Goal: Answer question/provide support: Share knowledge or assist other users

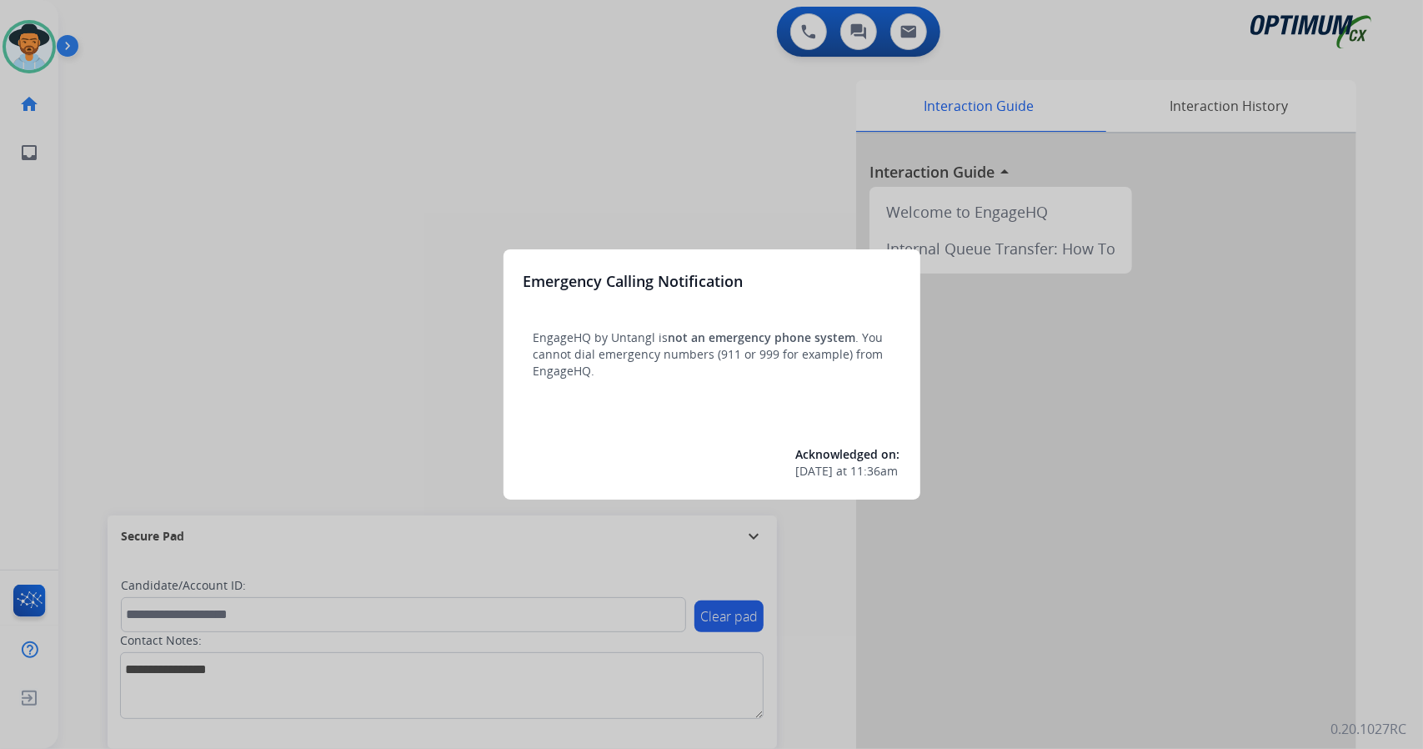
click at [208, 213] on div at bounding box center [711, 374] width 1423 height 749
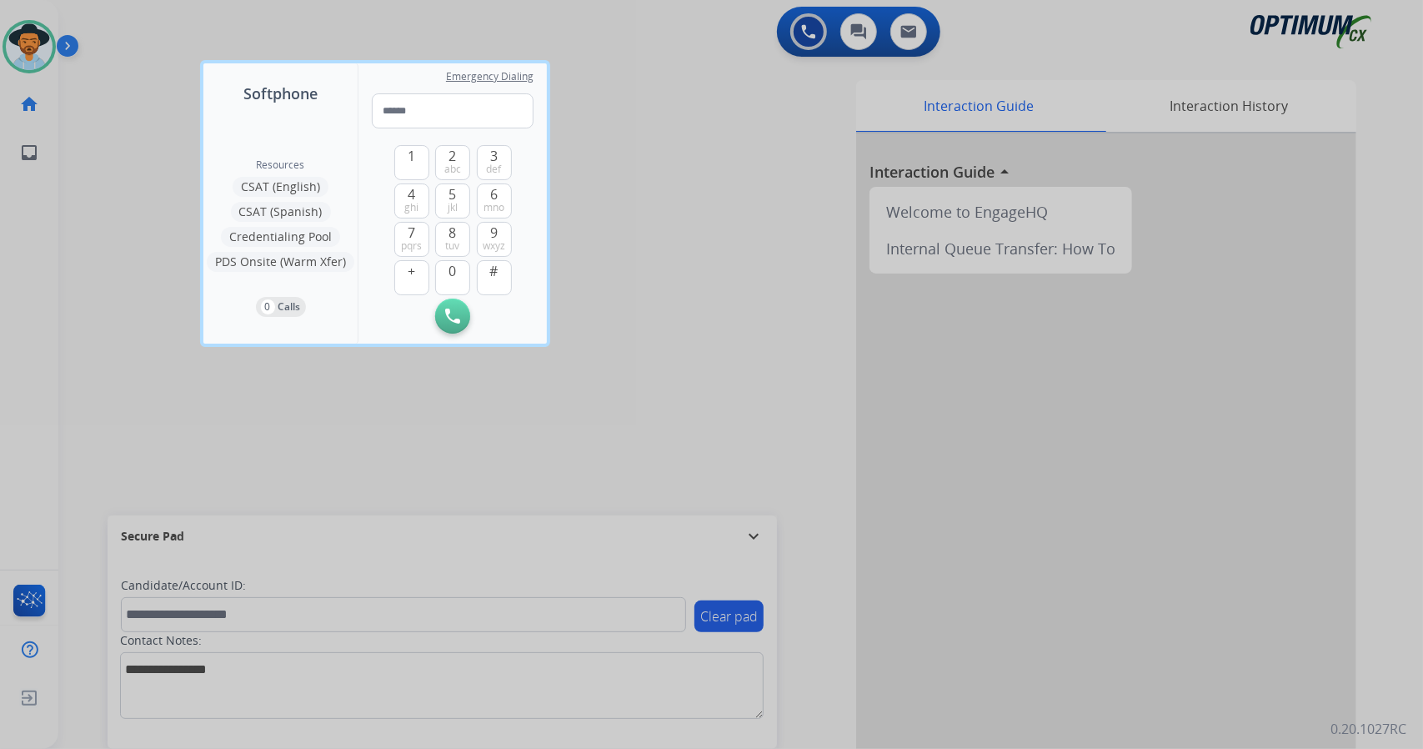
click at [57, 383] on div at bounding box center [711, 374] width 1423 height 749
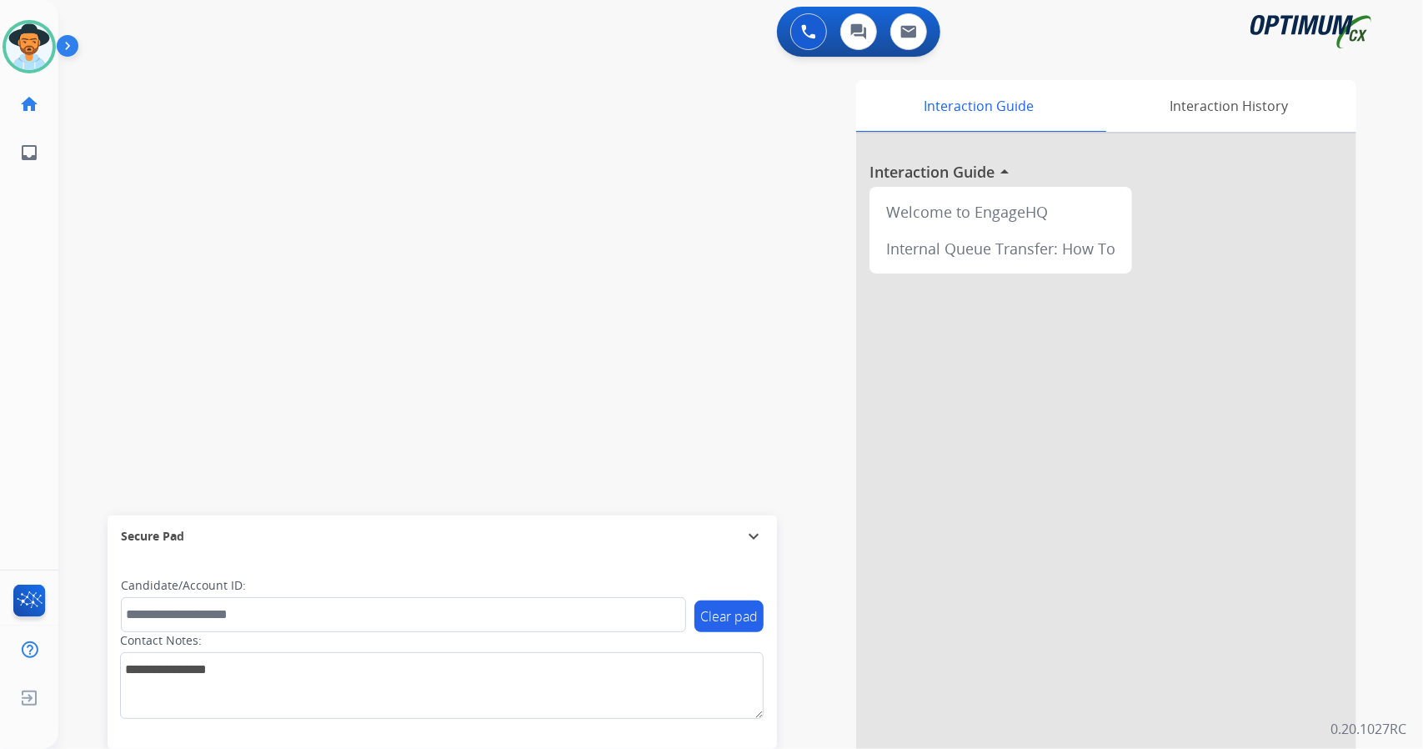
click at [113, 208] on div "swap_horiz Break voice bridge close_fullscreen Connect 3-Way Call merge_type Se…" at bounding box center [720, 407] width 1325 height 695
click at [749, 537] on mat-icon "expand_more" at bounding box center [754, 536] width 20 height 20
click at [759, 726] on mat-icon "expand_less" at bounding box center [754, 728] width 20 height 20
click at [313, 186] on div "swap_horiz Break voice bridge close_fullscreen Connect 3-Way Call merge_type Se…" at bounding box center [720, 407] width 1325 height 695
click at [71, 51] on img at bounding box center [71, 49] width 28 height 32
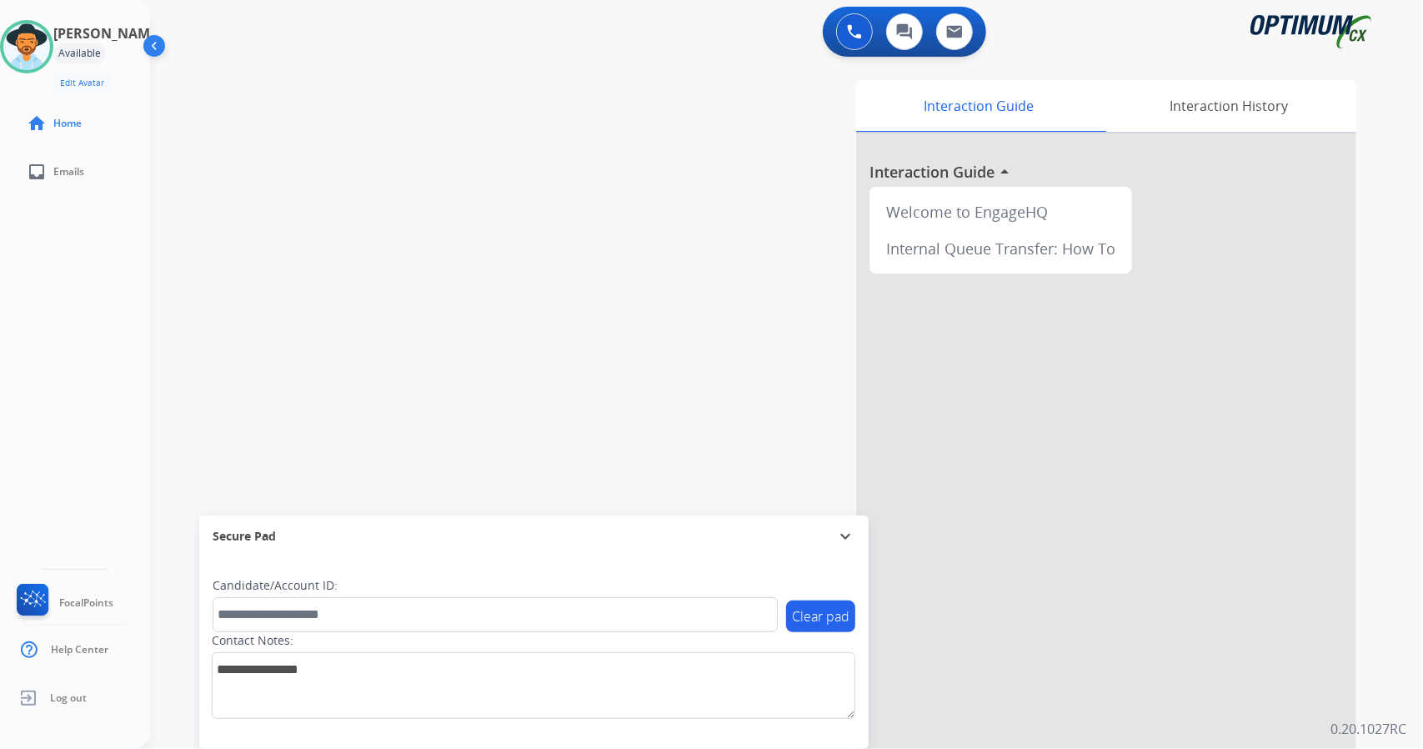
click at [163, 48] on img at bounding box center [156, 49] width 32 height 32
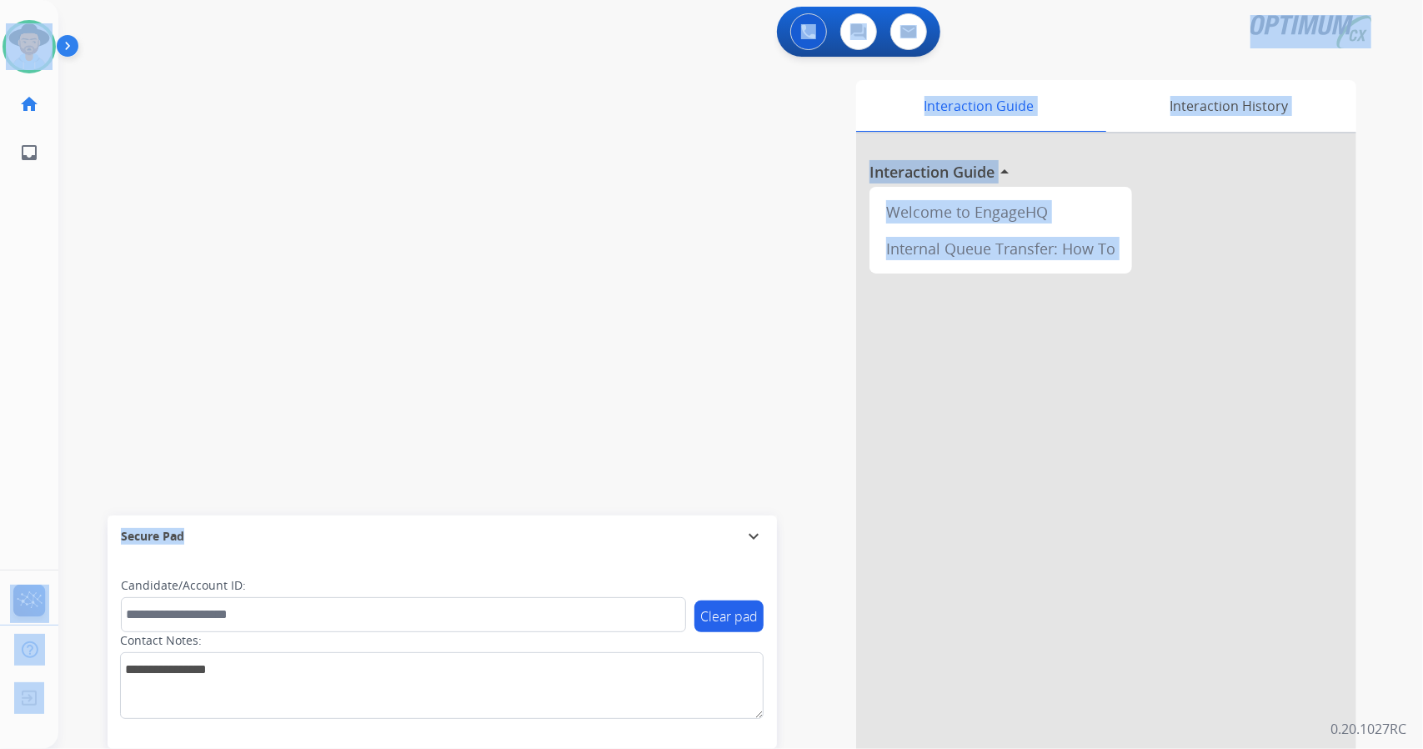
drag, startPoint x: 6, startPoint y: 3, endPoint x: 280, endPoint y: 532, distance: 595.5
click at [280, 532] on div "Outbound call Quit Outbound call Quit Schedule interaction + Add to my list Cus…" at bounding box center [711, 374] width 1423 height 749
click at [370, 314] on div "swap_horiz Break voice bridge close_fullscreen Connect 3-Way Call merge_type Se…" at bounding box center [720, 407] width 1325 height 695
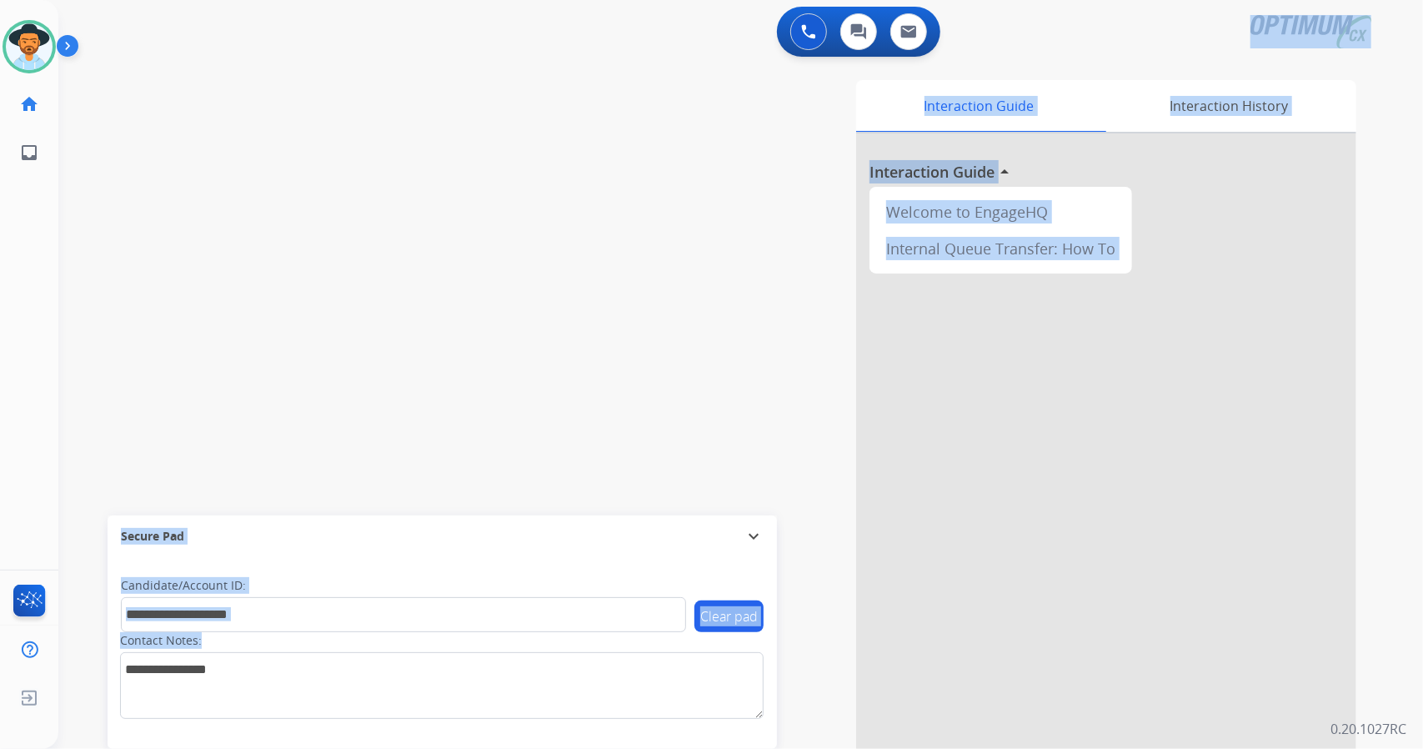
scroll to position [7, 0]
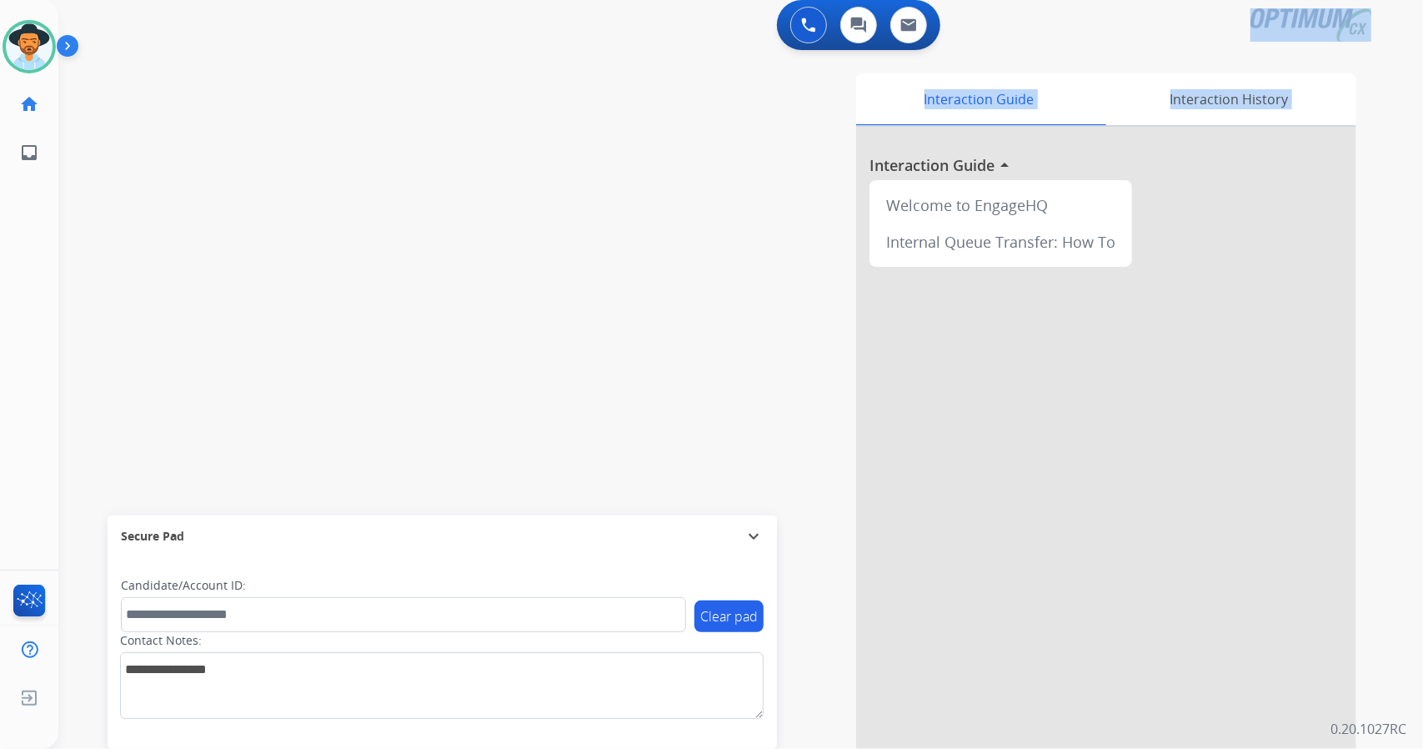
drag, startPoint x: 1422, startPoint y: 13, endPoint x: 518, endPoint y: 785, distance: 1189.7
click at [518, 748] on html "Outbound call Quit Outbound call Quit Schedule interaction + Add to my list Cus…" at bounding box center [711, 374] width 1423 height 749
click at [328, 371] on div "swap_horiz Break voice bridge close_fullscreen Connect 3-Way Call merge_type Se…" at bounding box center [720, 400] width 1325 height 695
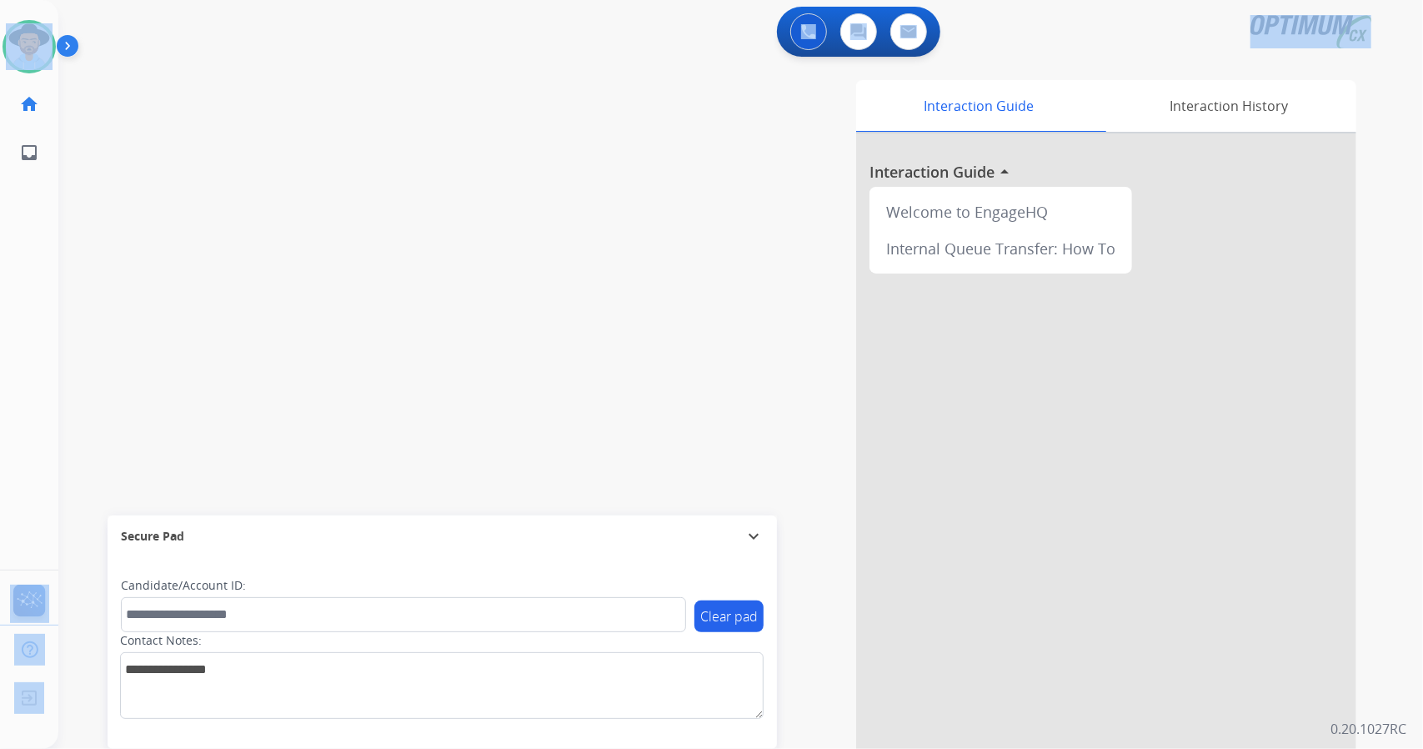
scroll to position [0, 4]
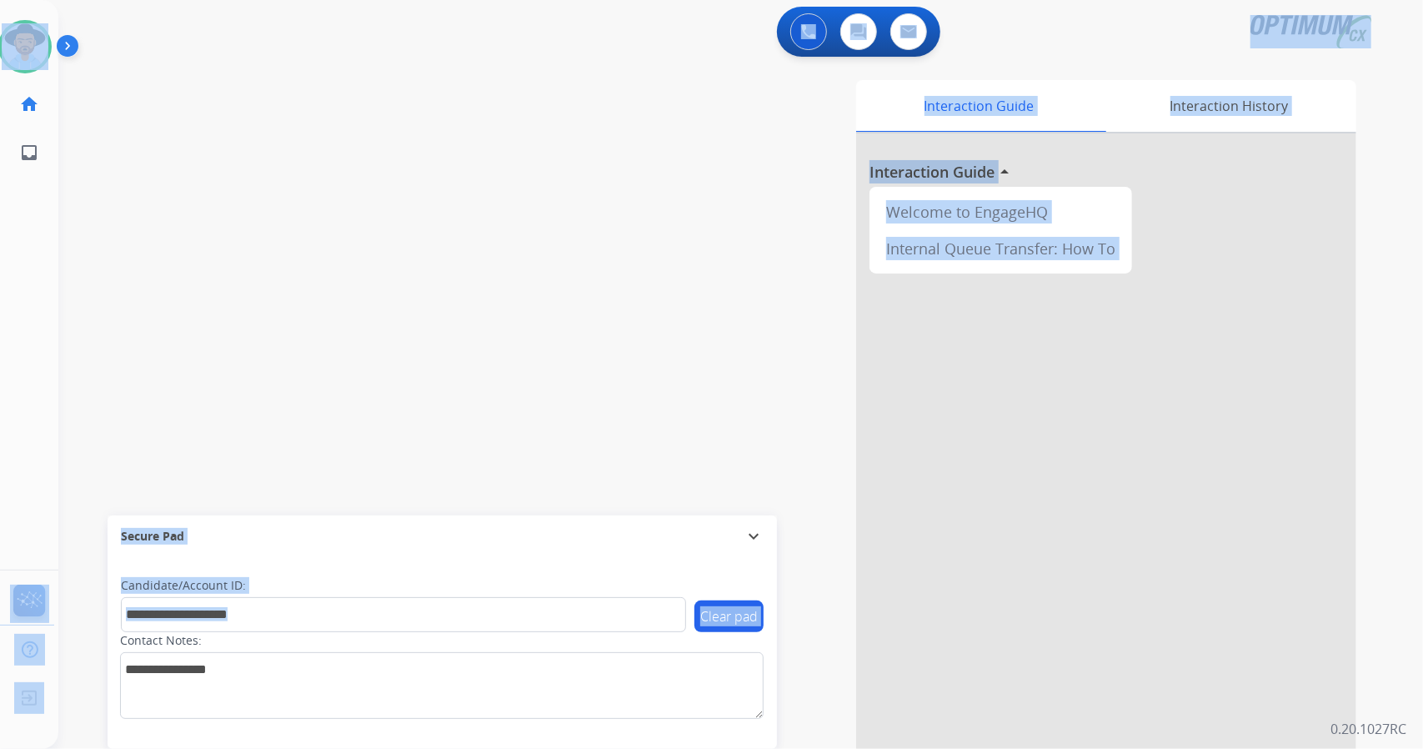
drag, startPoint x: 1, startPoint y: 6, endPoint x: 405, endPoint y: 696, distance: 800.0
click at [405, 696] on div "Outbound call Quit Outbound call Quit Schedule interaction + Add to my list Cus…" at bounding box center [711, 374] width 1423 height 749
click at [358, 479] on div "swap_horiz Break voice bridge close_fullscreen Connect 3-Way Call merge_type Se…" at bounding box center [720, 407] width 1325 height 695
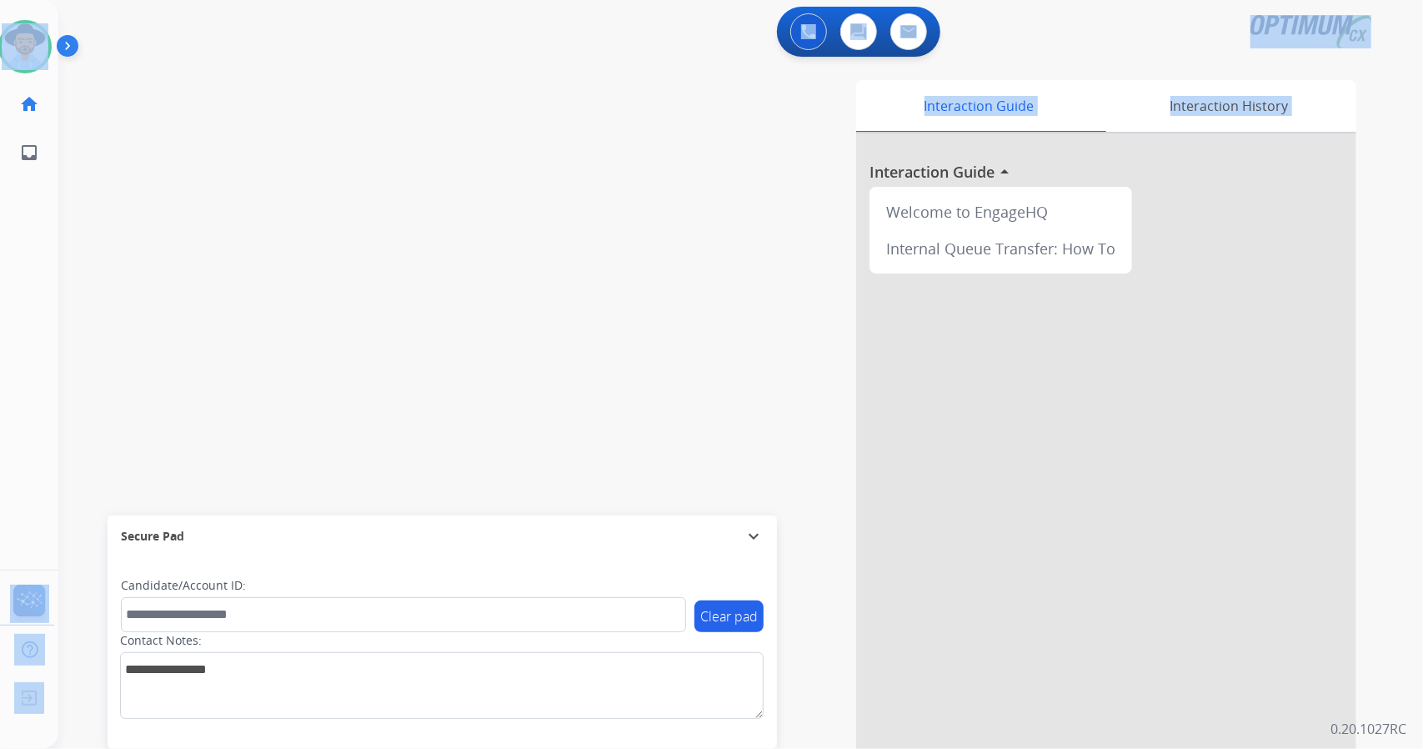
drag, startPoint x: 0, startPoint y: 0, endPoint x: 362, endPoint y: 787, distance: 866.2
click at [362, 748] on html "Outbound call Quit Outbound call Quit Schedule interaction + Add to my list Cus…" at bounding box center [711, 374] width 1423 height 749
click at [295, 324] on div "swap_horiz Break voice bridge close_fullscreen Connect 3-Way Call merge_type Se…" at bounding box center [720, 407] width 1325 height 695
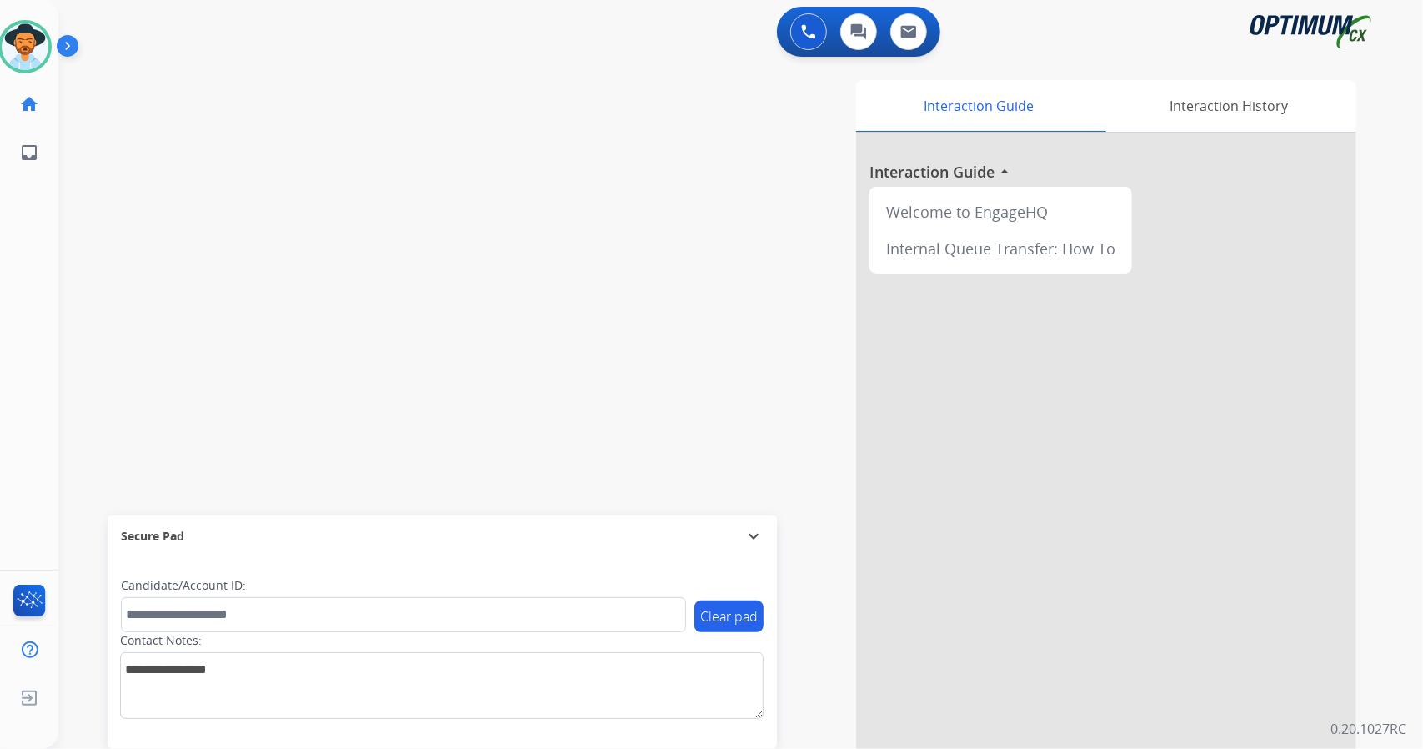
click at [153, 228] on div "swap_horiz Break voice bridge close_fullscreen Connect 3-Way Call merge_type Se…" at bounding box center [720, 407] width 1325 height 695
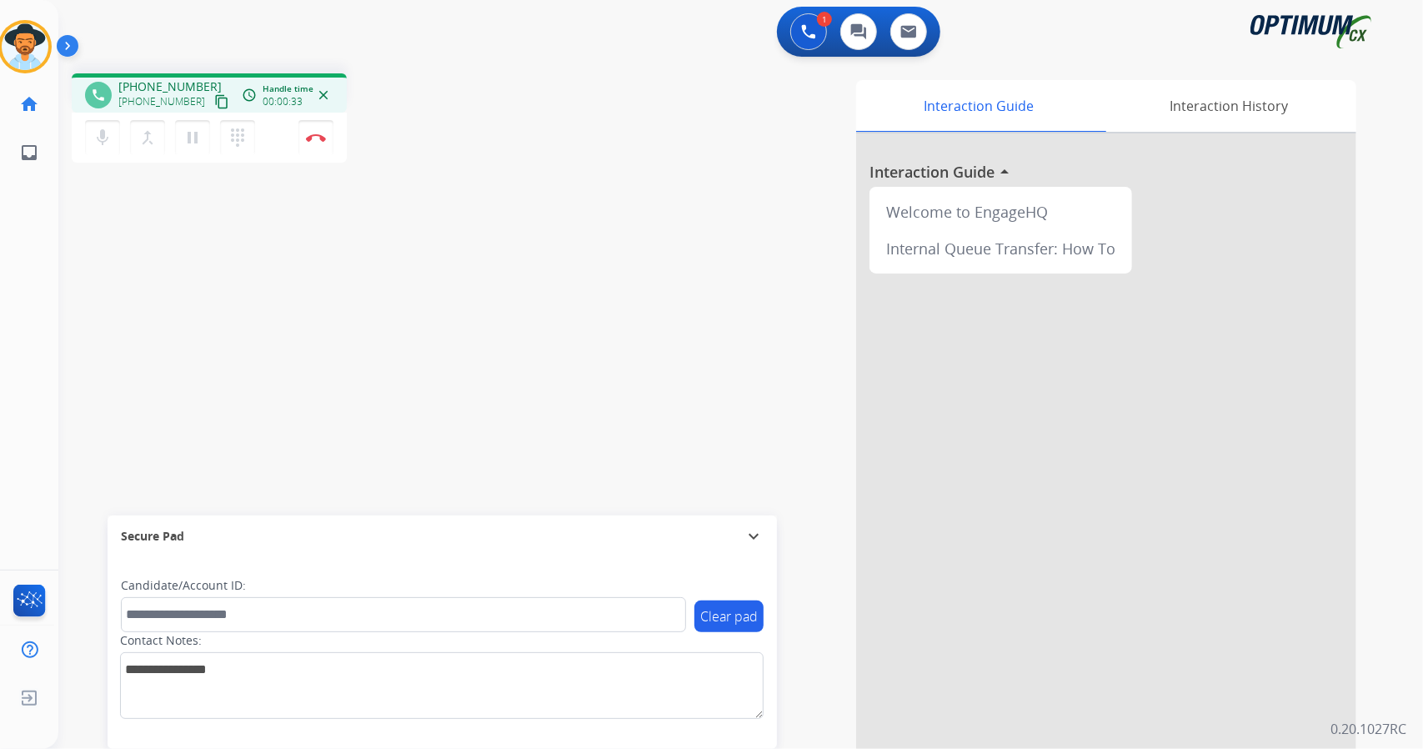
click at [113, 256] on div "phone [PHONE_NUMBER] [PHONE_NUMBER] content_copy access_time Call metrics Queue…" at bounding box center [720, 407] width 1325 height 695
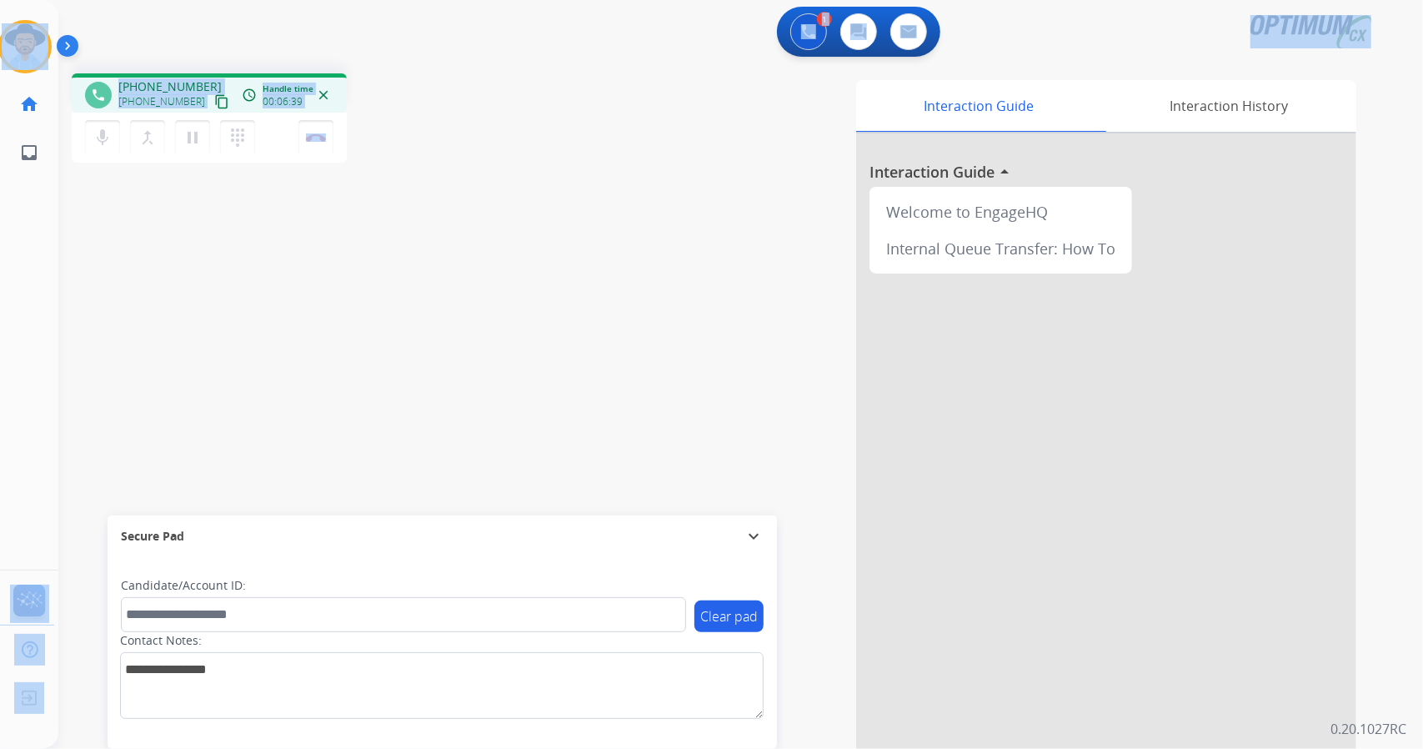
drag, startPoint x: 376, startPoint y: 135, endPoint x: 0, endPoint y: 4, distance: 398.1
click at [0, 4] on div "Outbound call Quit Outbound call Quit Schedule interaction + Add to my list Cus…" at bounding box center [711, 374] width 1423 height 749
click at [162, 16] on div "1 Voice Interactions 0 Chat Interactions 0 Email Interactions" at bounding box center [730, 33] width 1305 height 53
drag, startPoint x: 5, startPoint y: 1, endPoint x: 375, endPoint y: 189, distance: 415.3
click at [375, 189] on div "Outbound call Quit Outbound call Quit Schedule interaction + Add to my list Cus…" at bounding box center [711, 374] width 1423 height 749
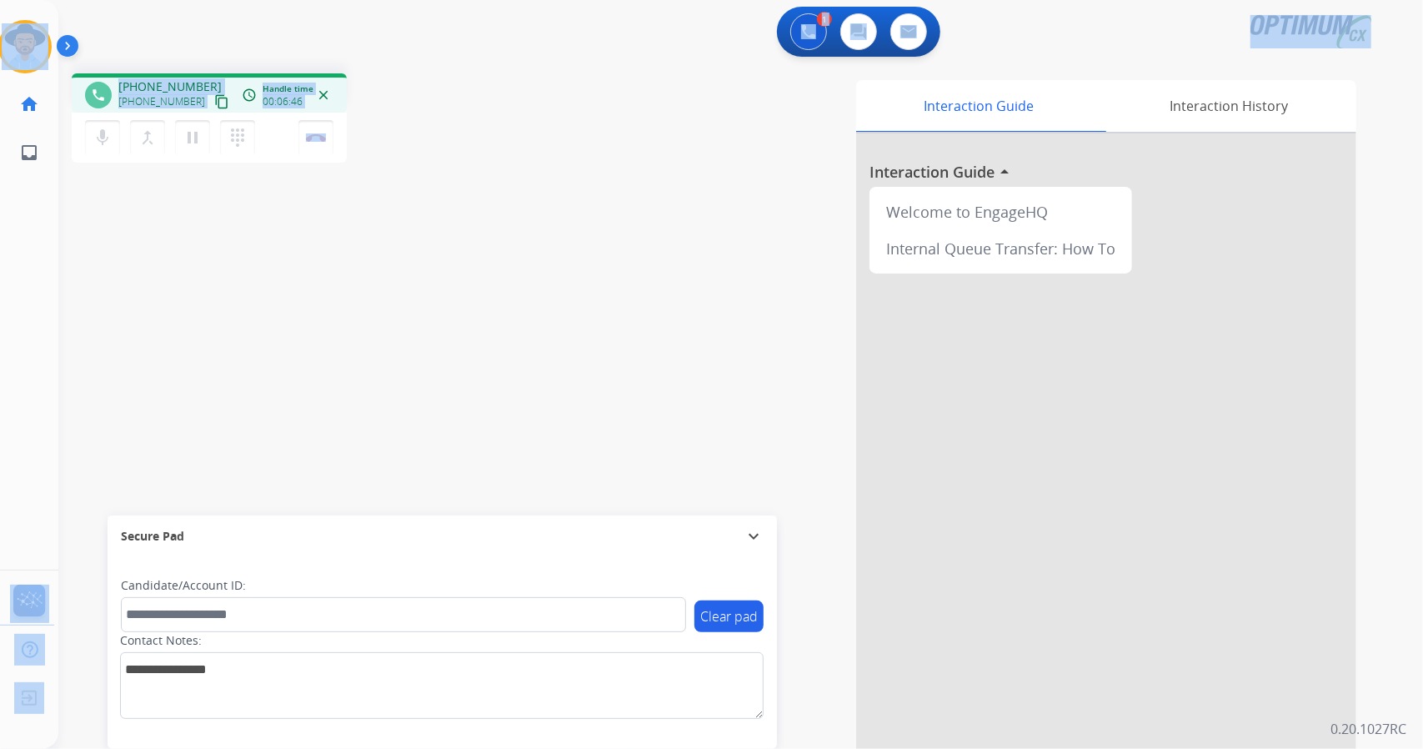
click at [387, 98] on div "phone [PHONE_NUMBER] [PHONE_NUMBER] content_copy access_time Call metrics Queue…" at bounding box center [298, 120] width 453 height 94
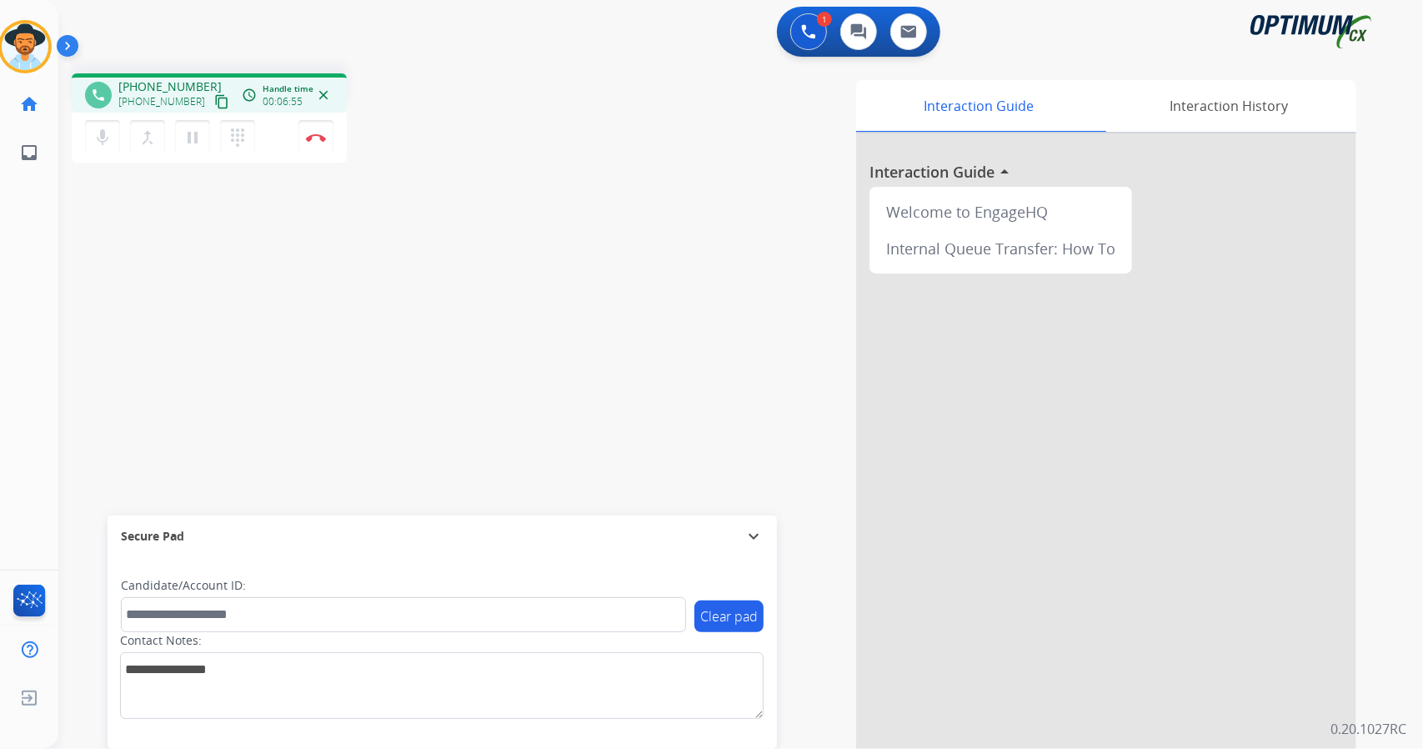
click at [145, 339] on div "phone [PHONE_NUMBER] [PHONE_NUMBER] content_copy access_time Call metrics Queue…" at bounding box center [720, 407] width 1325 height 695
click at [323, 146] on button "Disconnect" at bounding box center [315, 137] width 35 height 35
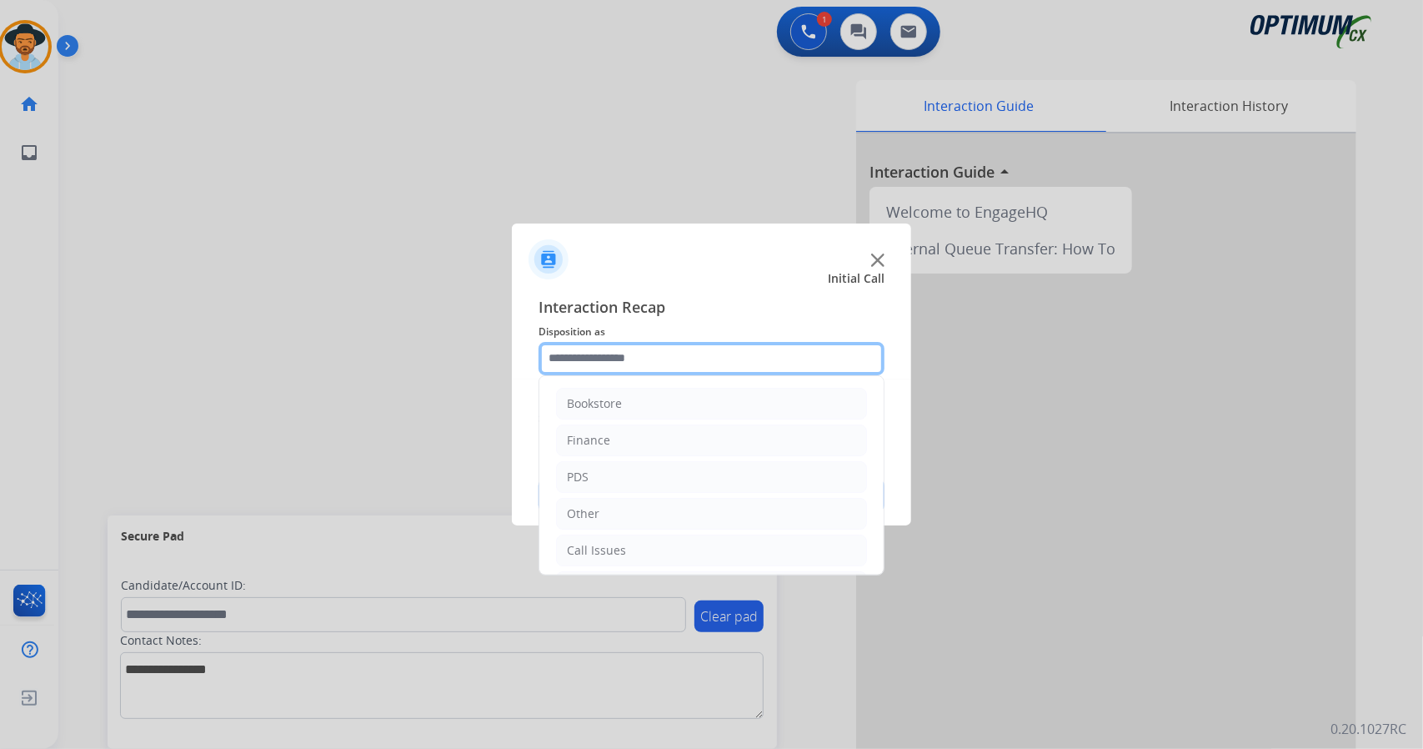
click at [664, 354] on input "text" at bounding box center [712, 358] width 346 height 33
click at [642, 479] on div "Initial Application" at bounding box center [616, 478] width 98 height 17
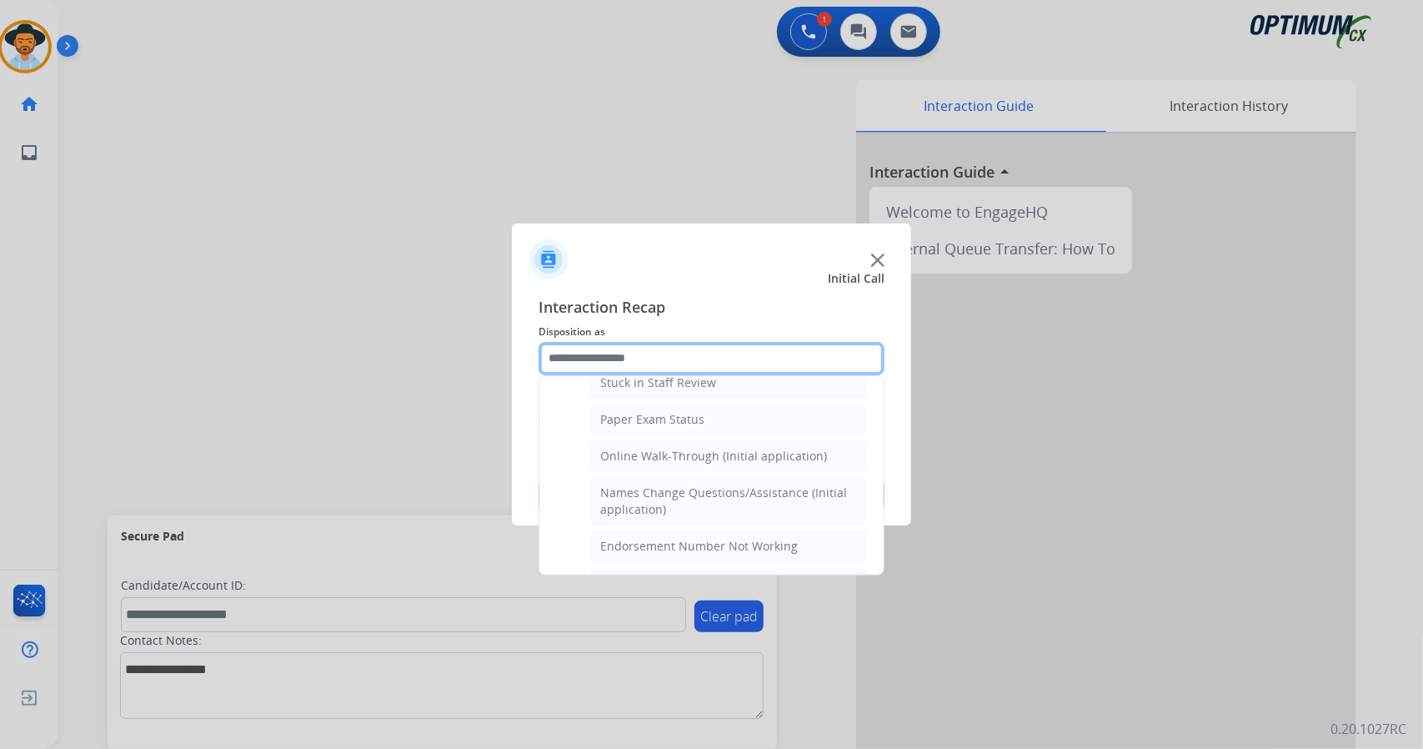
scroll to position [317, 0]
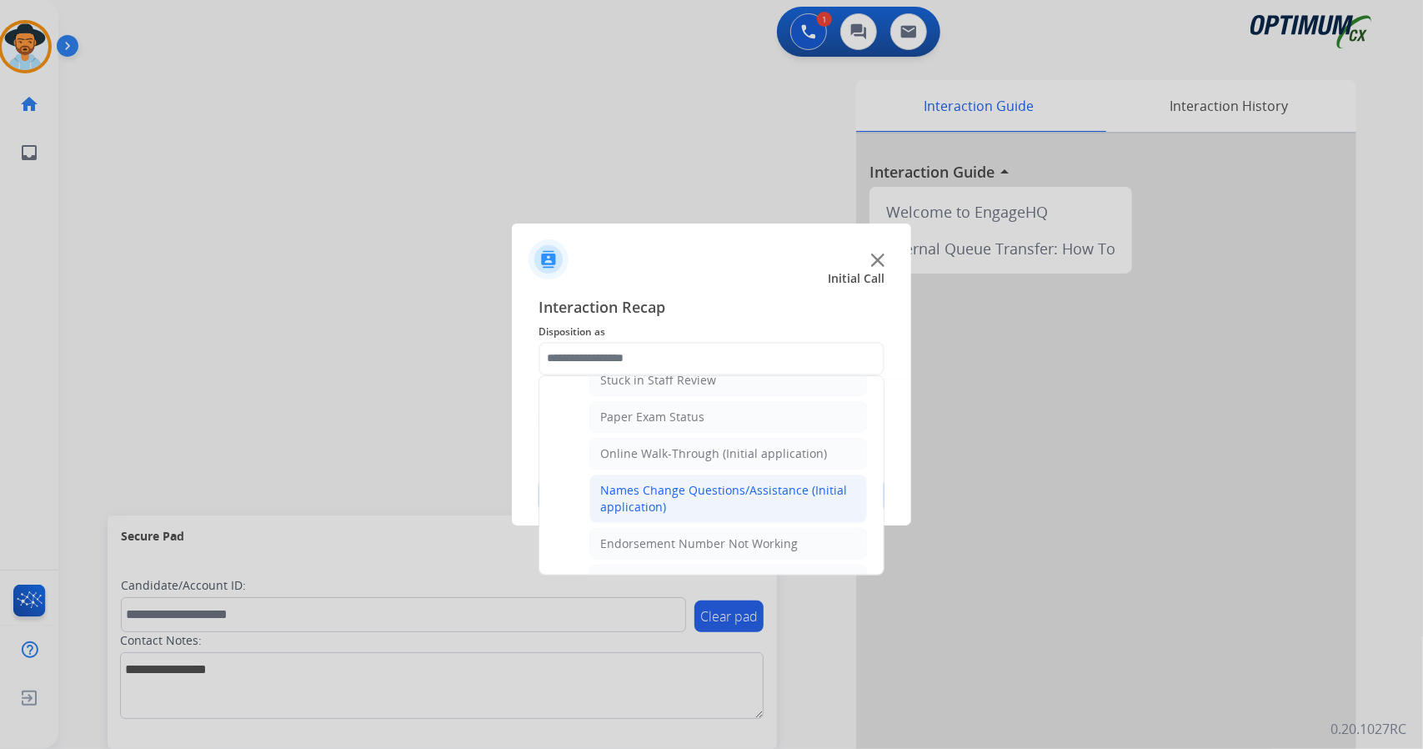
click at [710, 483] on div "Names Change Questions/Assistance (Initial application)" at bounding box center [728, 498] width 256 height 33
type input "**********"
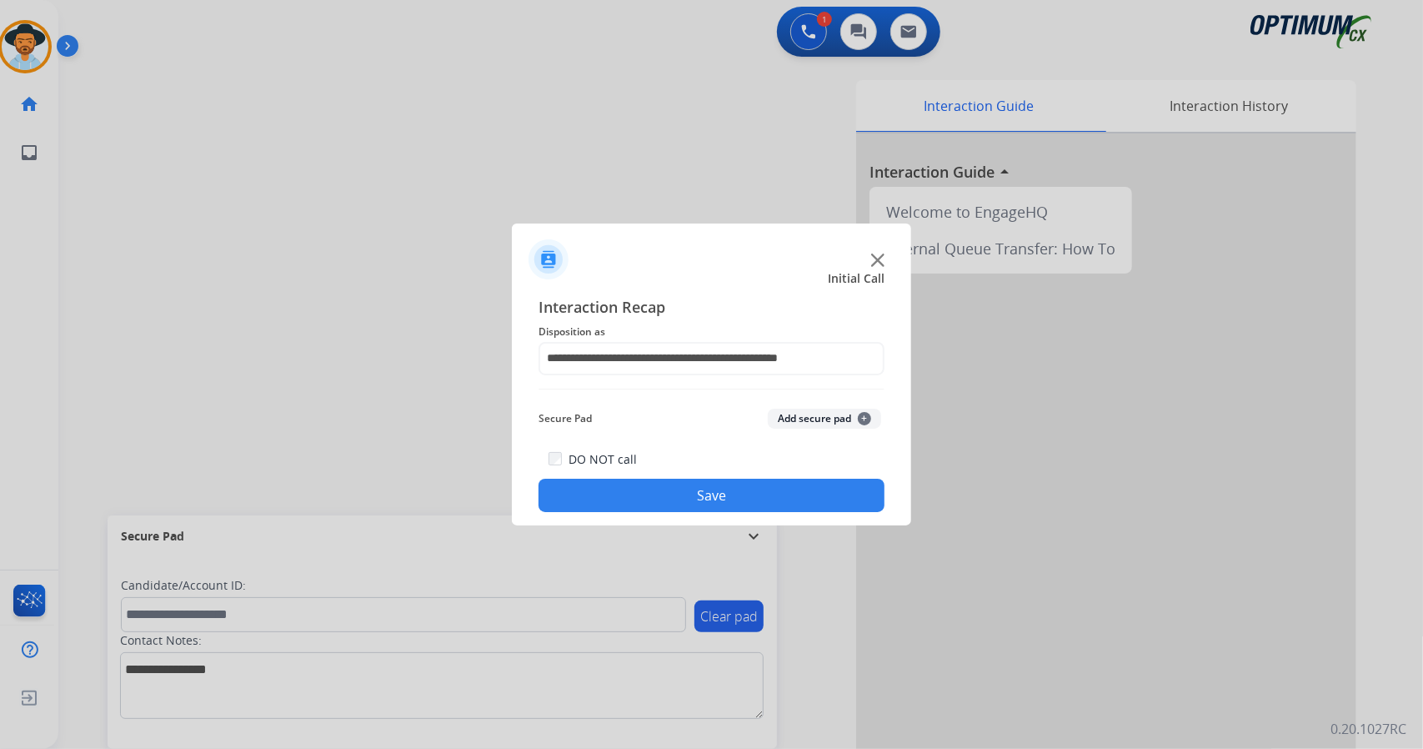
click at [710, 483] on button "Save" at bounding box center [712, 495] width 346 height 33
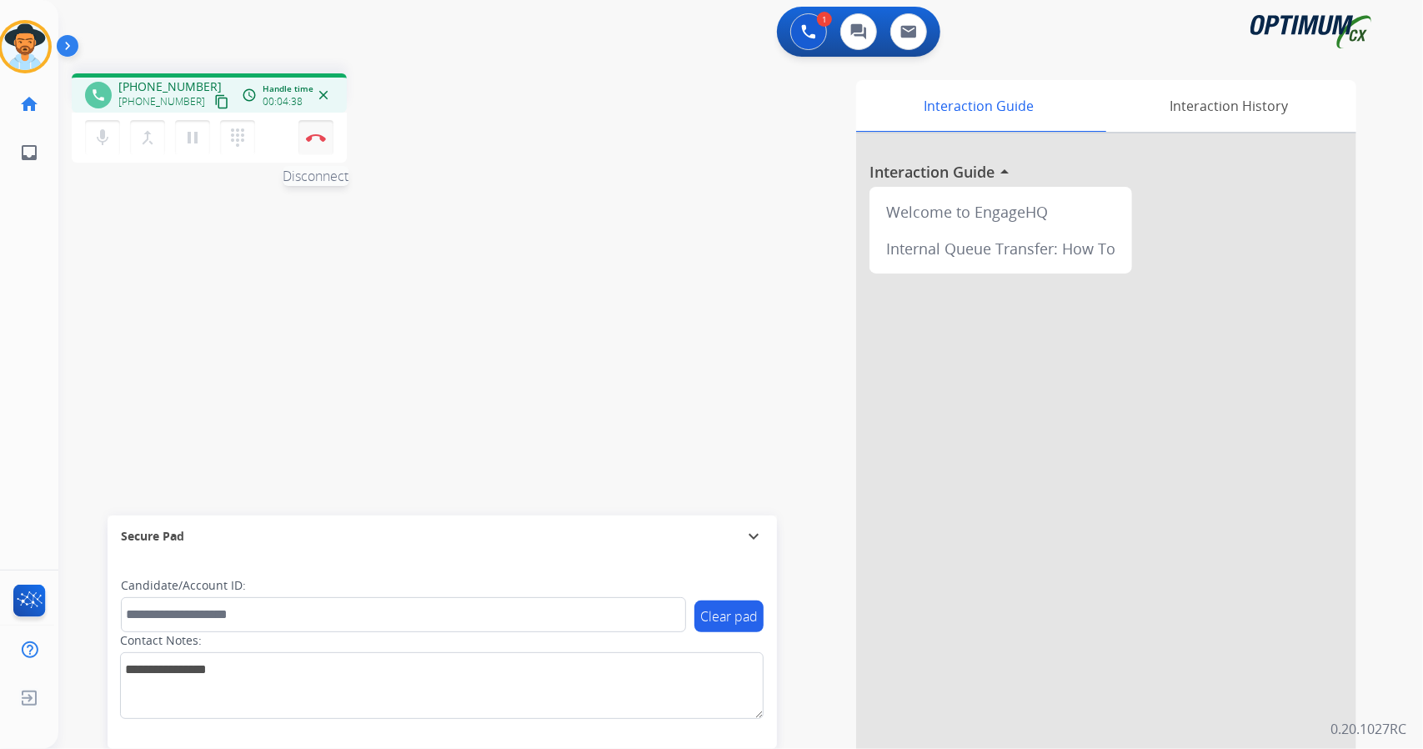
click at [313, 141] on img at bounding box center [316, 137] width 20 height 8
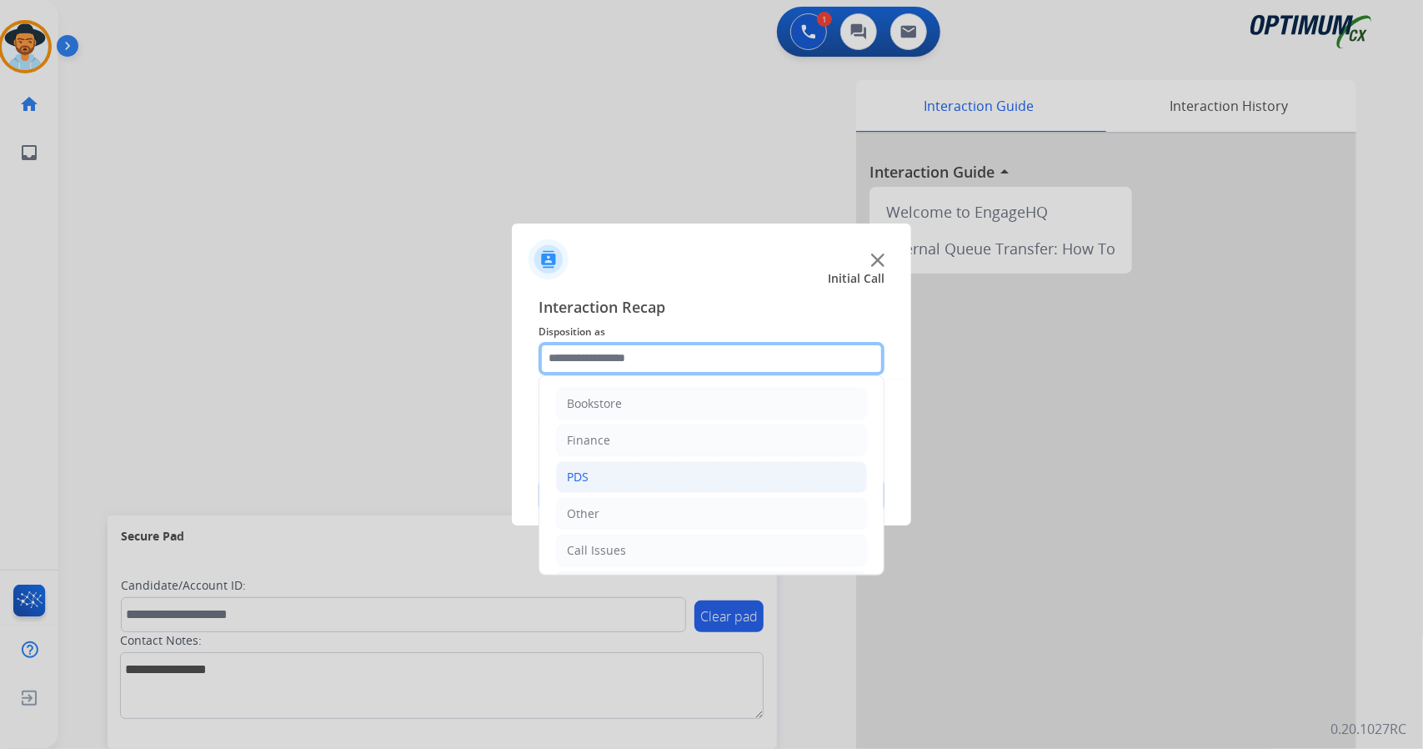
drag, startPoint x: 674, startPoint y: 358, endPoint x: 718, endPoint y: 474, distance: 123.7
click at [718, 375] on div "Bookstore Finance PDS Other Call Issues Initial Application Transfer Renewal" at bounding box center [712, 358] width 346 height 33
click at [698, 471] on li "Initial Application" at bounding box center [711, 479] width 311 height 32
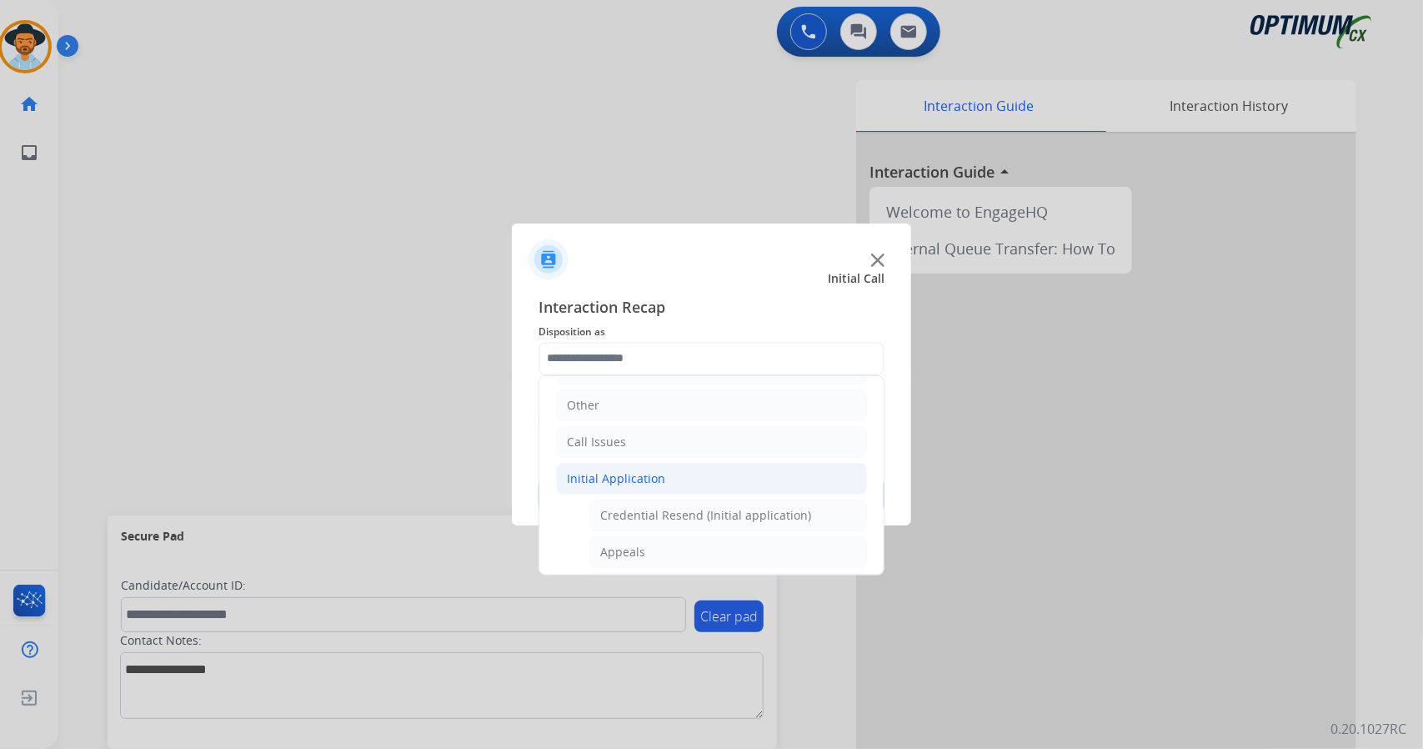
click at [698, 471] on li "Initial Application" at bounding box center [711, 479] width 311 height 32
click at [677, 542] on li "Renewal" at bounding box center [711, 552] width 311 height 32
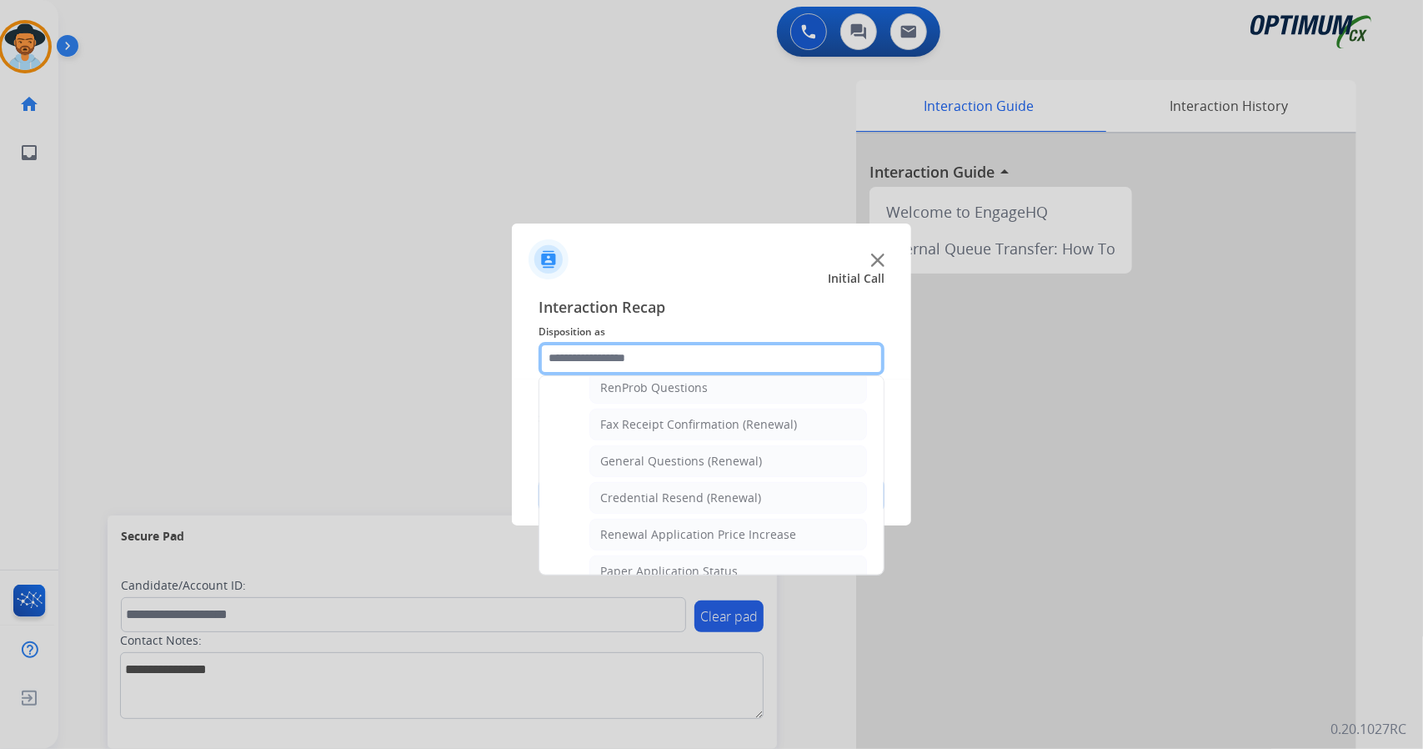
scroll to position [437, 0]
click at [739, 494] on div "Credential Resend (Renewal)" at bounding box center [680, 497] width 161 height 17
type input "**********"
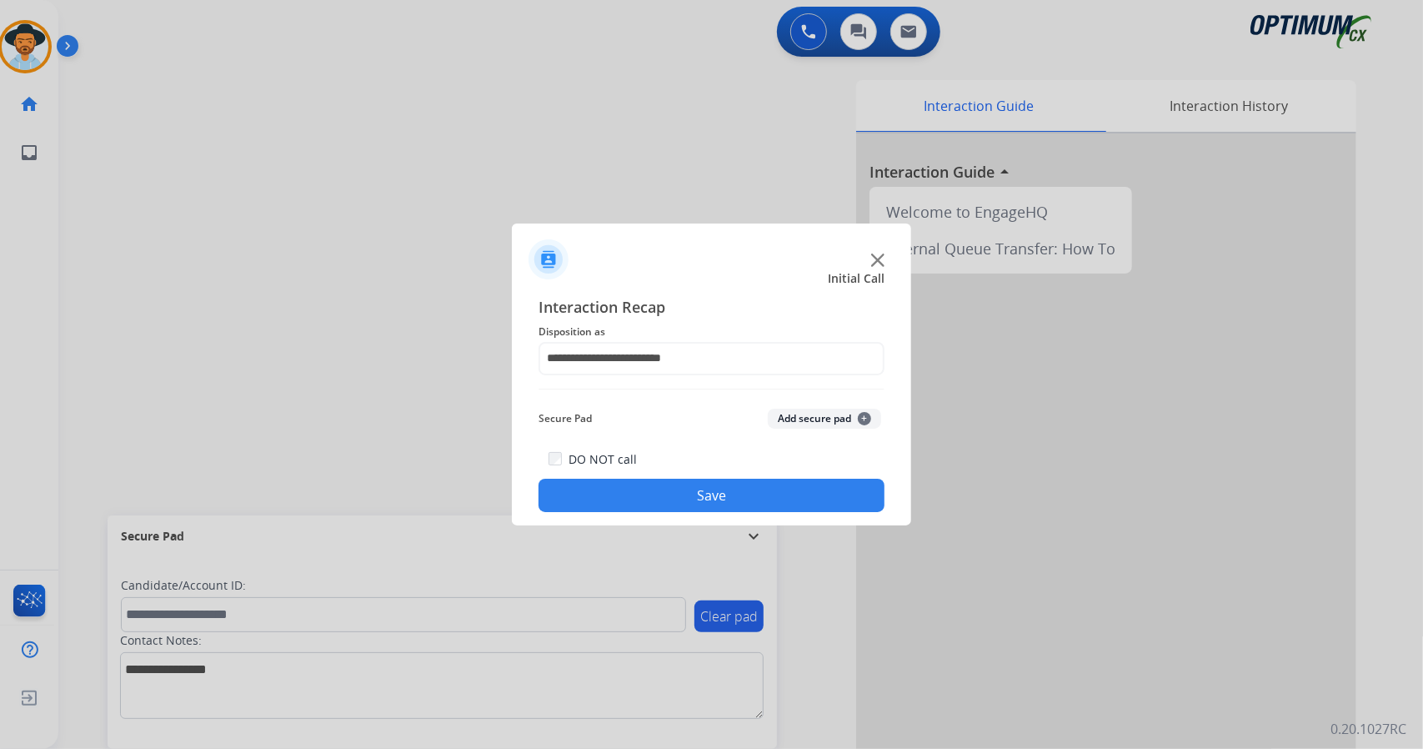
click at [739, 504] on button "Save" at bounding box center [712, 495] width 346 height 33
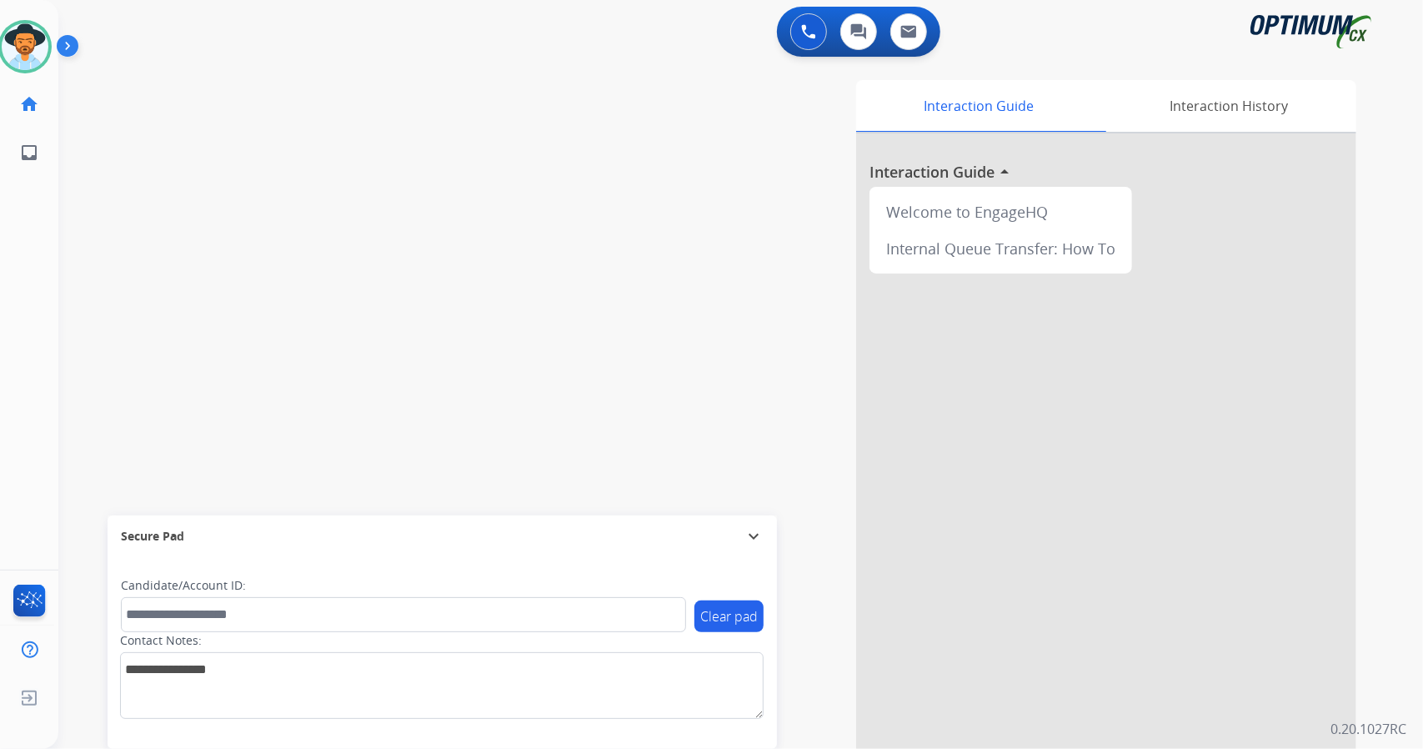
click at [1407, 413] on div "0 Voice Interactions 0 Chat Interactions 0 Email Interactions swap_horiz Break …" at bounding box center [740, 374] width 1365 height 749
click at [524, 241] on div "swap_horiz Break voice bridge close_fullscreen Connect 3-Way Call merge_type Se…" at bounding box center [720, 407] width 1325 height 695
click at [431, 212] on div "swap_horiz Break voice bridge close_fullscreen Connect 3-Way Call merge_type Se…" at bounding box center [720, 407] width 1325 height 695
click at [513, 259] on div "swap_horiz Break voice bridge close_fullscreen Connect 3-Way Call merge_type Se…" at bounding box center [720, 407] width 1325 height 695
click at [117, 288] on div "swap_horiz Break voice bridge close_fullscreen Connect 3-Way Call merge_type Se…" at bounding box center [720, 407] width 1325 height 695
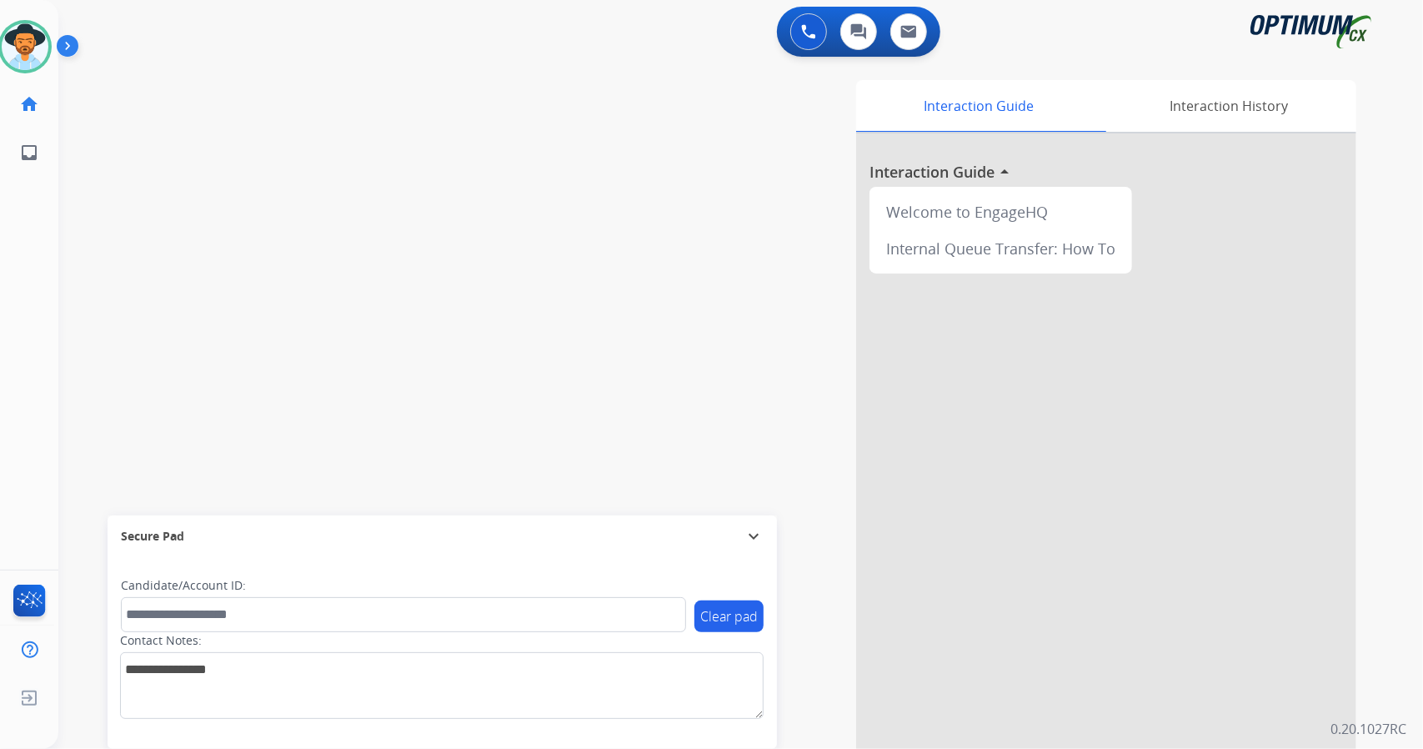
click at [629, 274] on div "Interaction Guide Interaction History Interaction Guide arrow_drop_up Welcome t…" at bounding box center [943, 417] width 825 height 675
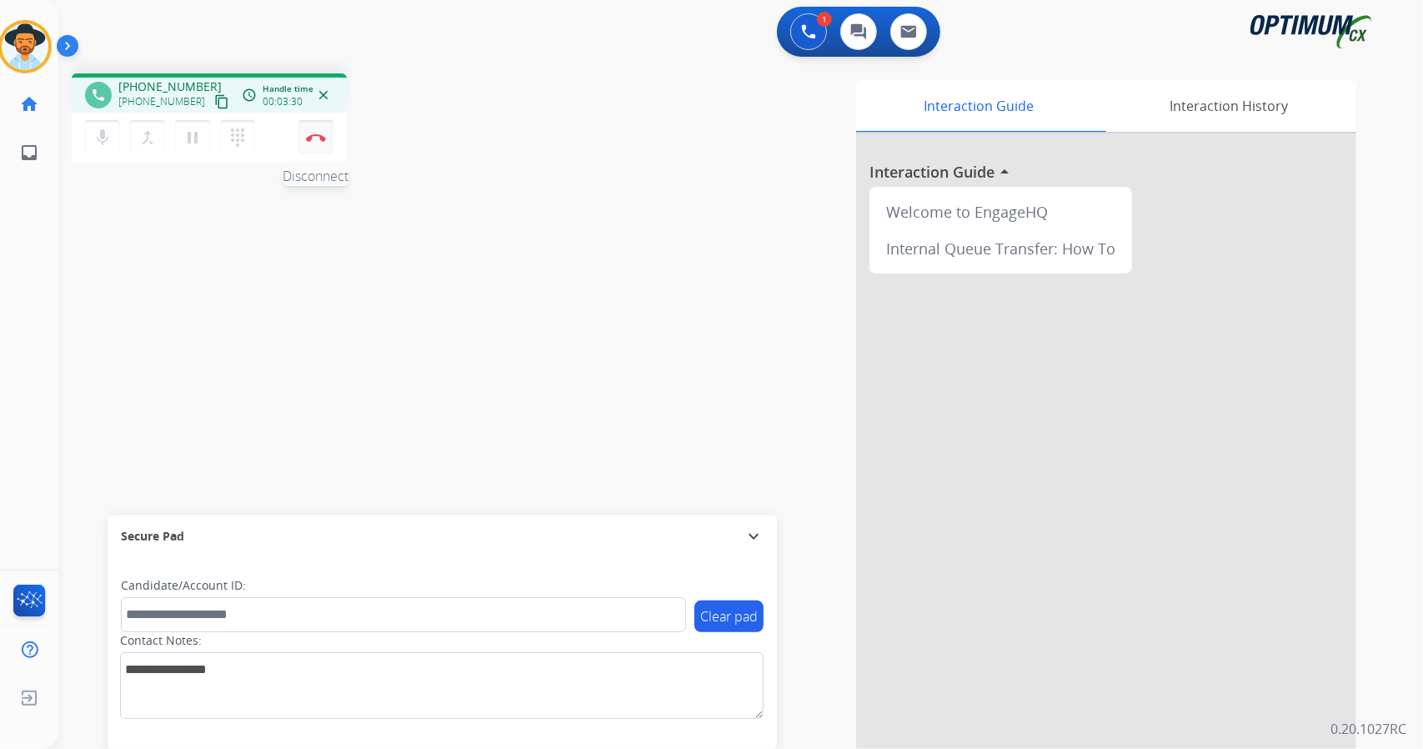
click at [329, 138] on button "Disconnect" at bounding box center [315, 137] width 35 height 35
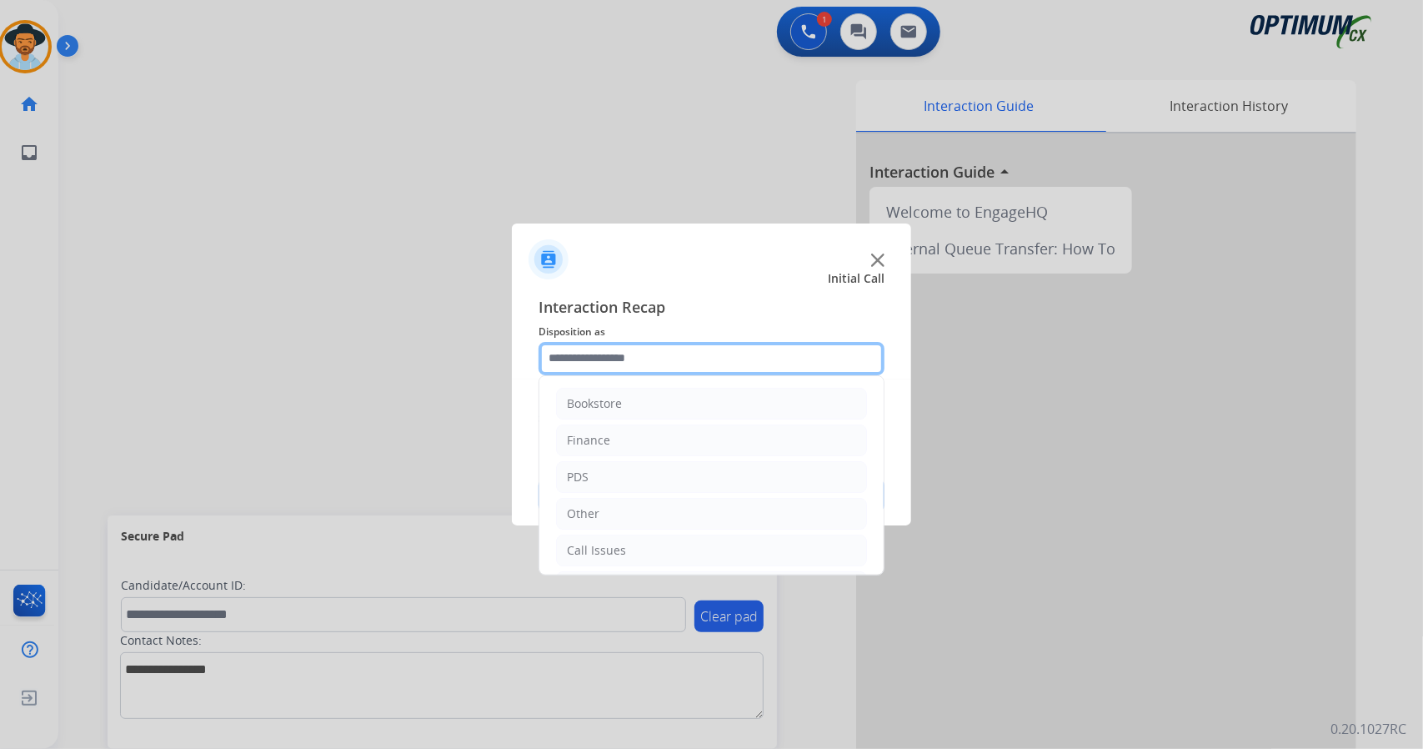
click at [678, 358] on input "text" at bounding box center [712, 358] width 346 height 33
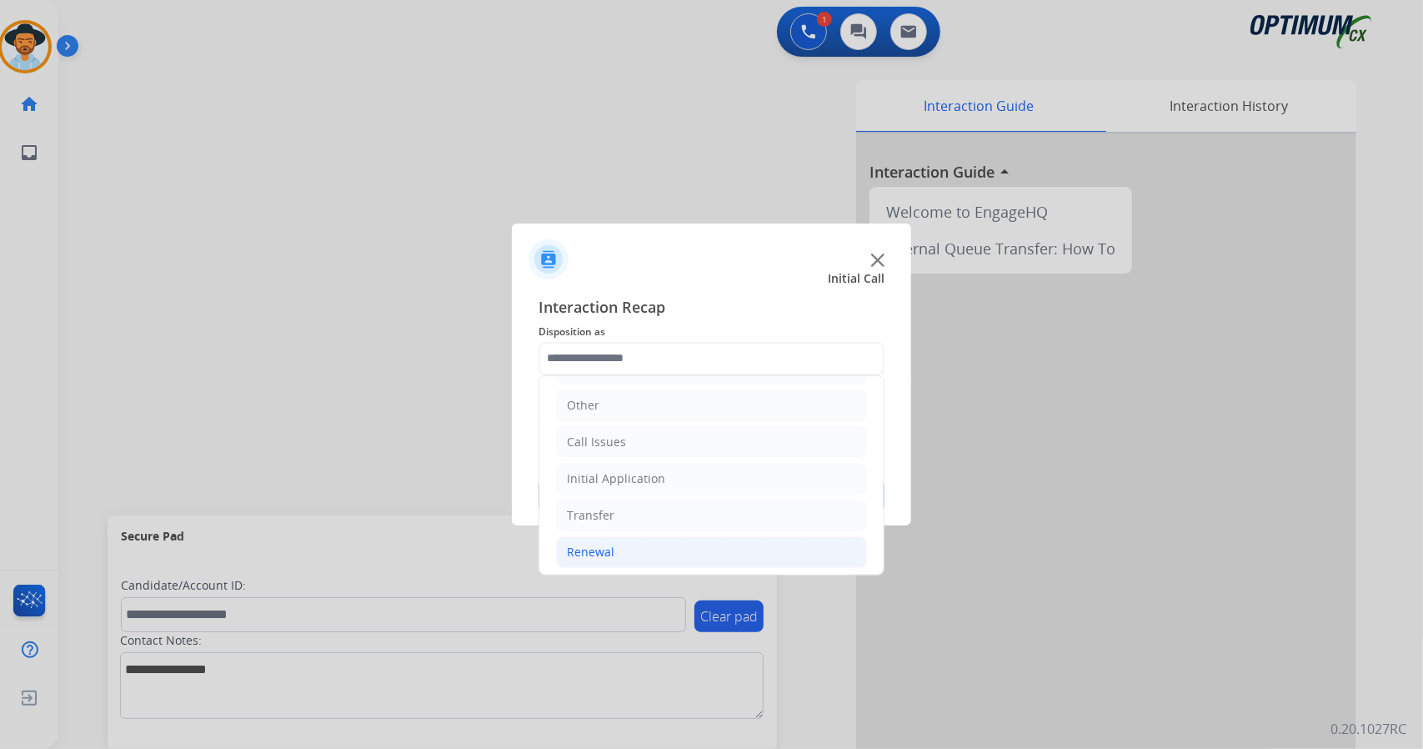
click at [609, 544] on div "Renewal" at bounding box center [591, 552] width 48 height 17
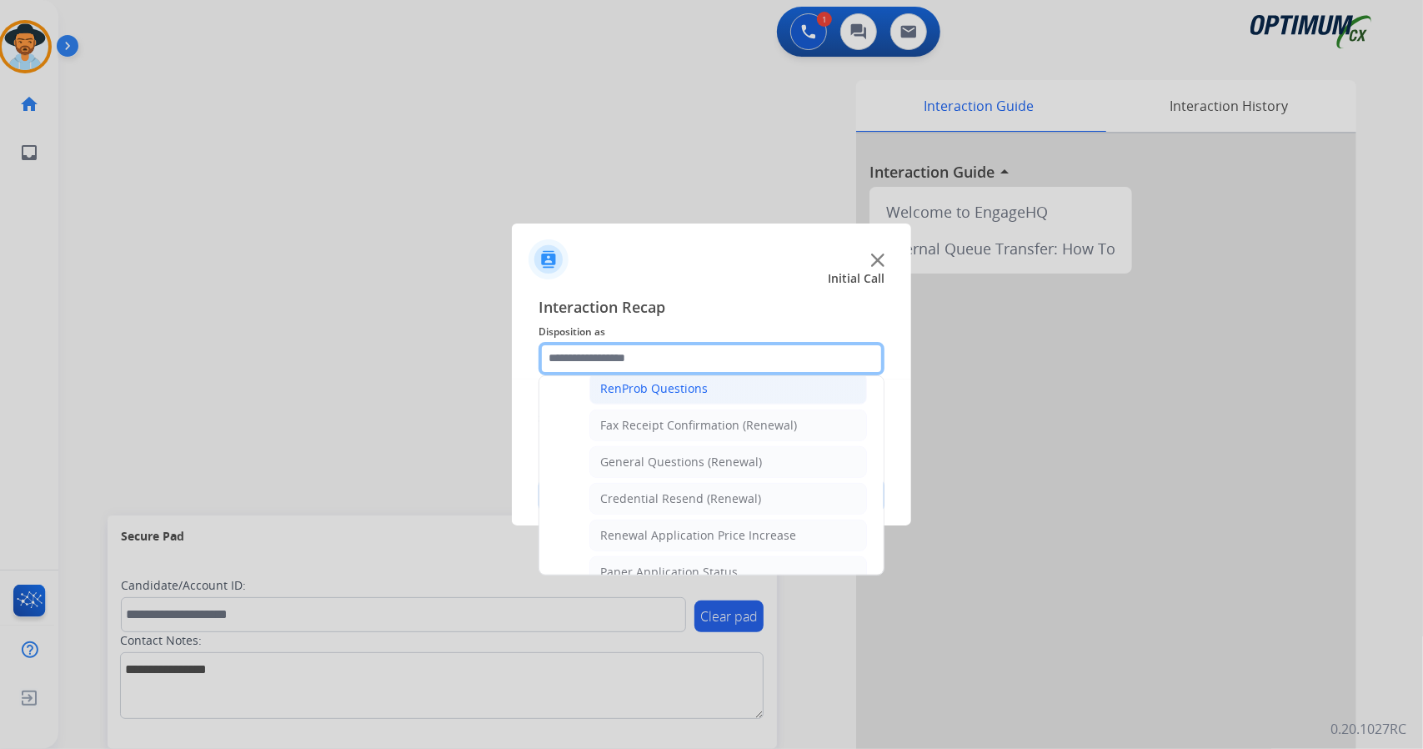
scroll to position [453, 0]
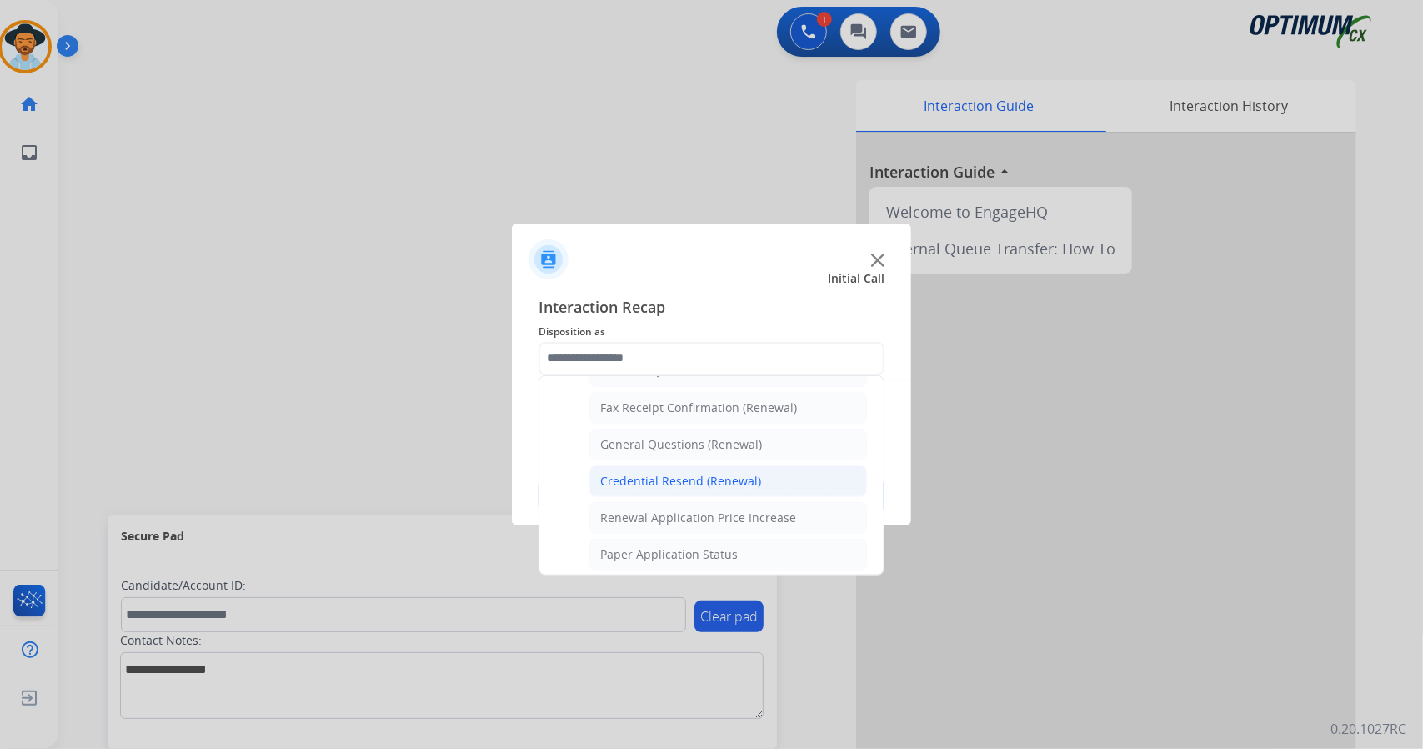
click at [693, 484] on li "Credential Resend (Renewal)" at bounding box center [728, 481] width 278 height 32
type input "**********"
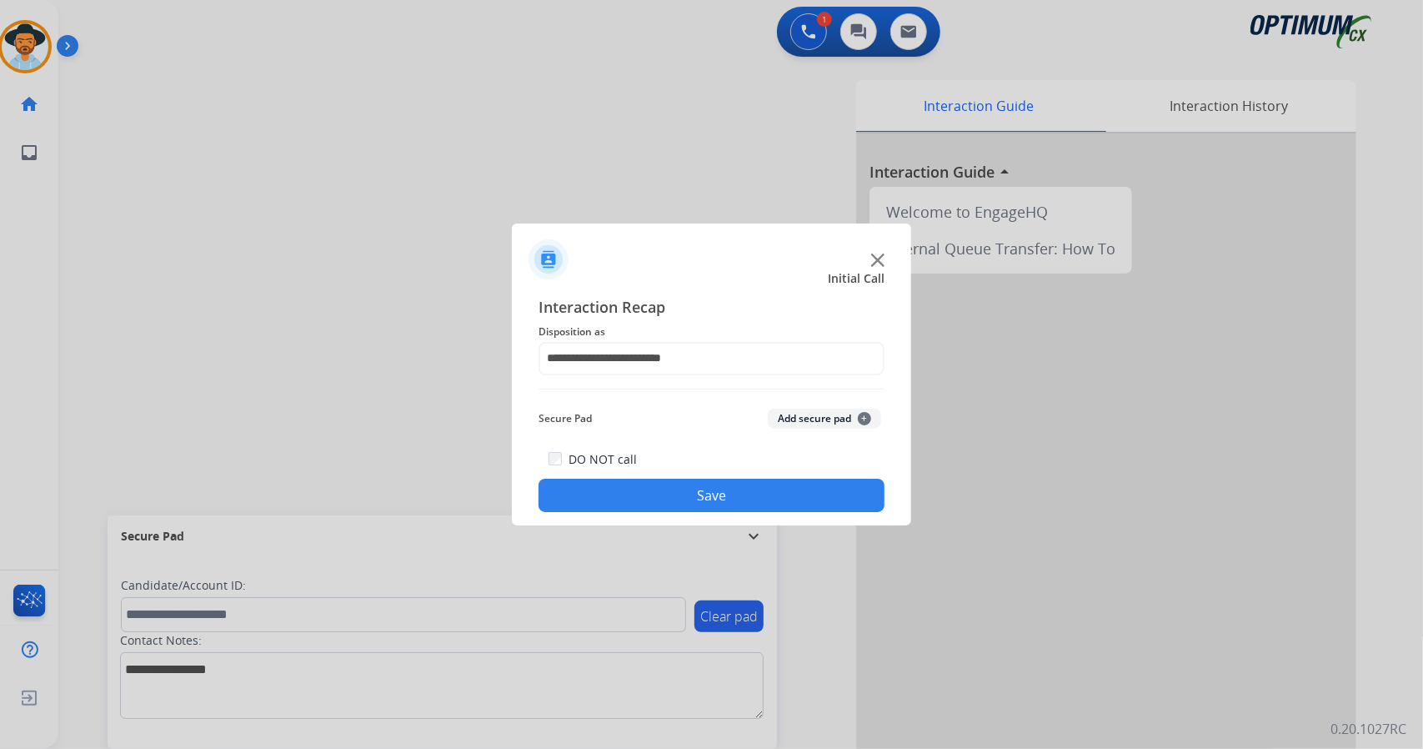
click at [693, 489] on button "Save" at bounding box center [712, 495] width 346 height 33
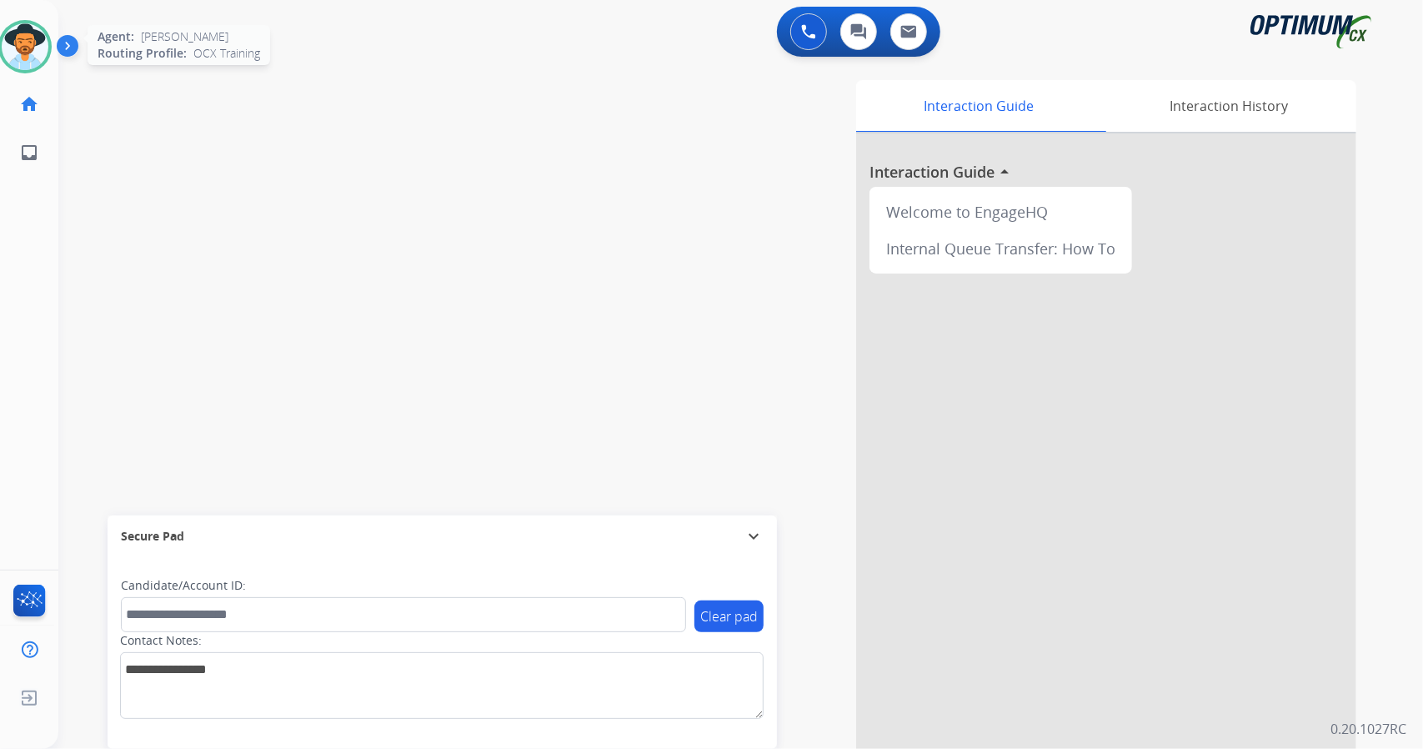
click at [3, 59] on div at bounding box center [24, 46] width 53 height 53
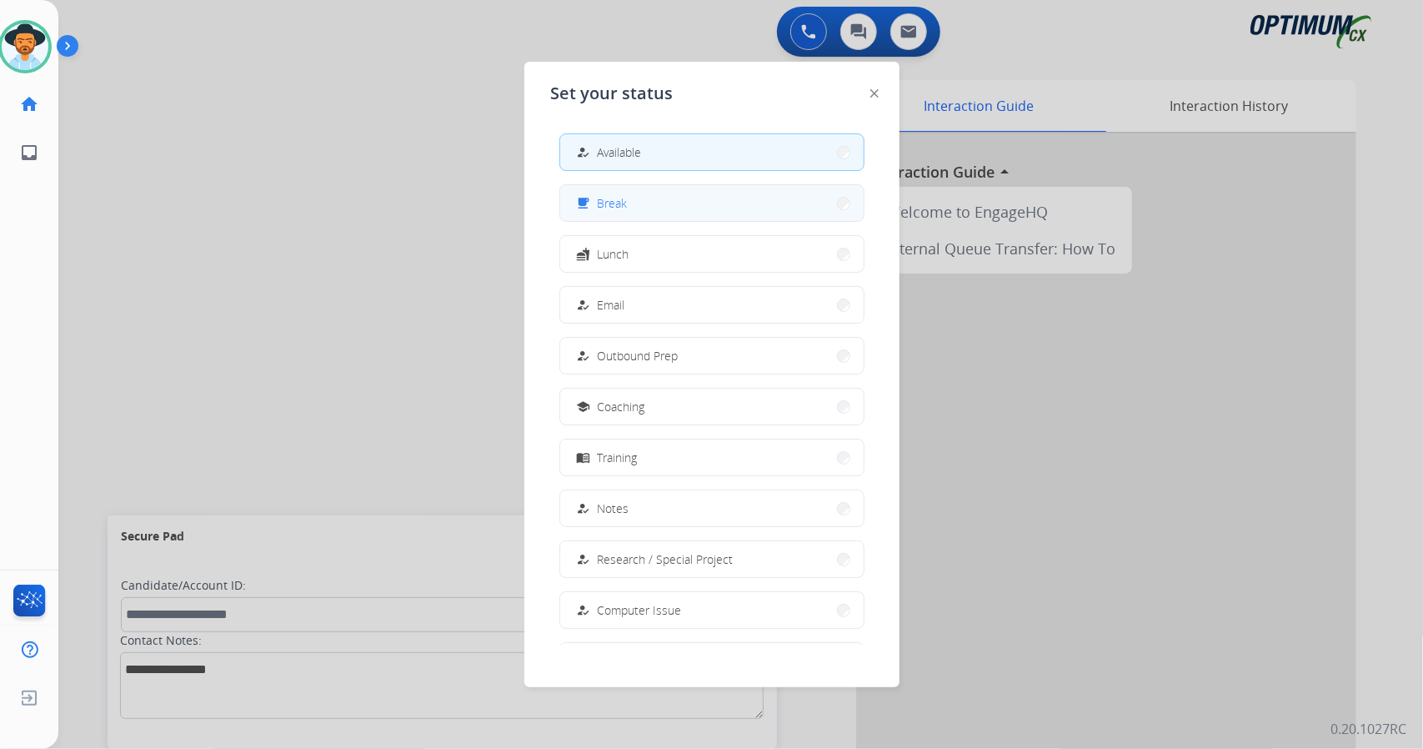
click at [593, 201] on div "free_breakfast" at bounding box center [586, 203] width 24 height 20
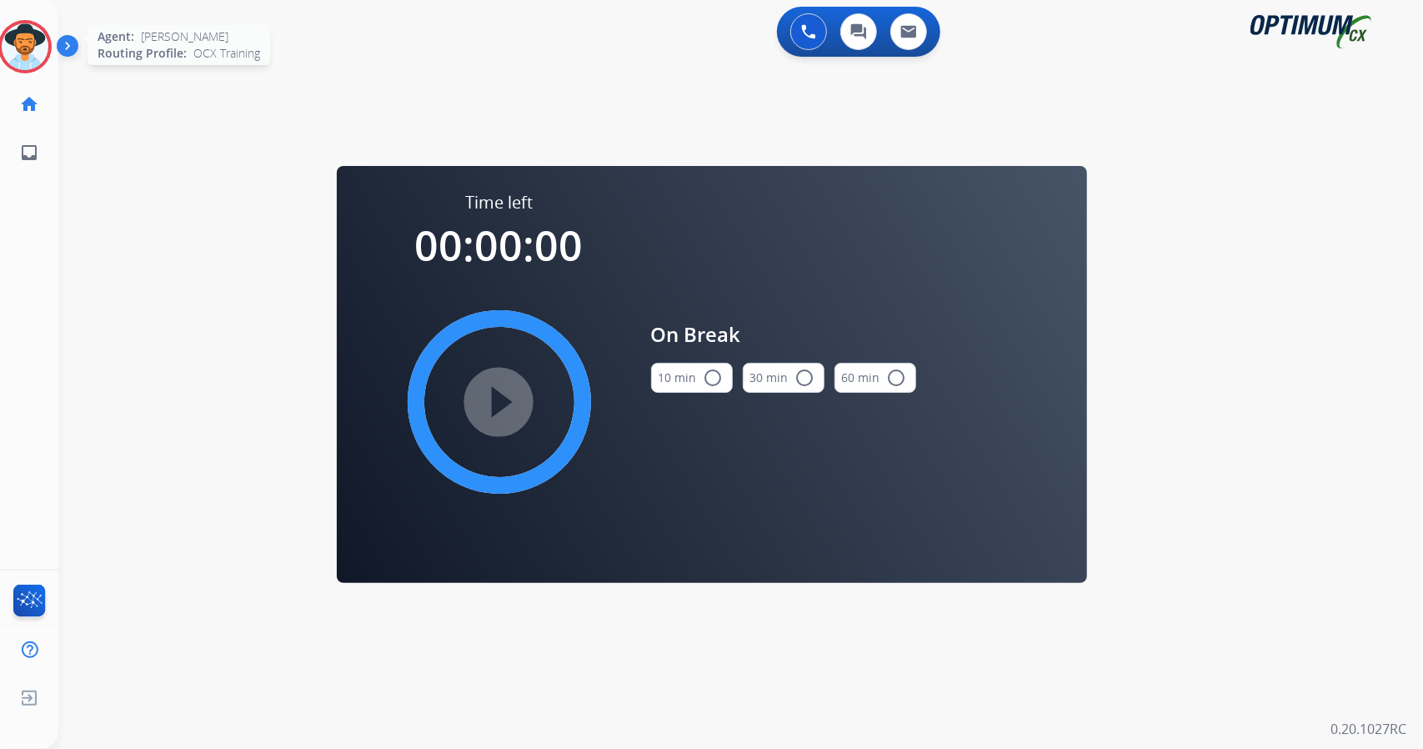
click at [18, 59] on img at bounding box center [25, 46] width 47 height 47
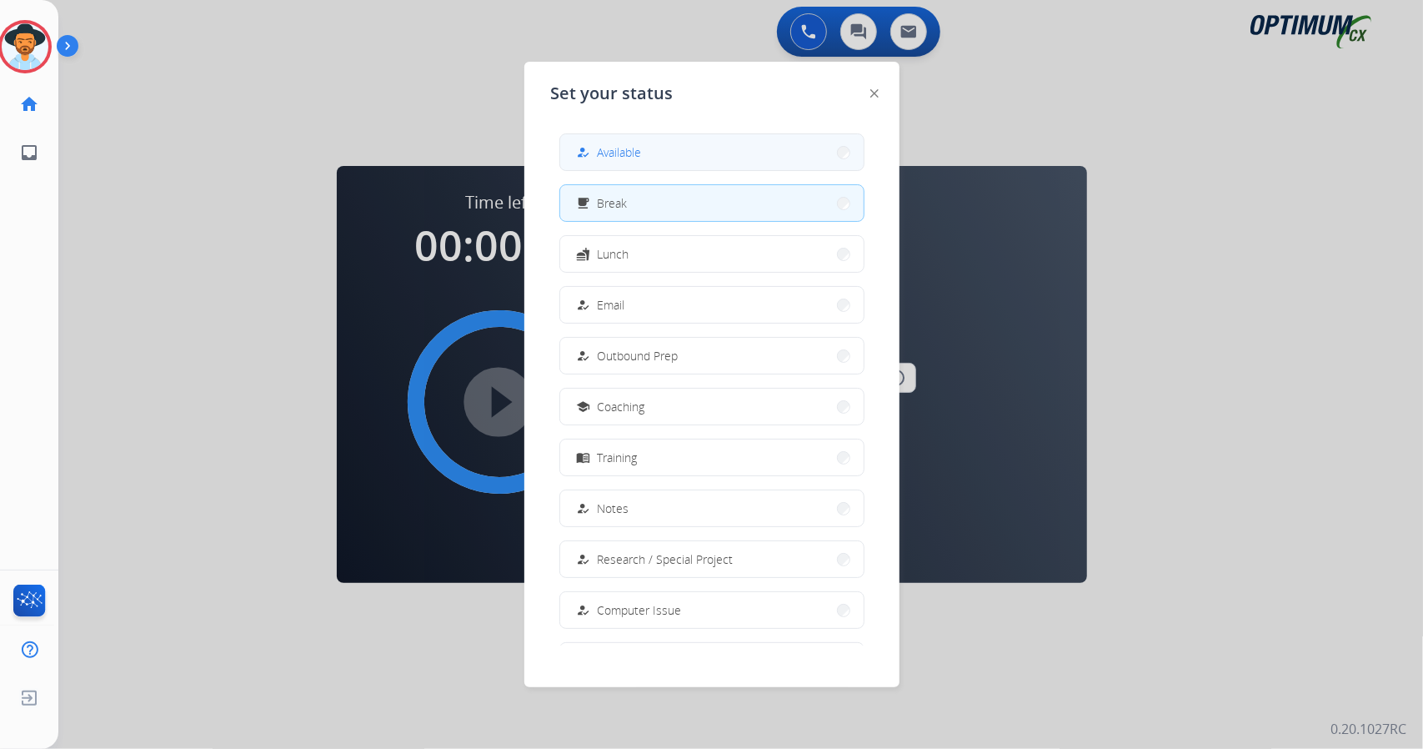
click at [726, 159] on button "how_to_reg Available" at bounding box center [711, 152] width 303 height 36
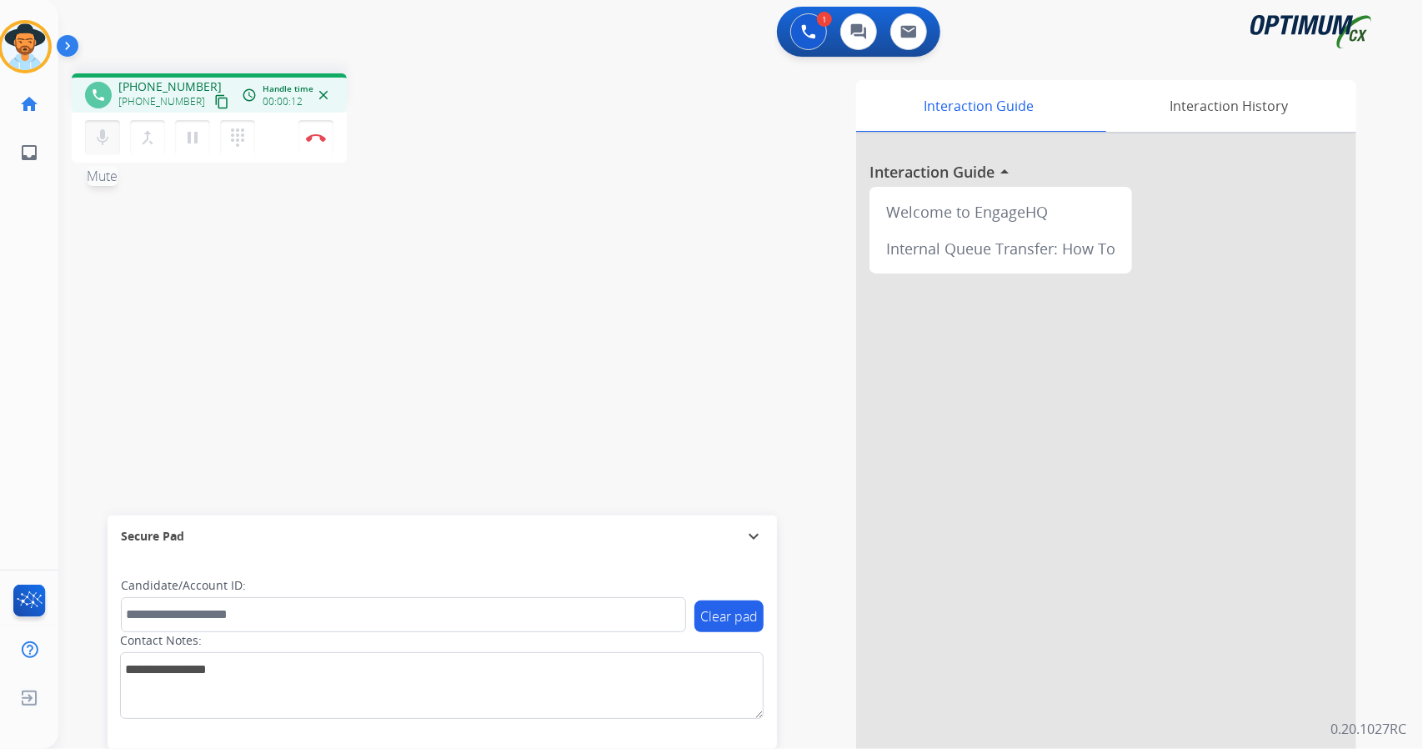
click at [100, 148] on button "mic Mute" at bounding box center [102, 137] width 35 height 35
click at [100, 148] on button "mic_off Mute" at bounding box center [102, 137] width 35 height 35
click at [100, 148] on button "mic Mute" at bounding box center [102, 137] width 35 height 35
click at [110, 136] on mat-icon "mic_off" at bounding box center [103, 138] width 20 height 20
click at [115, 277] on div "phone [PHONE_NUMBER] [PHONE_NUMBER] content_copy access_time Call metrics Queue…" at bounding box center [720, 407] width 1325 height 695
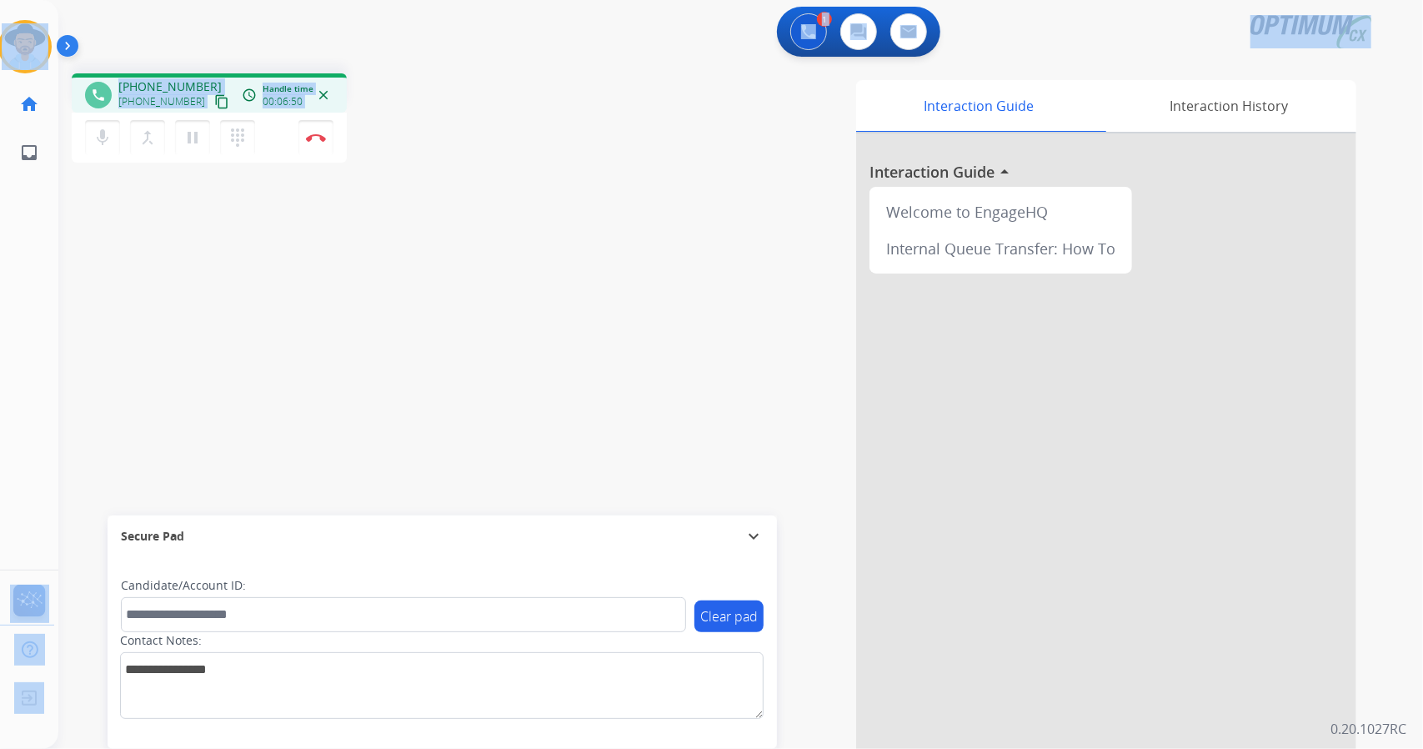
drag, startPoint x: 2, startPoint y: 5, endPoint x: 303, endPoint y: 378, distance: 479.5
click at [303, 378] on div "Outbound call Quit Outbound call Quit Schedule interaction + Add to my list Cus…" at bounding box center [711, 374] width 1423 height 749
click at [418, 119] on div "phone [PHONE_NUMBER] [PHONE_NUMBER] content_copy access_time Call metrics Queue…" at bounding box center [298, 120] width 453 height 94
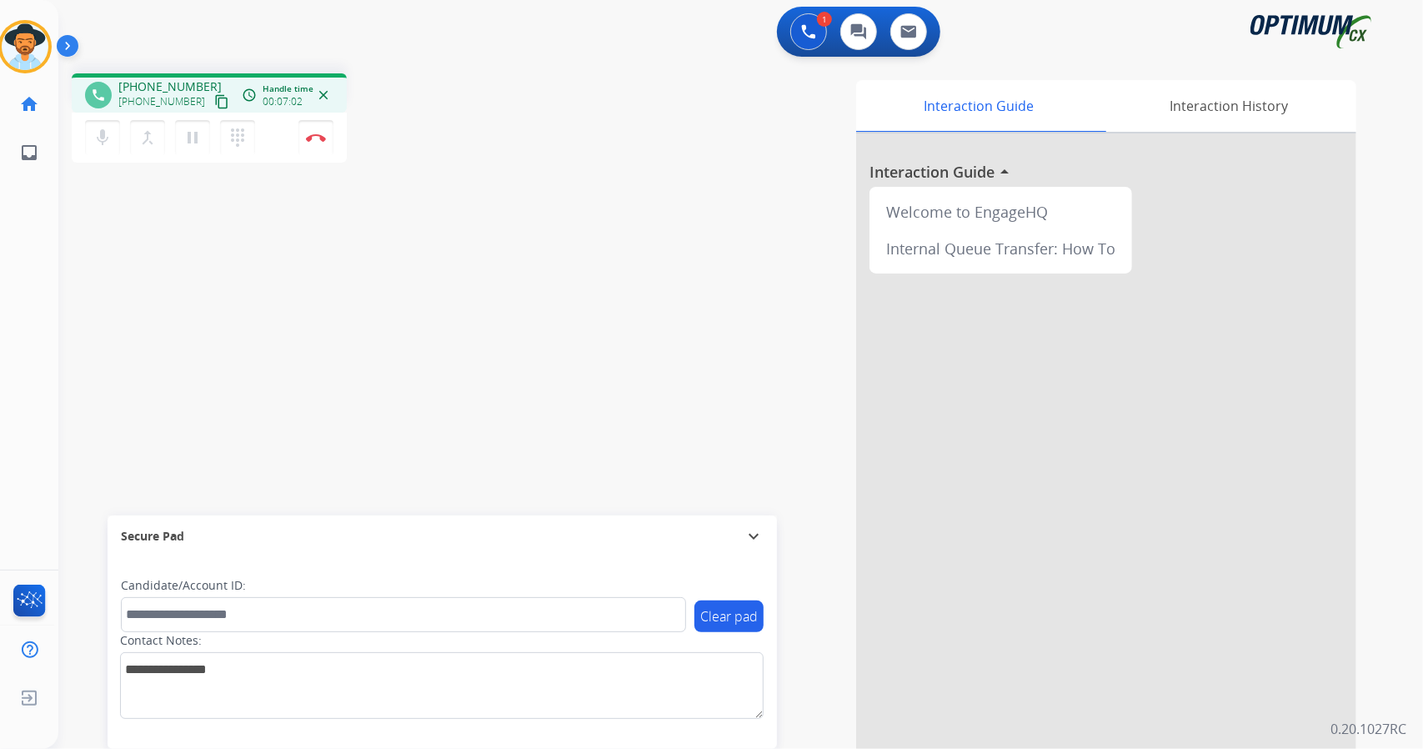
click at [418, 119] on div "phone [PHONE_NUMBER] [PHONE_NUMBER] content_copy access_time Call metrics Queue…" at bounding box center [298, 120] width 453 height 94
click at [804, 609] on div "Interaction Guide Interaction History Interaction Guide arrow_drop_up Welcome t…" at bounding box center [943, 417] width 825 height 675
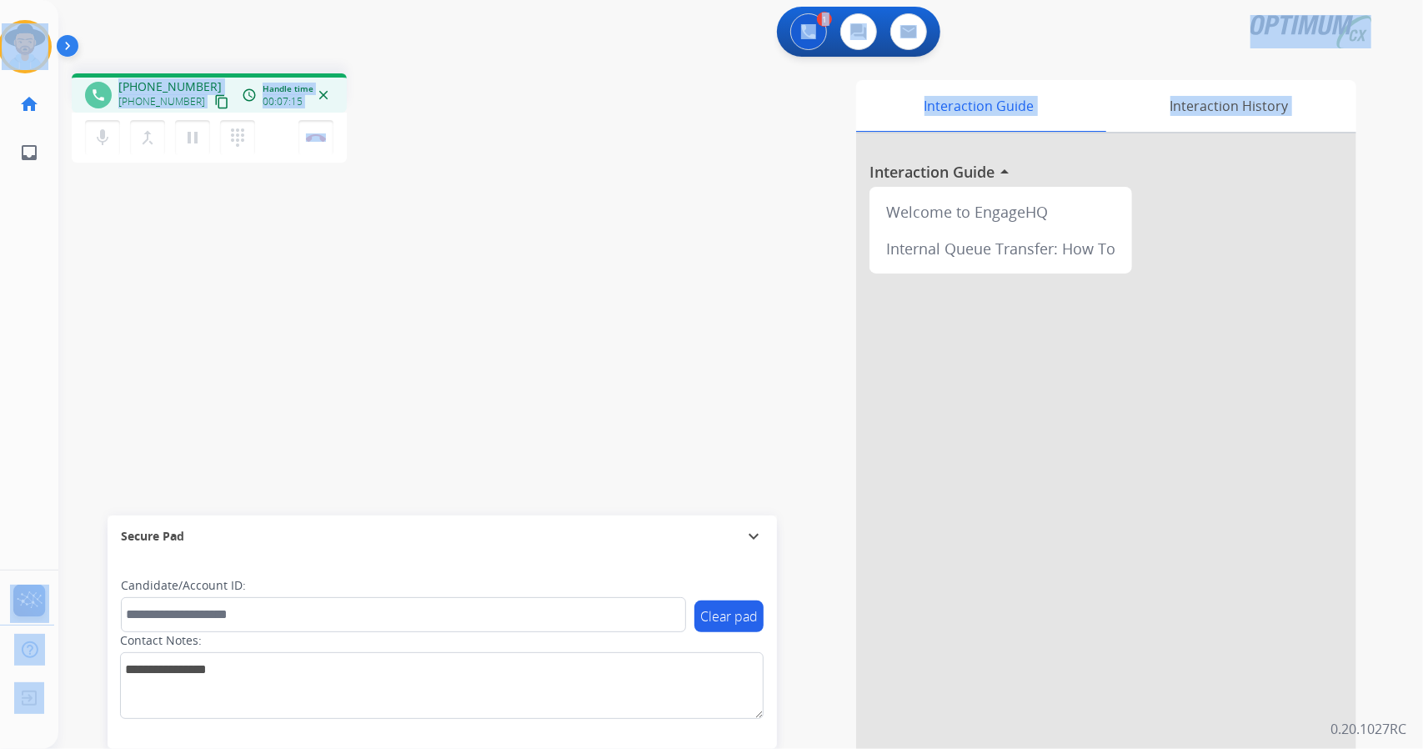
drag, startPoint x: 4, startPoint y: 1, endPoint x: 593, endPoint y: 763, distance: 962.8
click at [593, 748] on html "Outbound call Quit Outbound call Quit Schedule interaction + Add to my list Cus…" at bounding box center [711, 374] width 1423 height 749
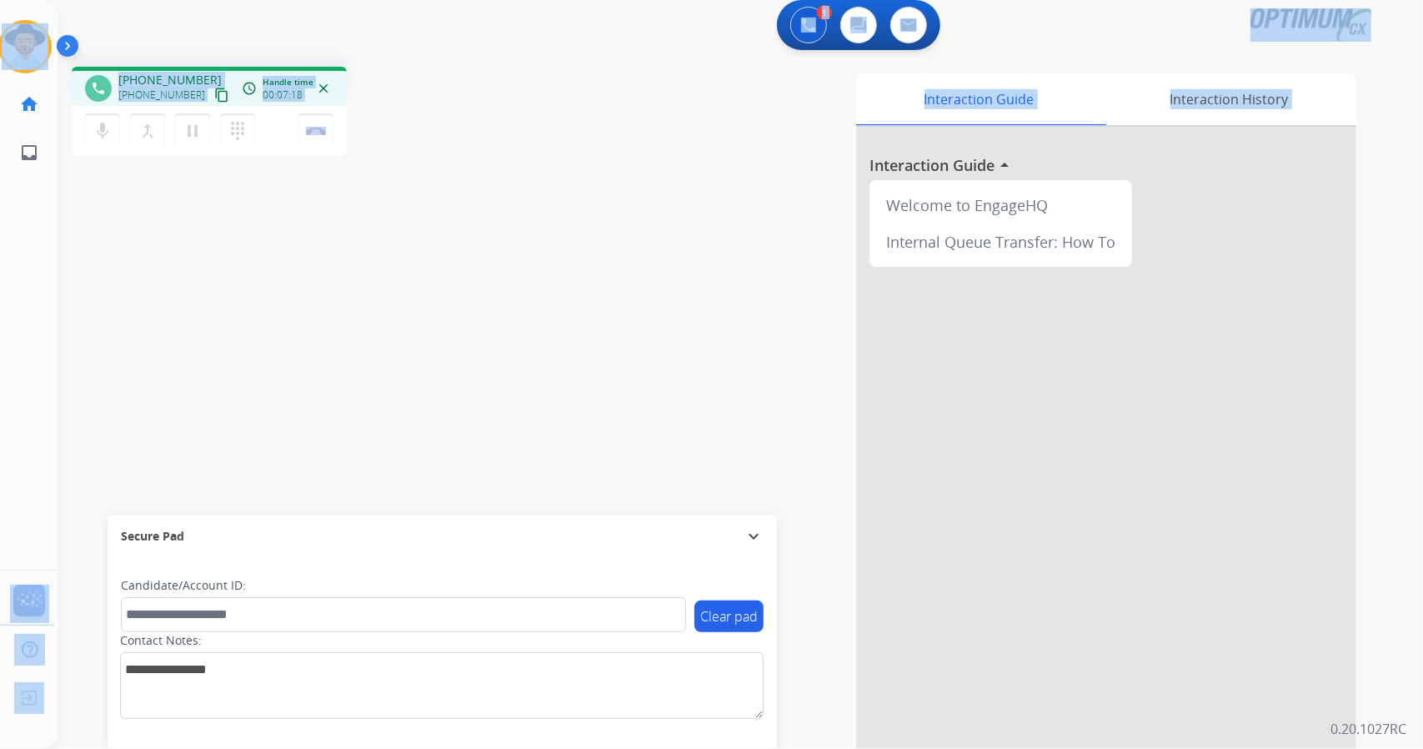
click at [448, 97] on div "phone [PHONE_NUMBER] [PHONE_NUMBER] content_copy access_time Call metrics Queue…" at bounding box center [298, 114] width 453 height 94
drag, startPoint x: 6, startPoint y: 3, endPoint x: 512, endPoint y: 339, distance: 607.9
click at [512, 339] on div "Outbound call Quit Outbound call Quit Schedule interaction + Add to my list Cus…" at bounding box center [711, 374] width 1423 height 749
click at [512, 339] on div "phone [PHONE_NUMBER] [PHONE_NUMBER] content_copy access_time Call metrics Queue…" at bounding box center [720, 400] width 1325 height 695
drag, startPoint x: 2, startPoint y: 6, endPoint x: 539, endPoint y: 450, distance: 696.9
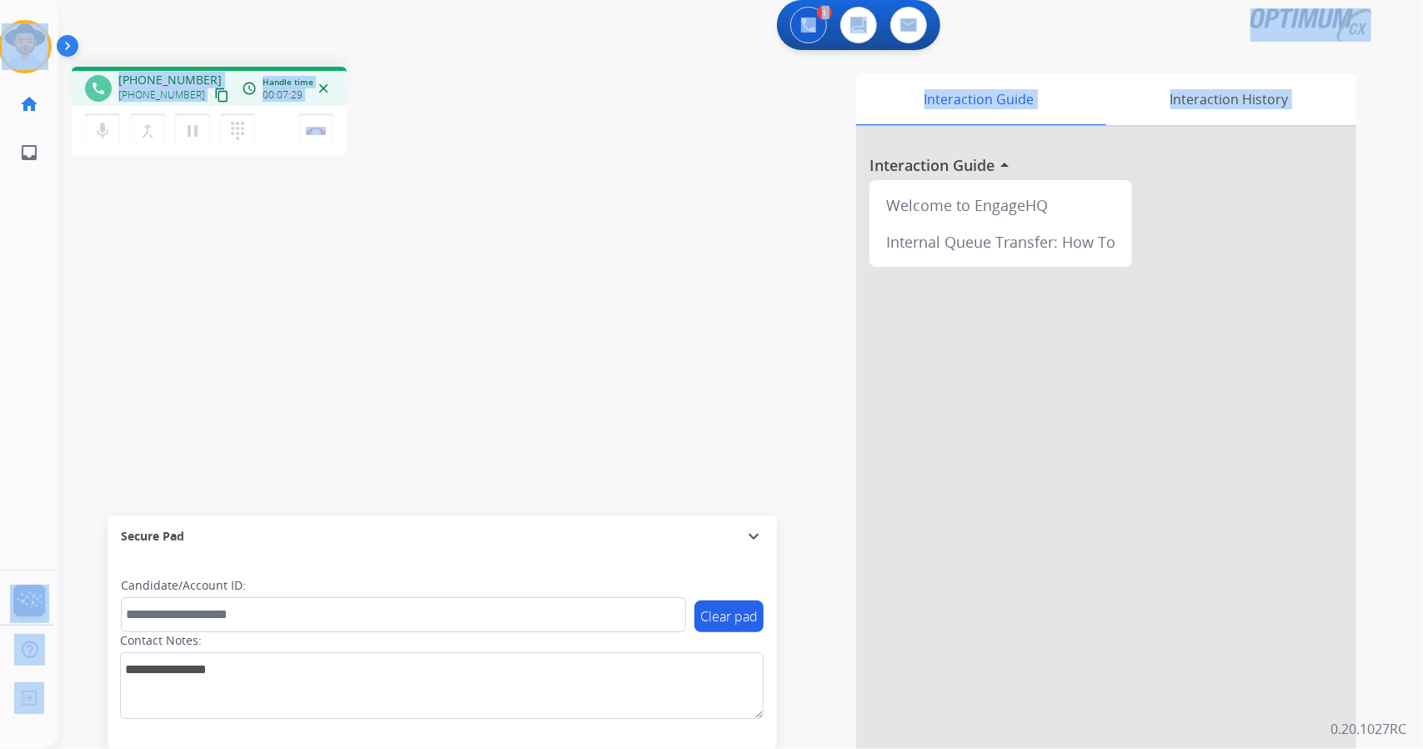
click at [539, 450] on div "Outbound call Quit Outbound call Quit Schedule interaction + Add to my list Cus…" at bounding box center [711, 374] width 1423 height 749
click at [539, 450] on div "Interaction Guide Interaction History Interaction Guide arrow_drop_up Welcome t…" at bounding box center [943, 410] width 825 height 675
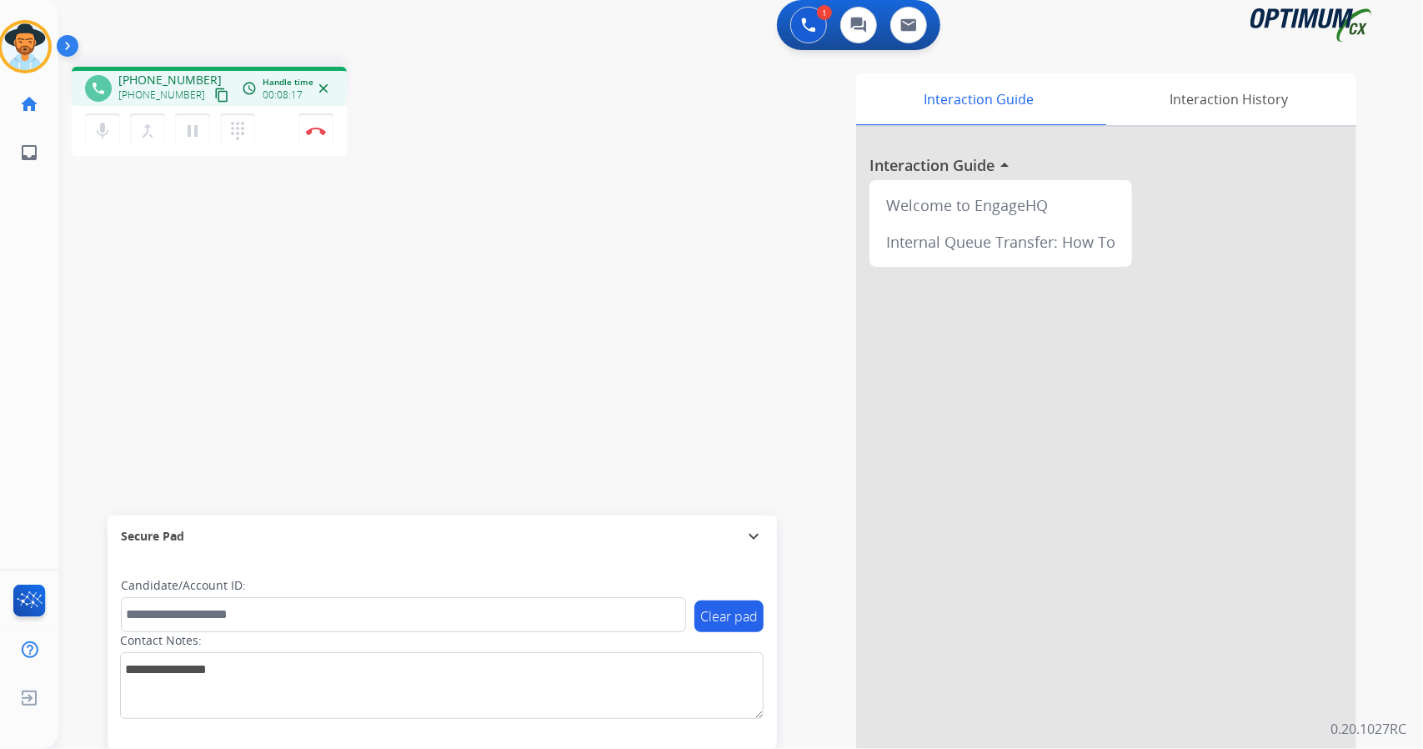
click at [132, 369] on div "phone [PHONE_NUMBER] [PHONE_NUMBER] content_copy access_time Call metrics Queue…" at bounding box center [720, 400] width 1325 height 695
click at [123, 305] on div "phone [PHONE_NUMBER] [PHONE_NUMBER] content_copy access_time Call metrics Queue…" at bounding box center [720, 400] width 1325 height 695
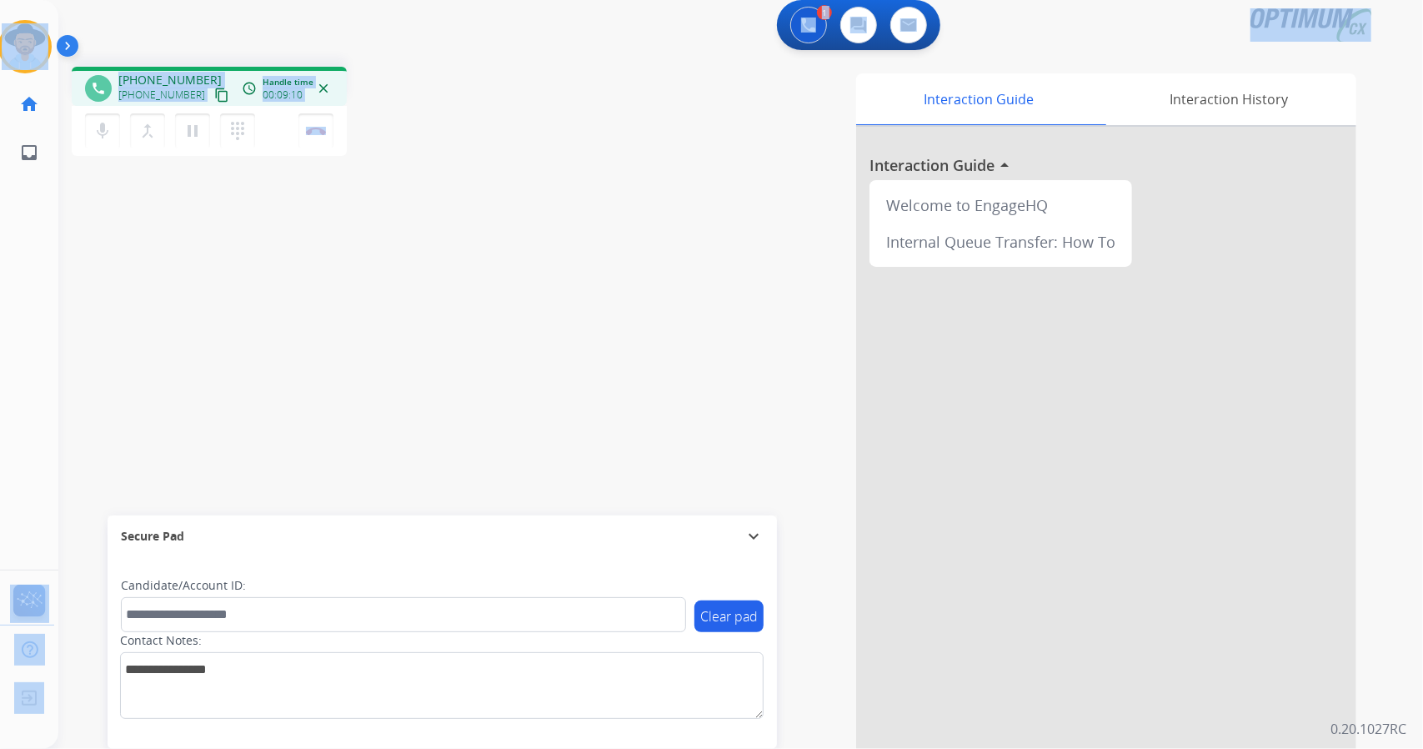
scroll to position [0, 0]
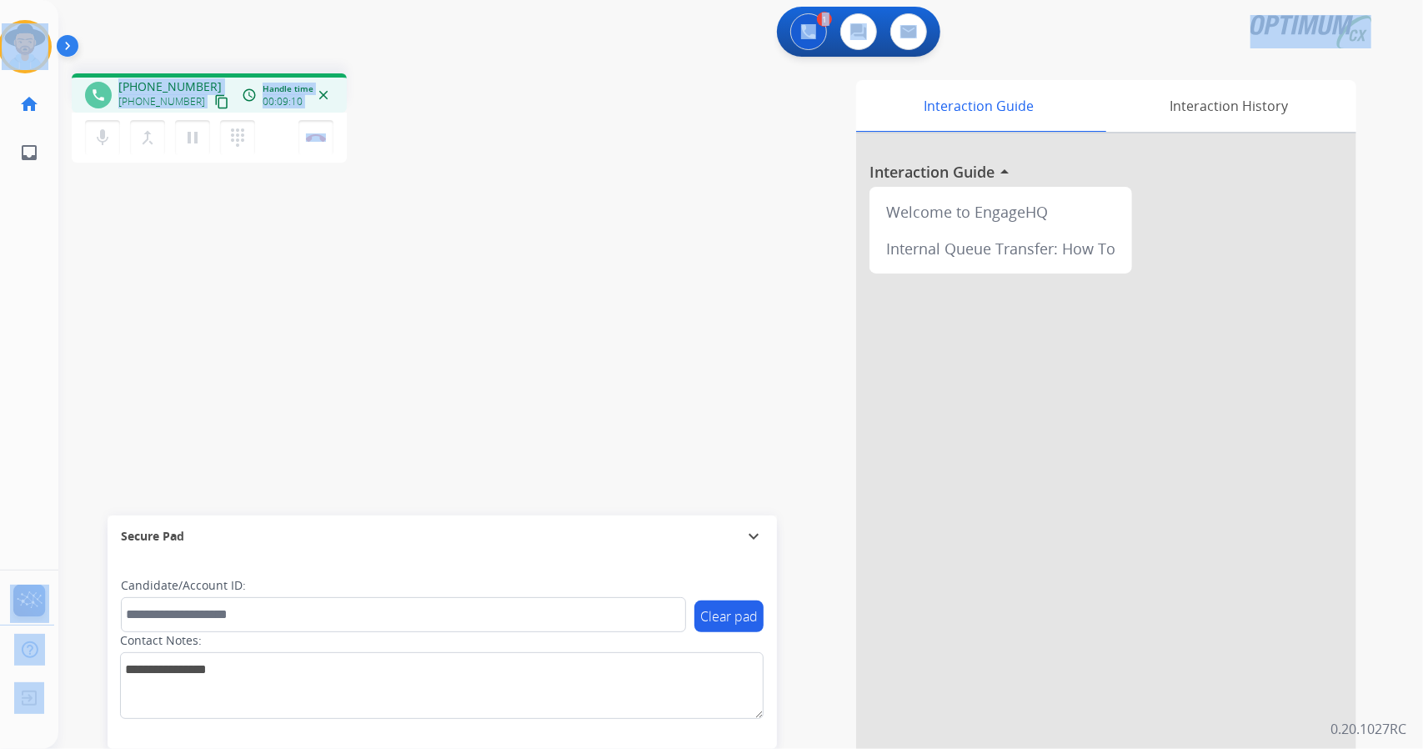
drag, startPoint x: 392, startPoint y: 126, endPoint x: 0, endPoint y: 3, distance: 410.8
click at [0, 3] on div "Outbound call Quit Outbound call Quit Schedule interaction + Add to my list Cus…" at bounding box center [711, 374] width 1423 height 749
click at [123, 44] on div "1 Voice Interactions 0 Chat Interactions 0 Email Interactions" at bounding box center [730, 33] width 1305 height 53
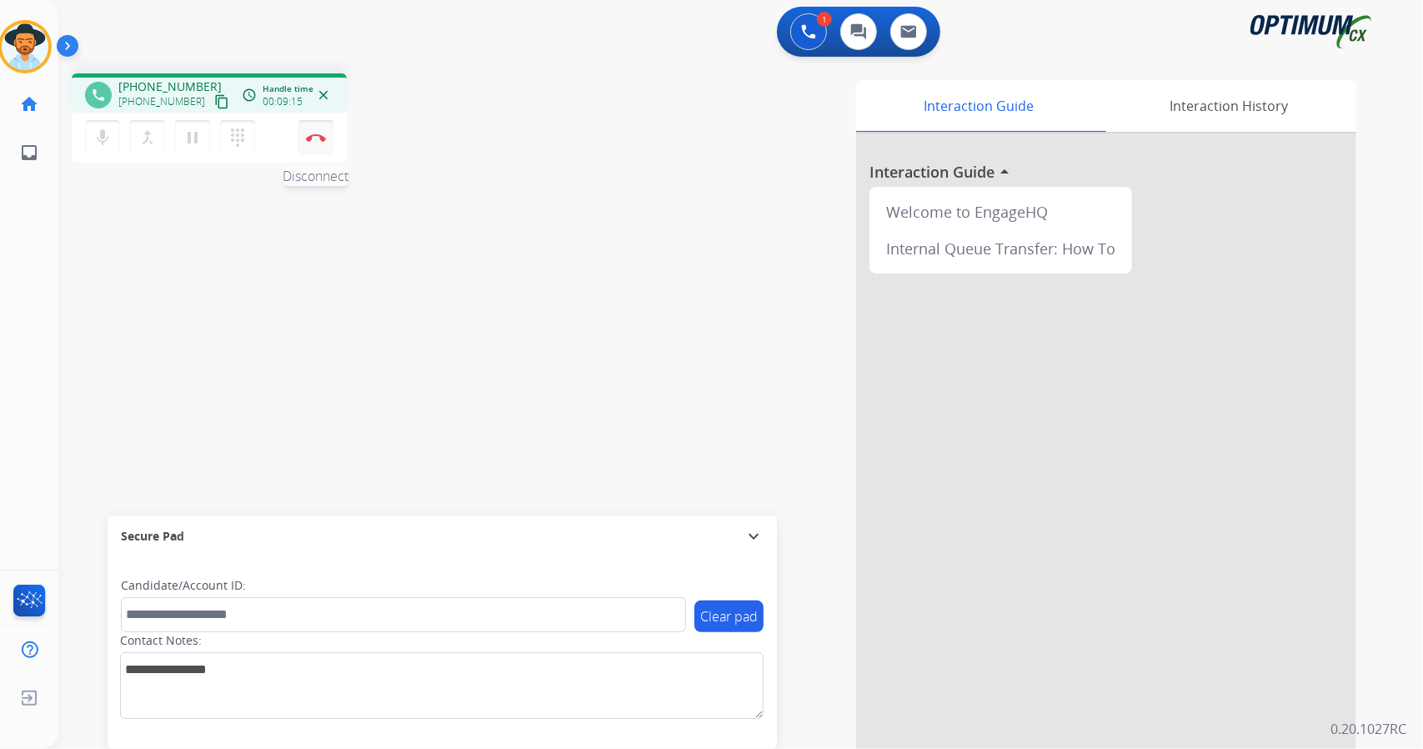
click at [322, 148] on button "Disconnect" at bounding box center [315, 137] width 35 height 35
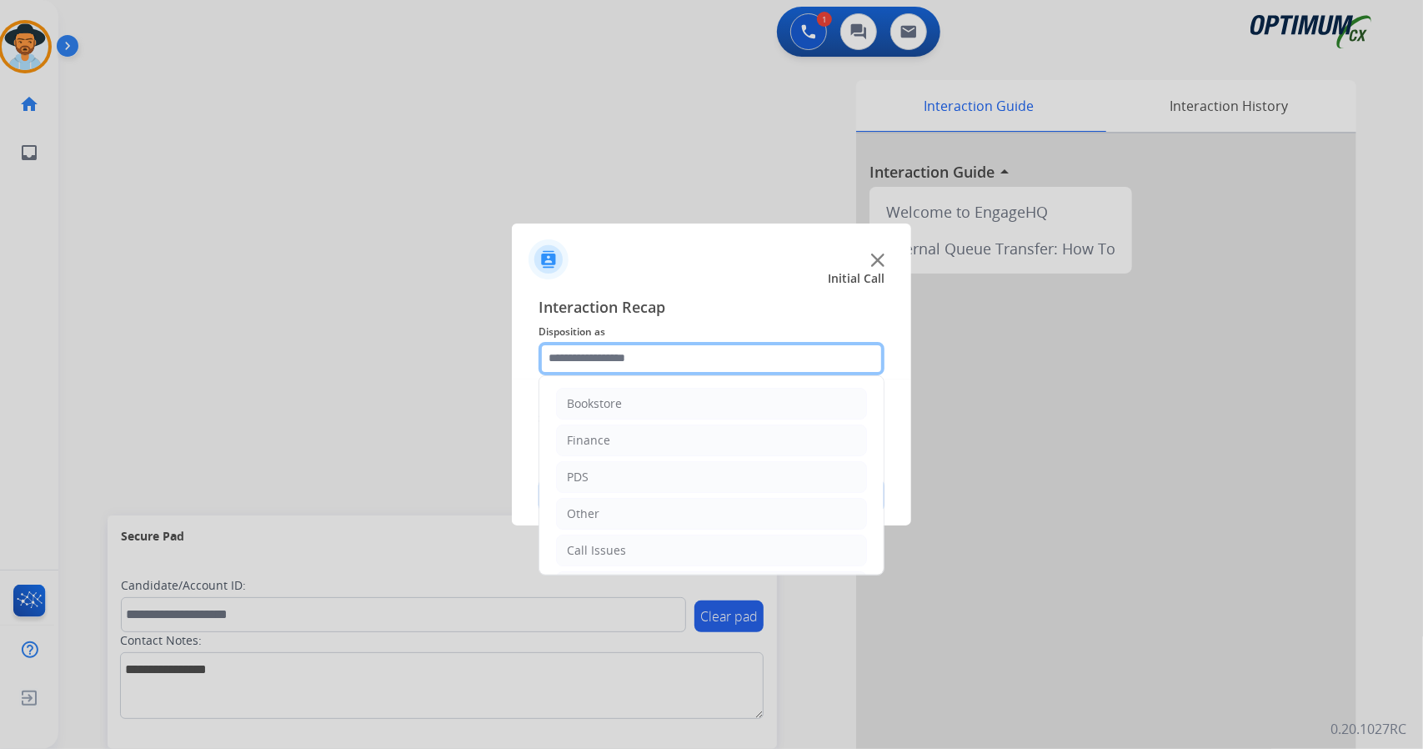
click at [642, 361] on input "text" at bounding box center [712, 358] width 346 height 33
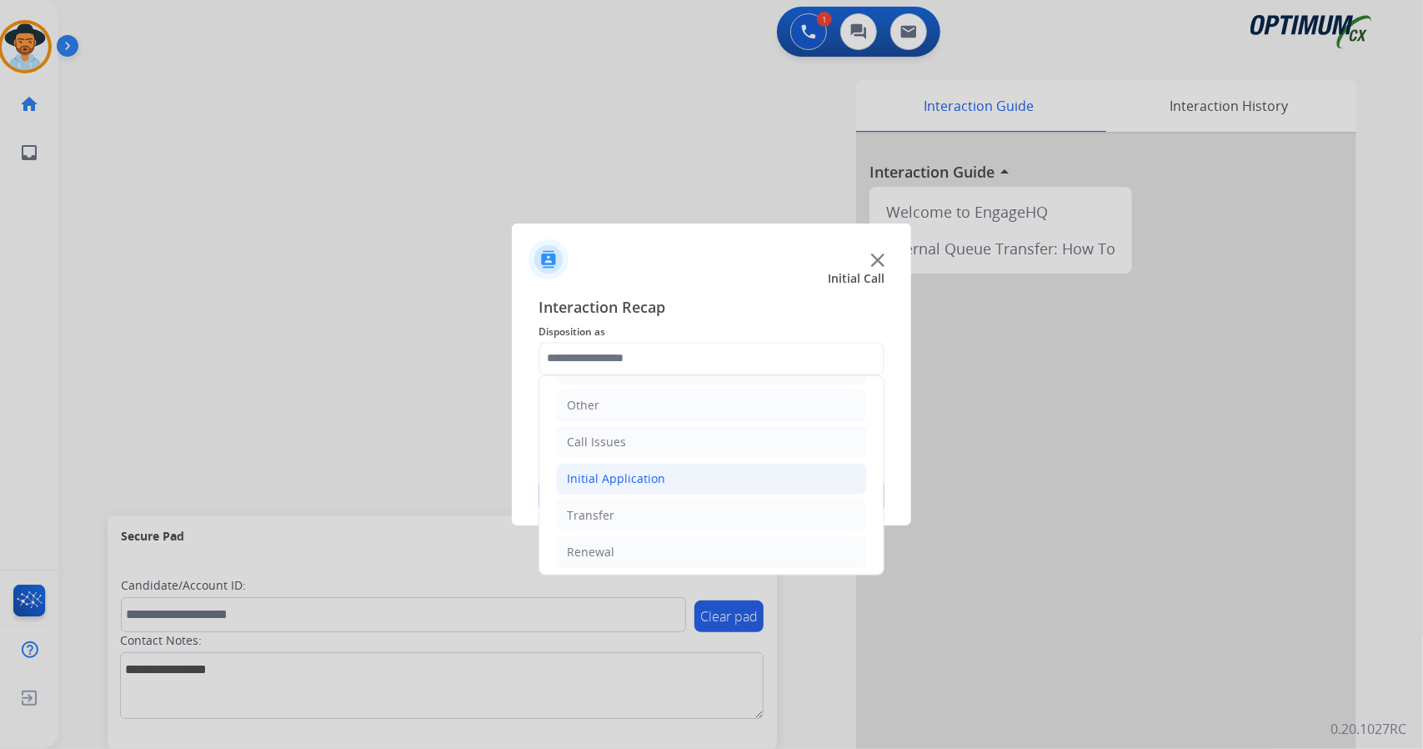
click at [627, 474] on div "Initial Application" at bounding box center [616, 478] width 98 height 17
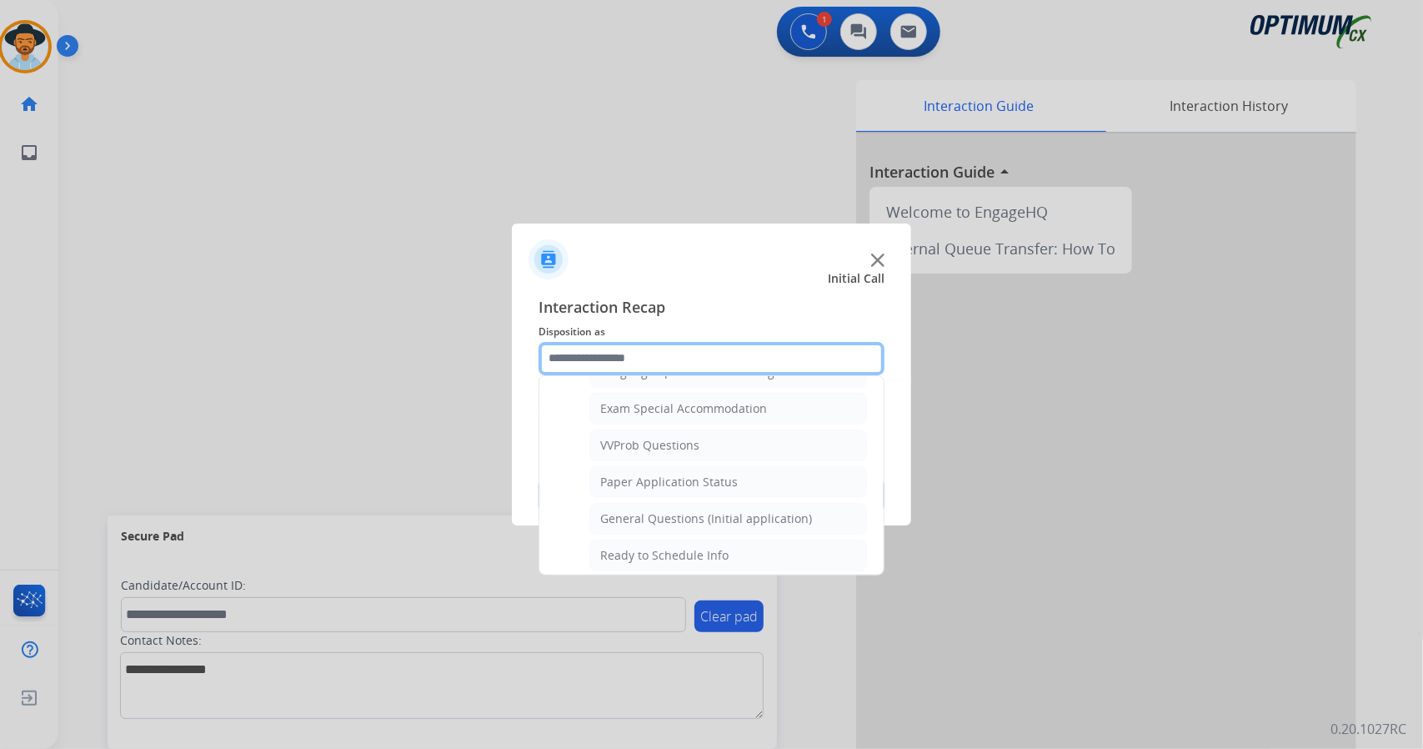
scroll to position [870, 0]
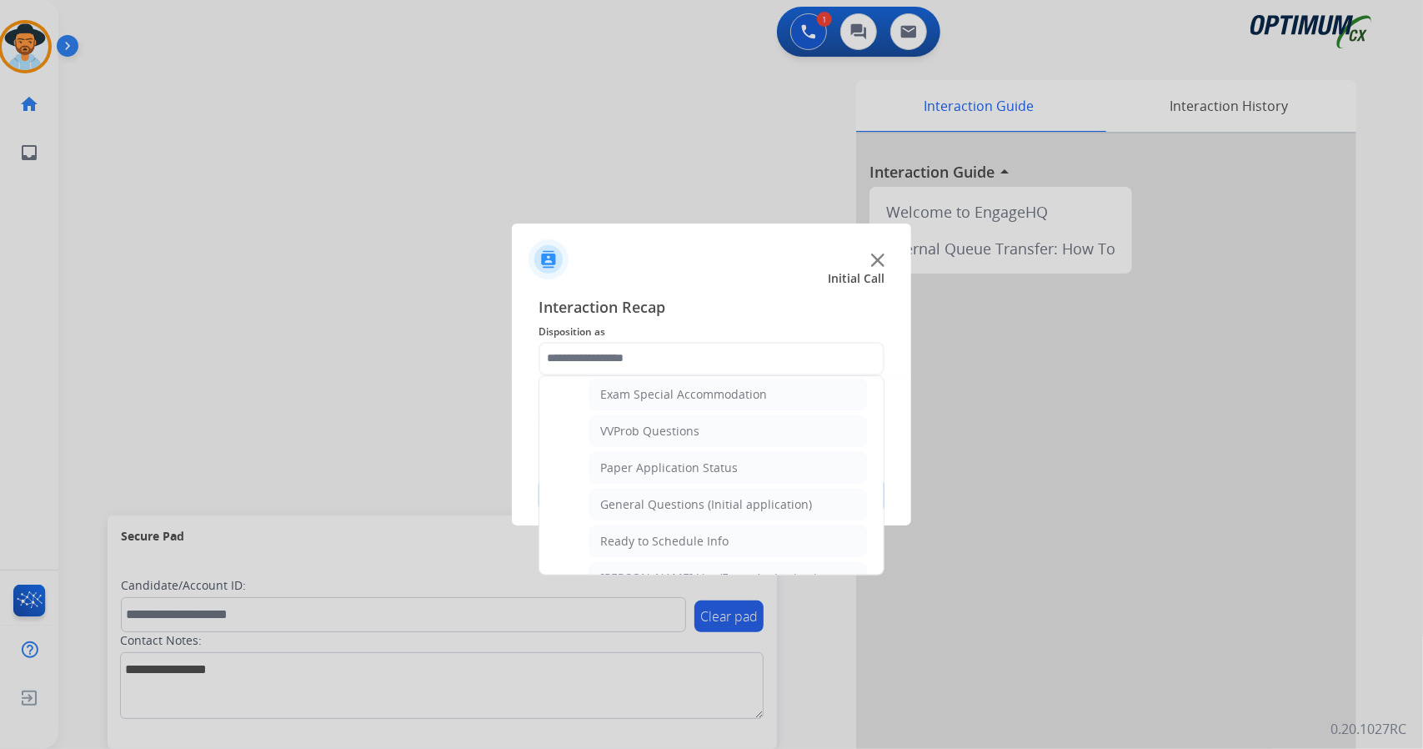
click at [627, 489] on li "General Questions (Initial application)" at bounding box center [728, 505] width 278 height 32
type input "**********"
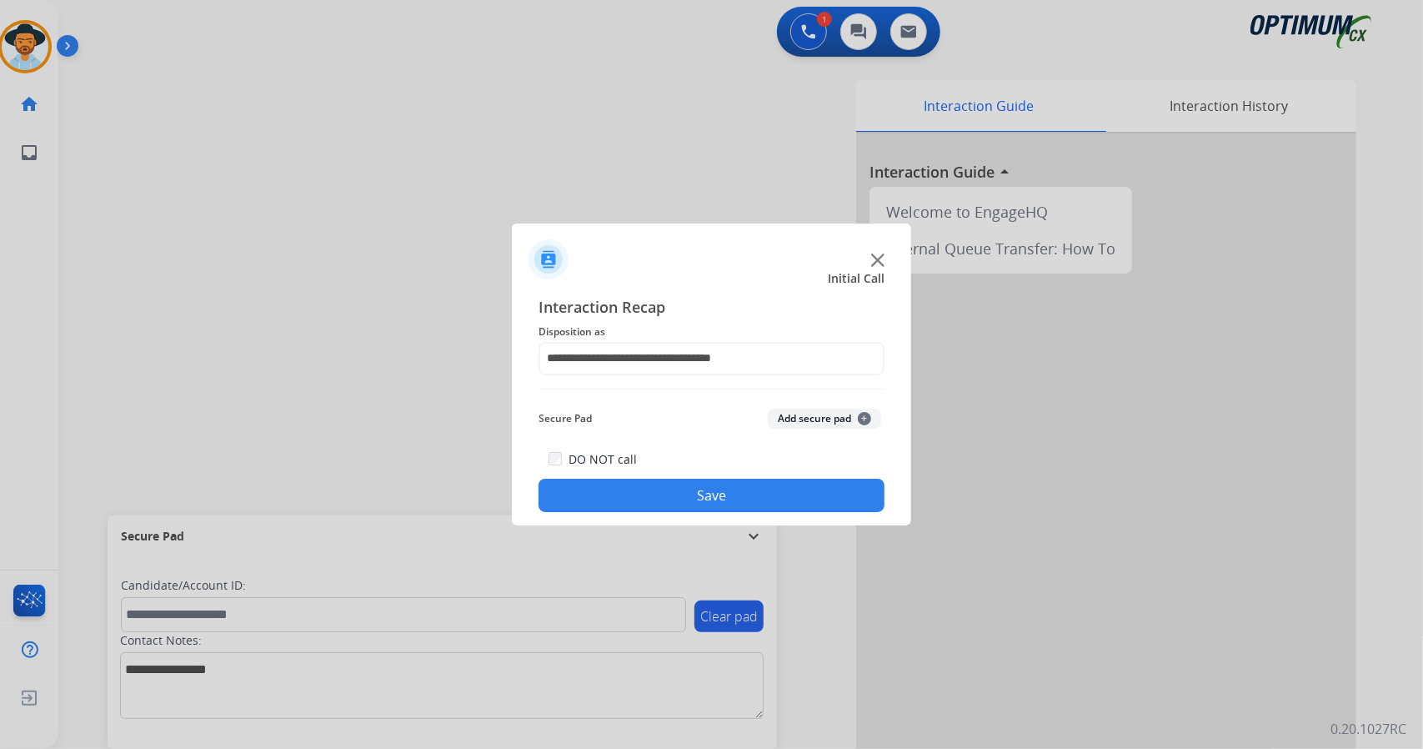
click at [637, 504] on button "Save" at bounding box center [712, 495] width 346 height 33
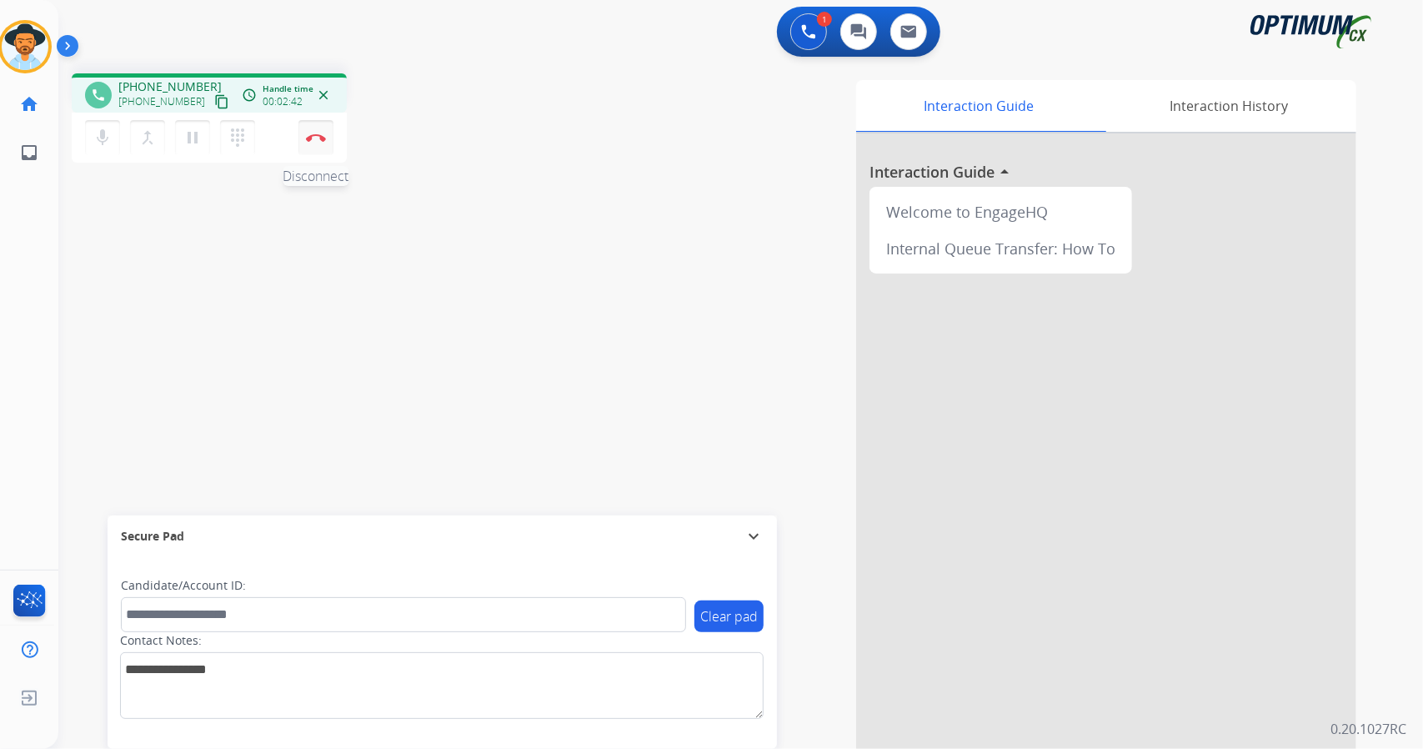
click at [309, 126] on button "Disconnect" at bounding box center [315, 137] width 35 height 35
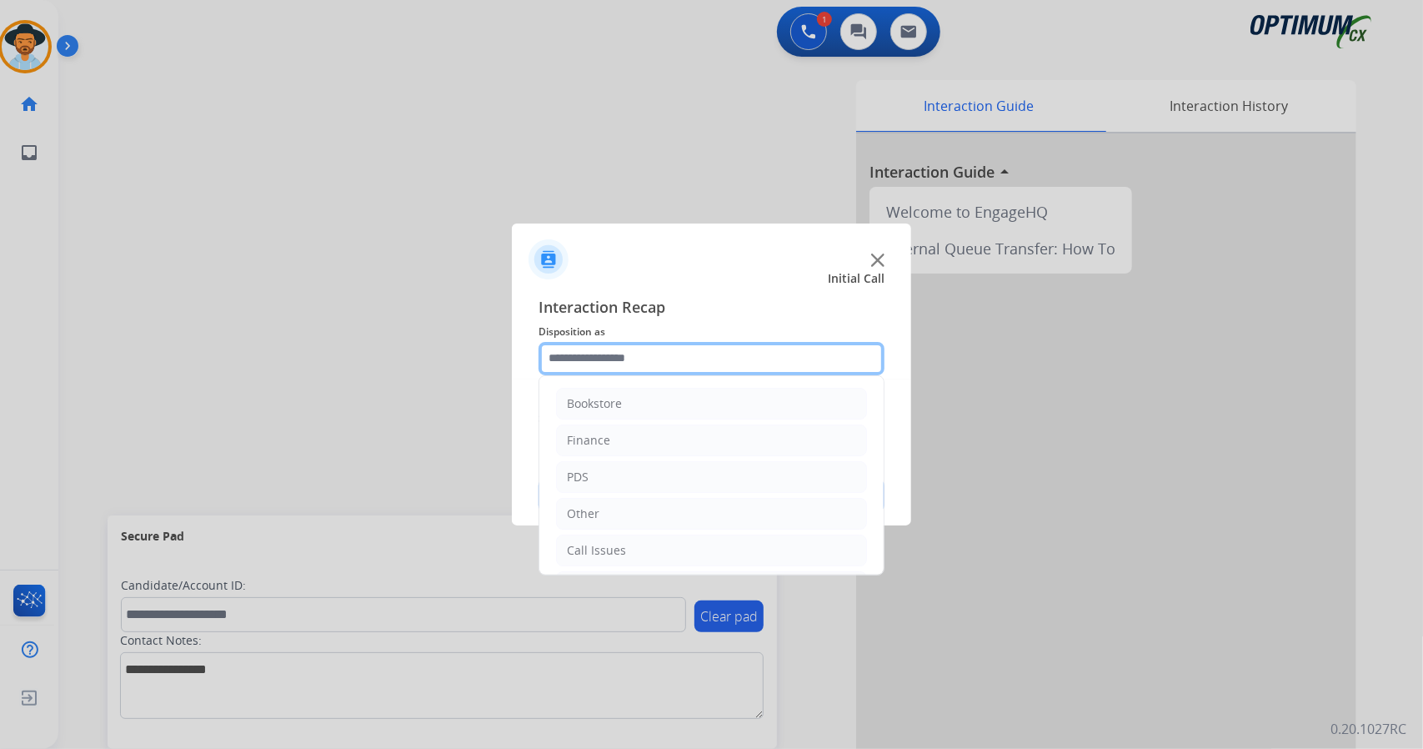
click at [701, 359] on input "text" at bounding box center [712, 358] width 346 height 33
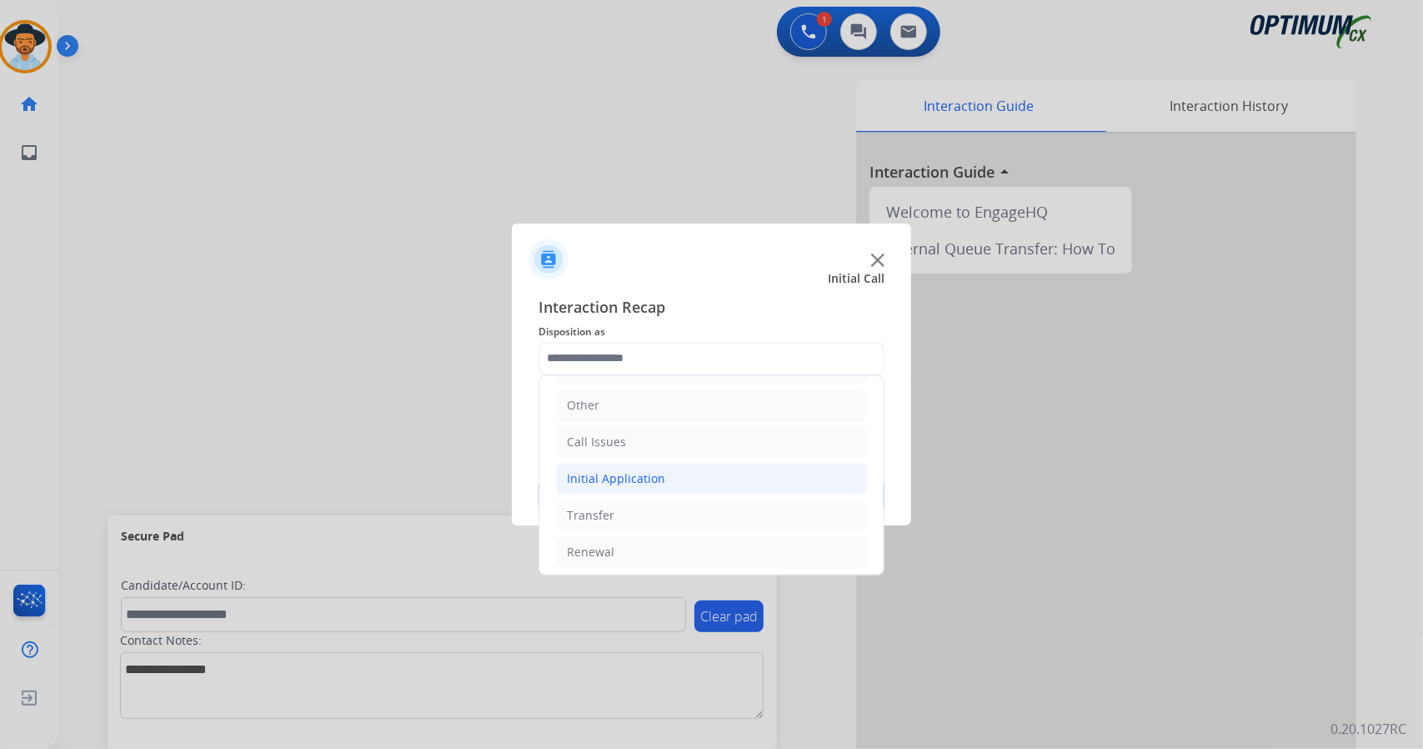
click at [609, 464] on li "Initial Application" at bounding box center [711, 479] width 311 height 32
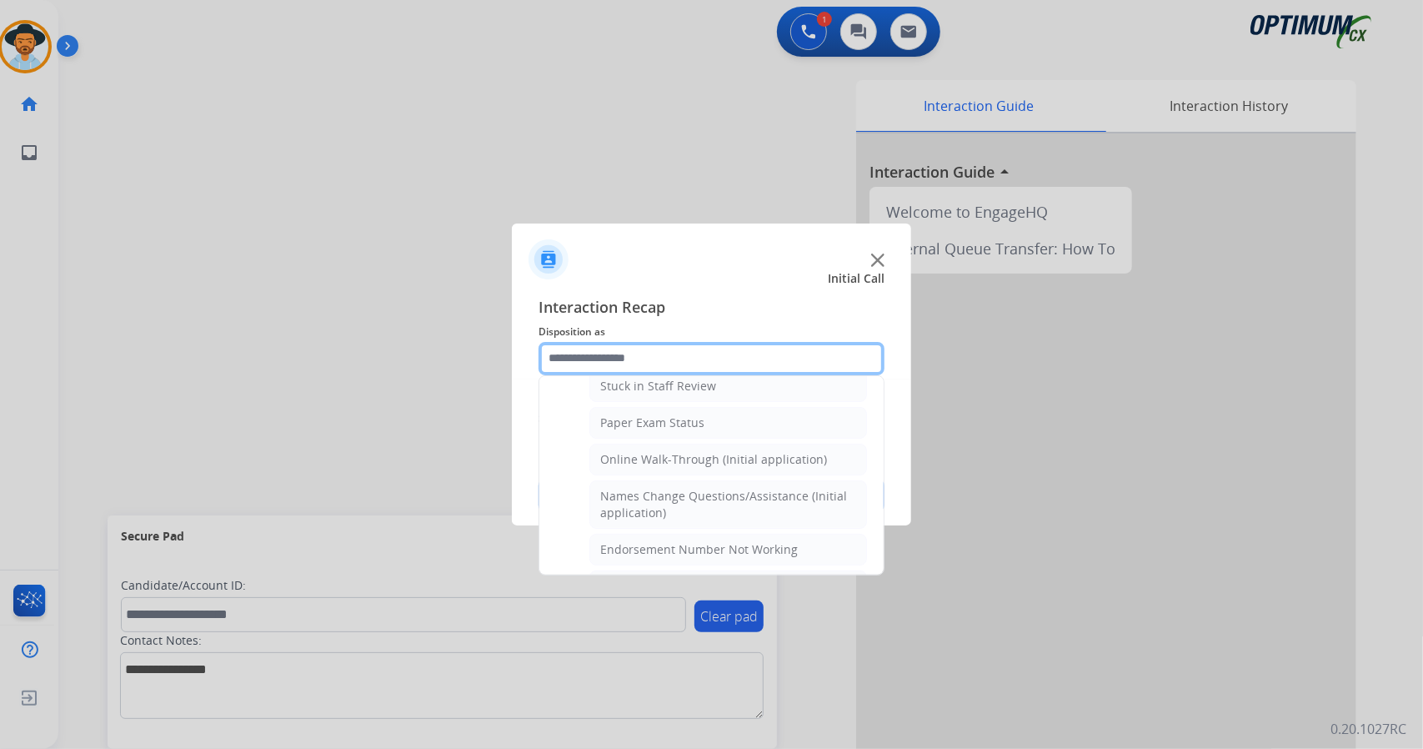
scroll to position [308, 0]
click at [609, 464] on li "Online Walk-Through (Initial application)" at bounding box center [728, 462] width 278 height 32
type input "**********"
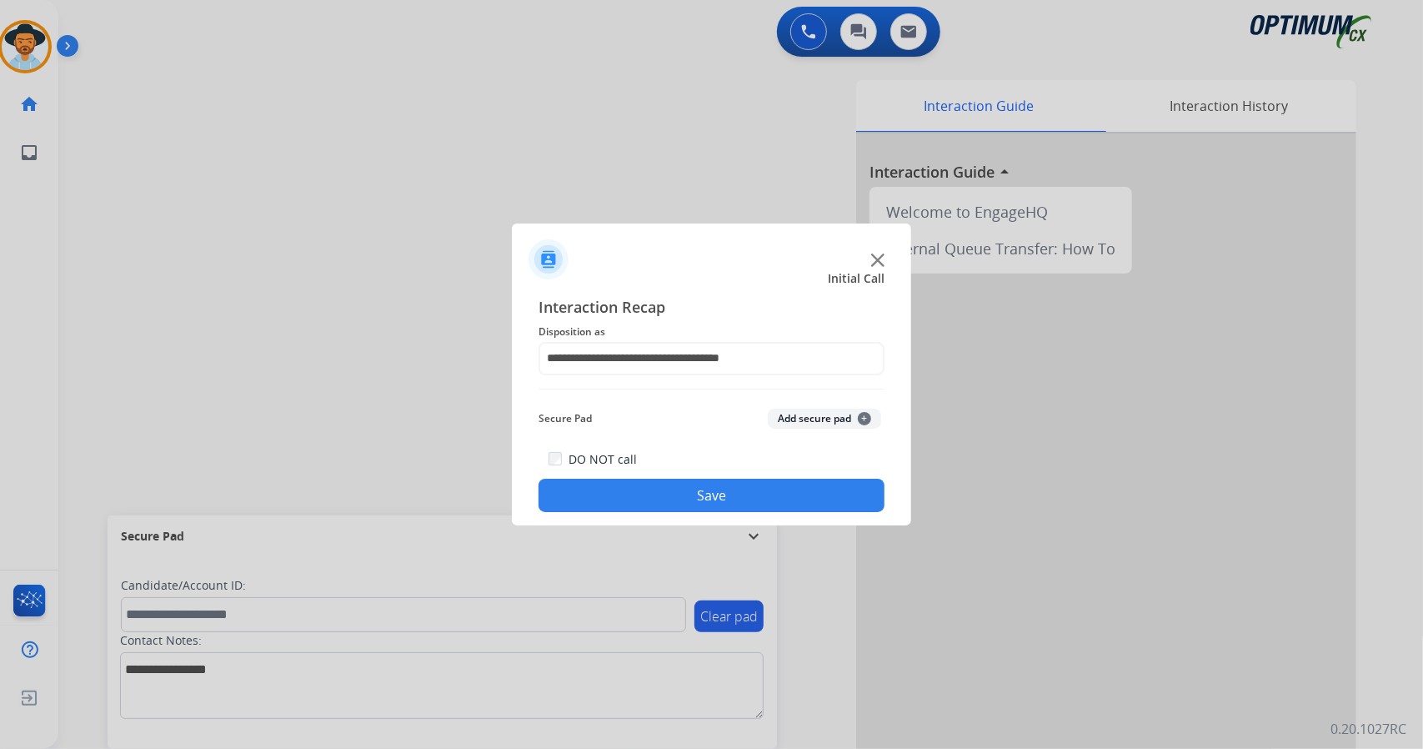
click at [627, 501] on button "Save" at bounding box center [712, 495] width 346 height 33
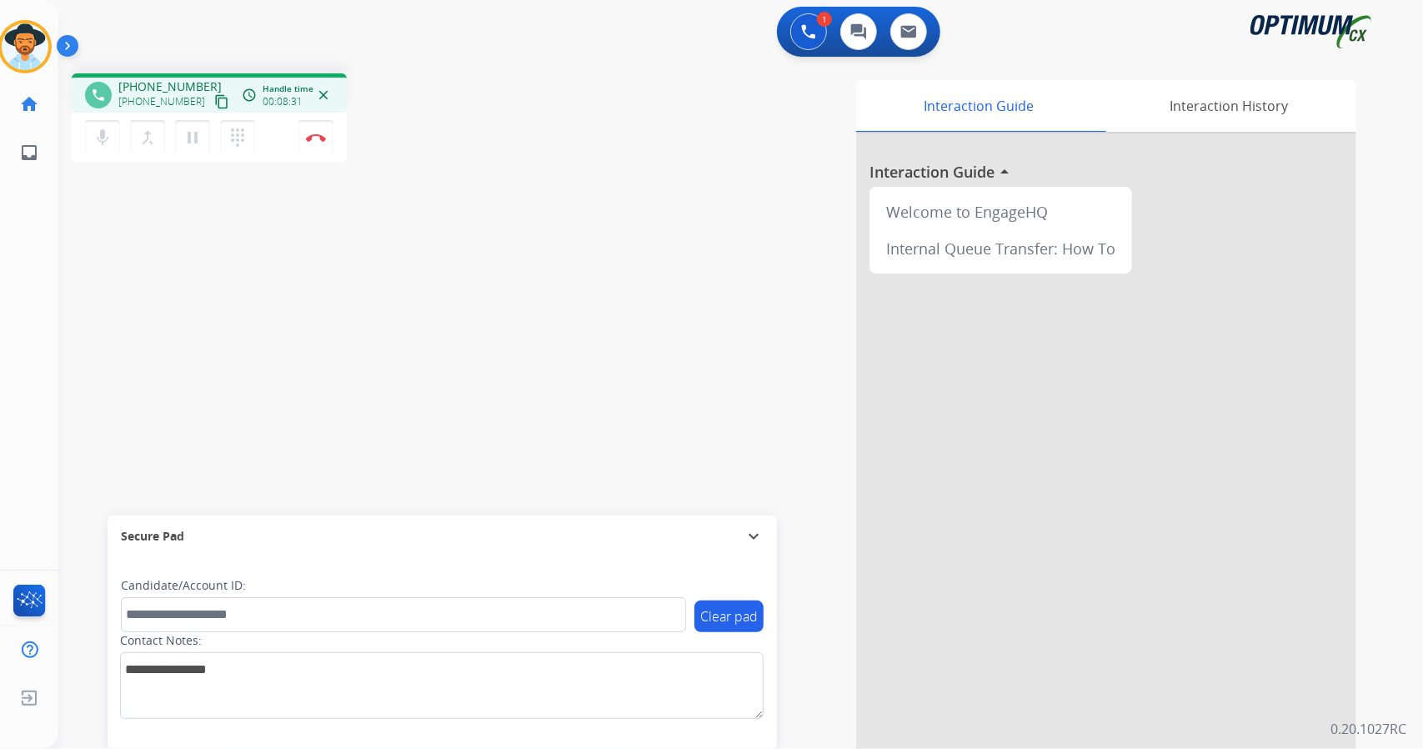
click at [158, 239] on div "phone [PHONE_NUMBER] [PHONE_NUMBER] content_copy access_time Call metrics Queue…" at bounding box center [720, 407] width 1325 height 695
click at [317, 138] on img at bounding box center [316, 137] width 20 height 8
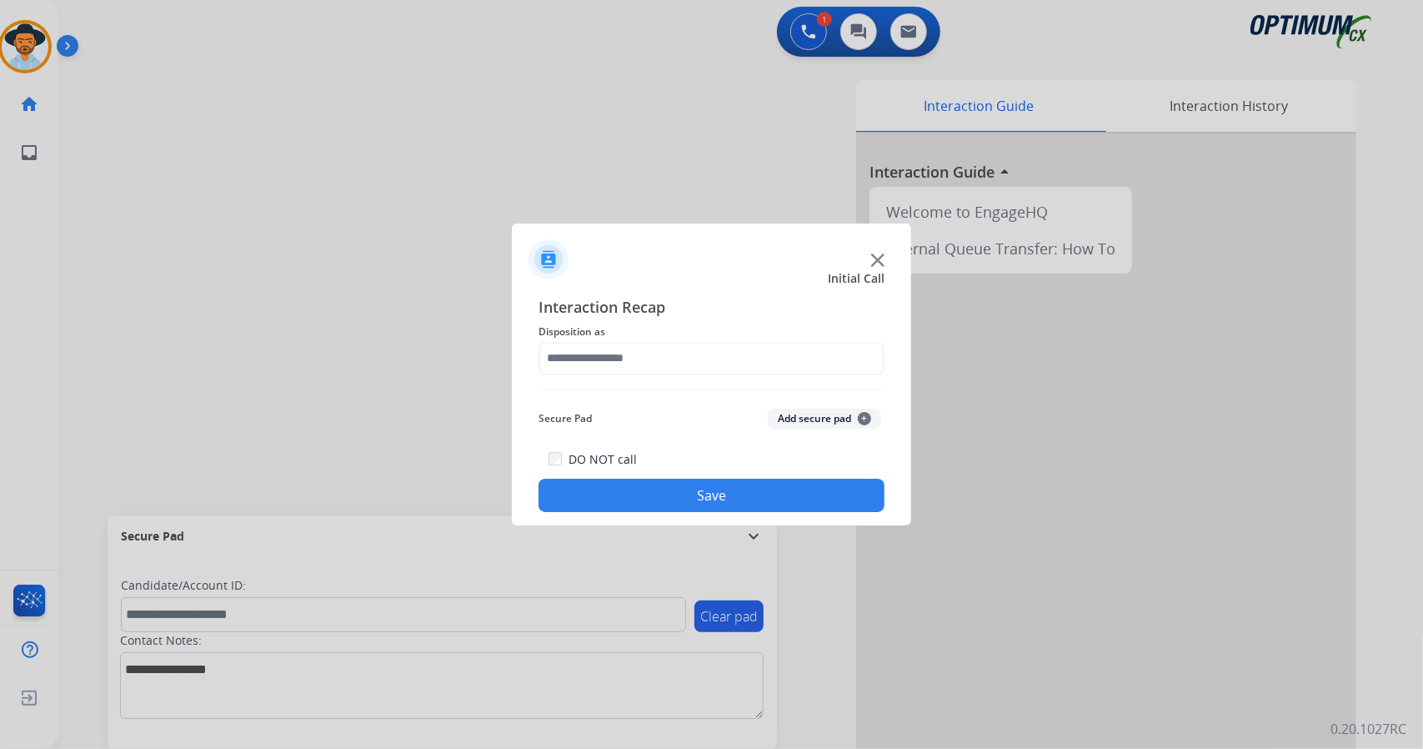
click at [724, 404] on div "Secure Pad Add secure pad +" at bounding box center [712, 418] width 346 height 33
click at [692, 333] on span "Disposition as" at bounding box center [712, 332] width 346 height 20
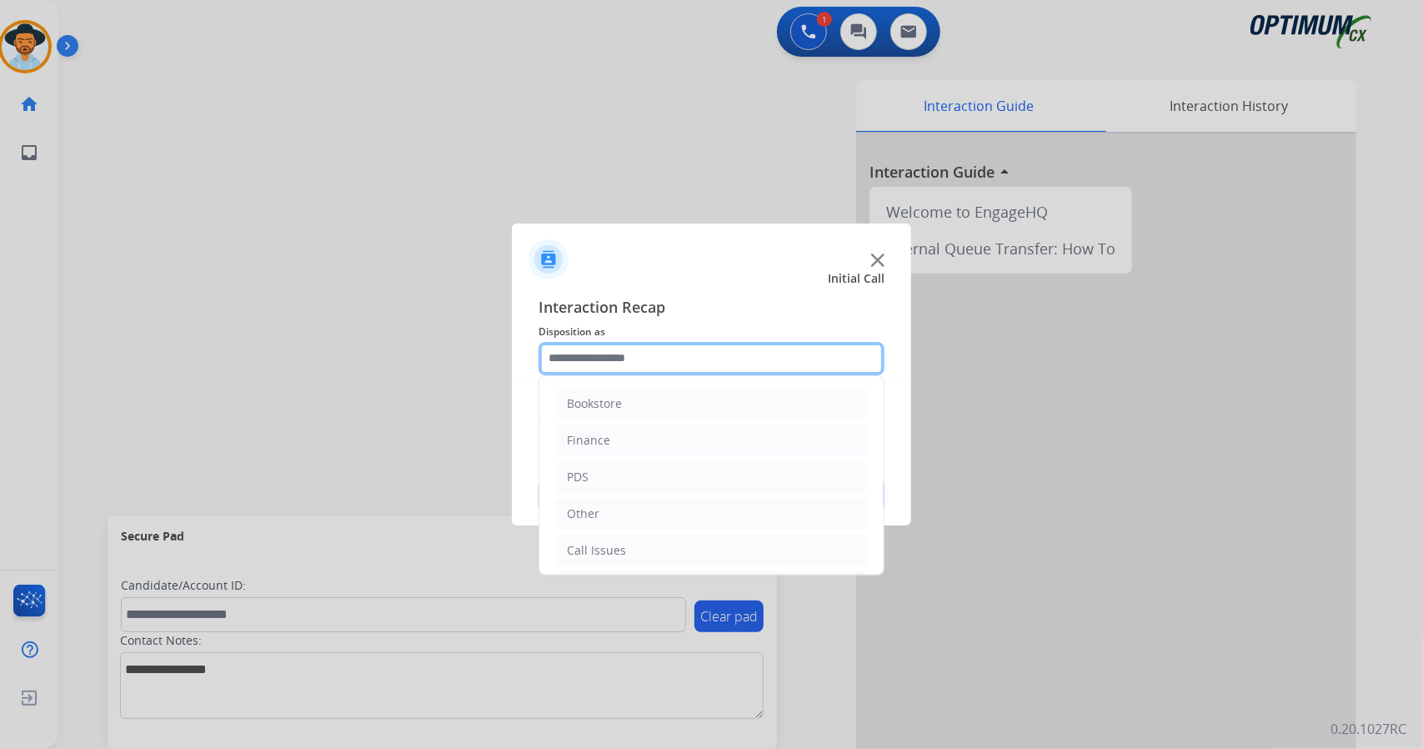
click at [688, 343] on input "text" at bounding box center [712, 358] width 346 height 33
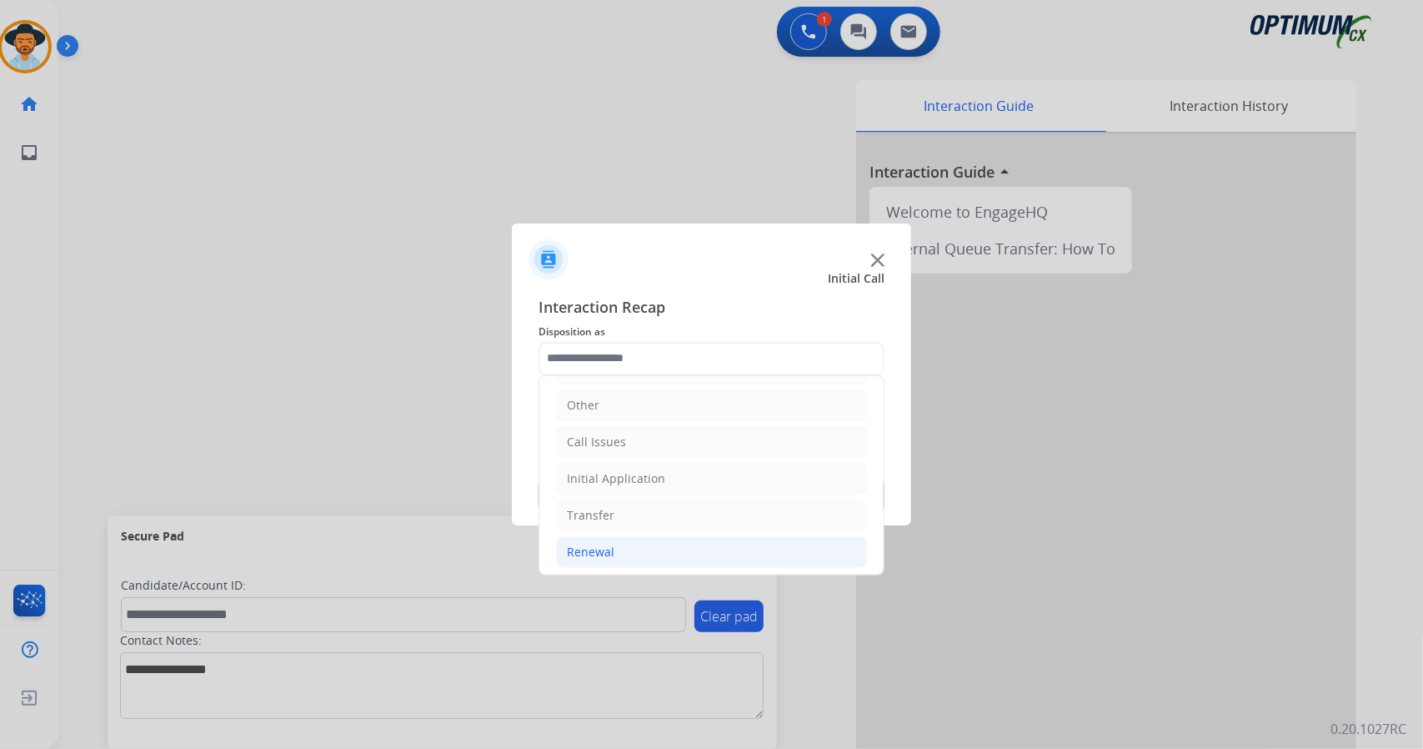
click at [635, 544] on li "Renewal" at bounding box center [711, 552] width 311 height 32
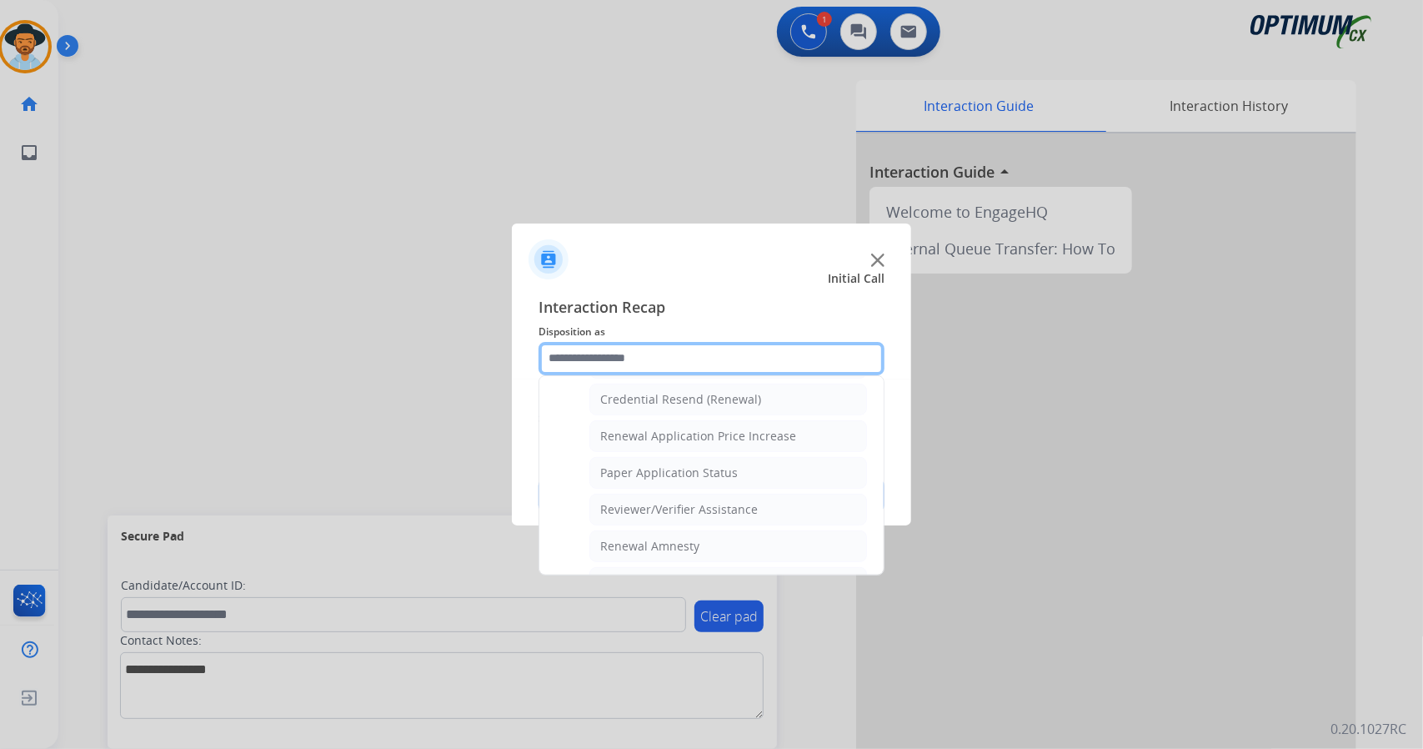
scroll to position [535, 0]
click at [669, 500] on div "Reviewer/Verifier Assistance" at bounding box center [679, 508] width 158 height 17
type input "**********"
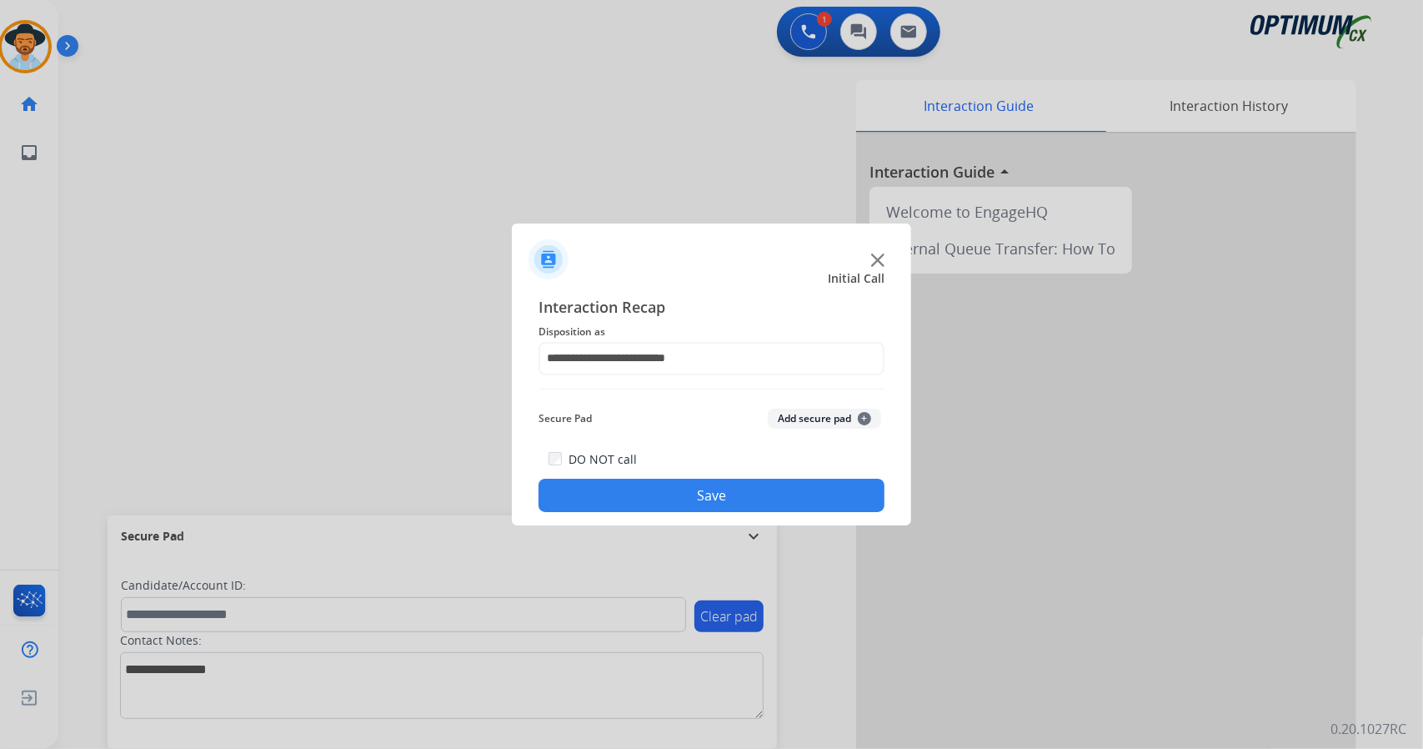
click at [669, 492] on button "Save" at bounding box center [712, 495] width 346 height 33
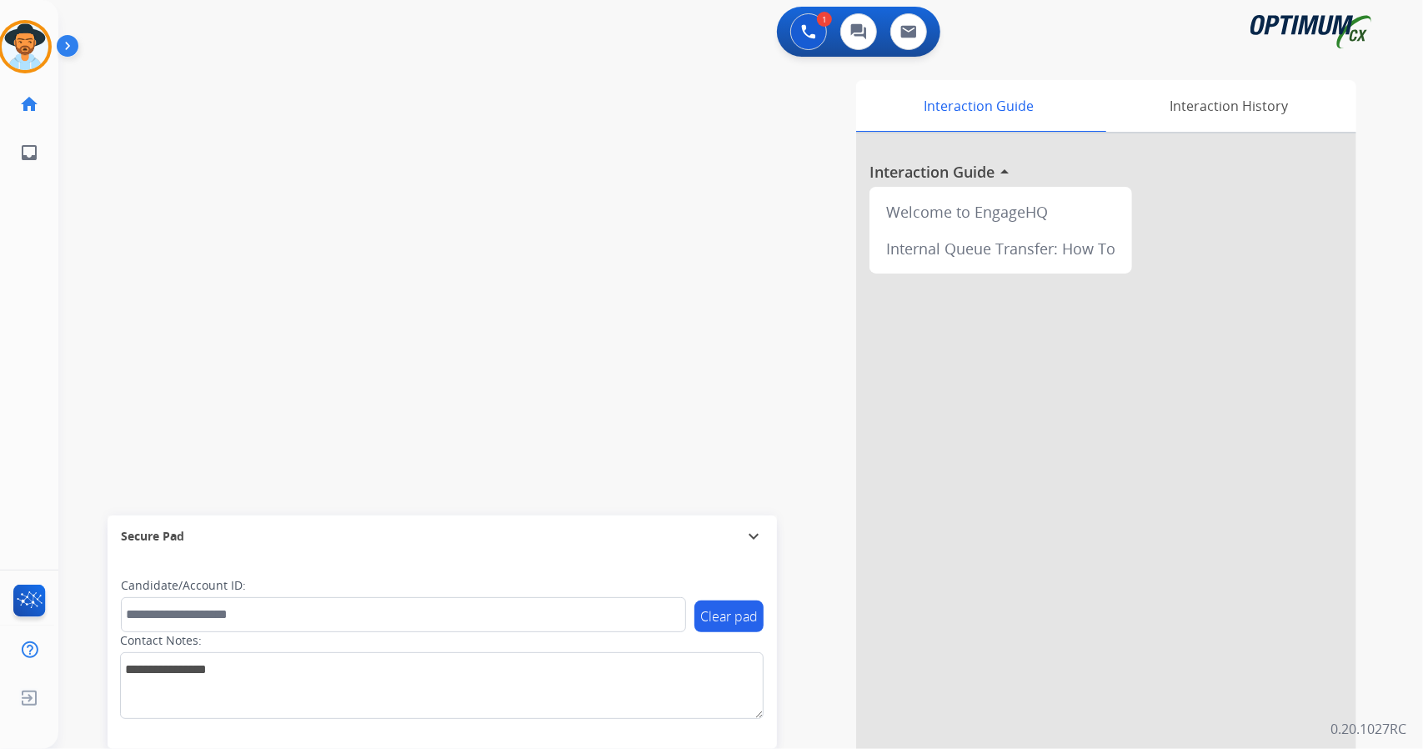
click at [362, 264] on div "swap_horiz Break voice bridge close_fullscreen Connect 3-Way Call merge_type Se…" at bounding box center [720, 407] width 1325 height 695
click at [14, 57] on img at bounding box center [25, 46] width 47 height 47
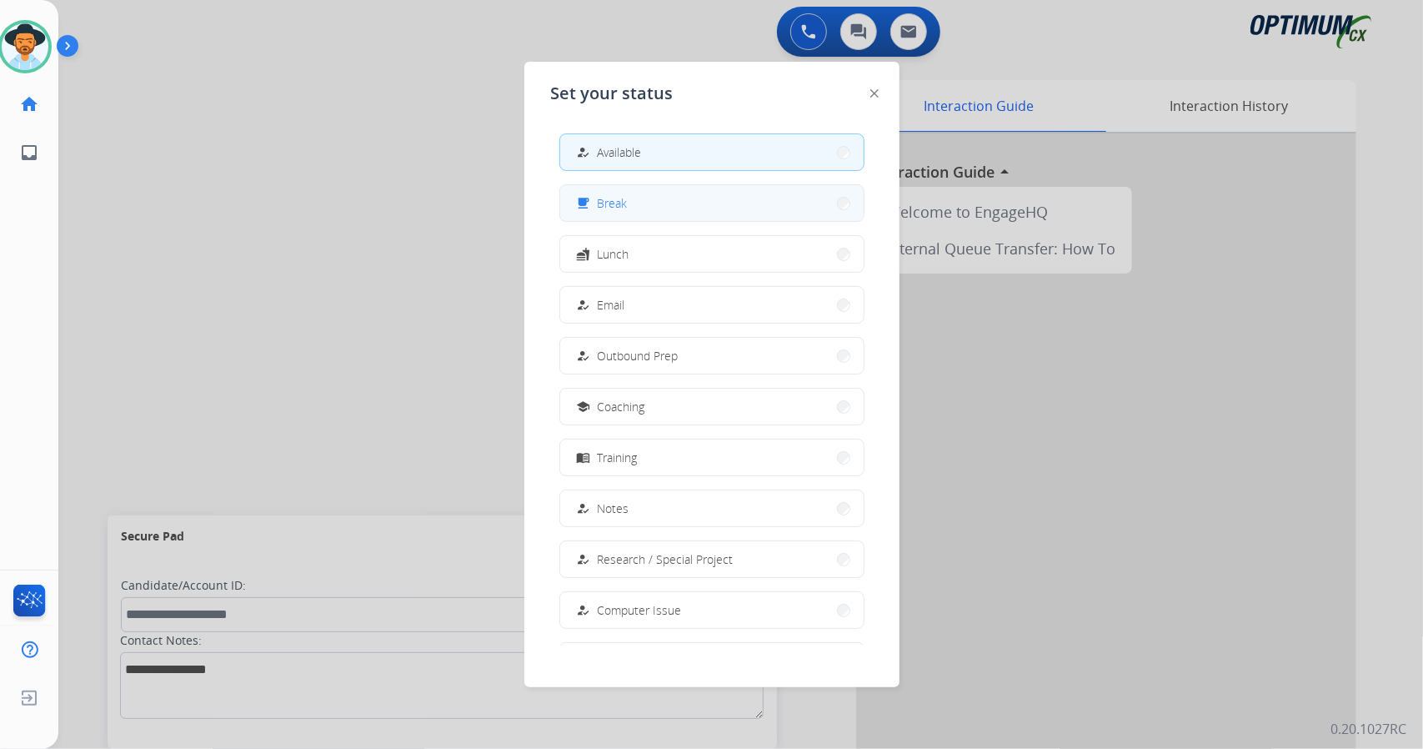
click at [713, 209] on button "free_breakfast Break" at bounding box center [711, 203] width 303 height 36
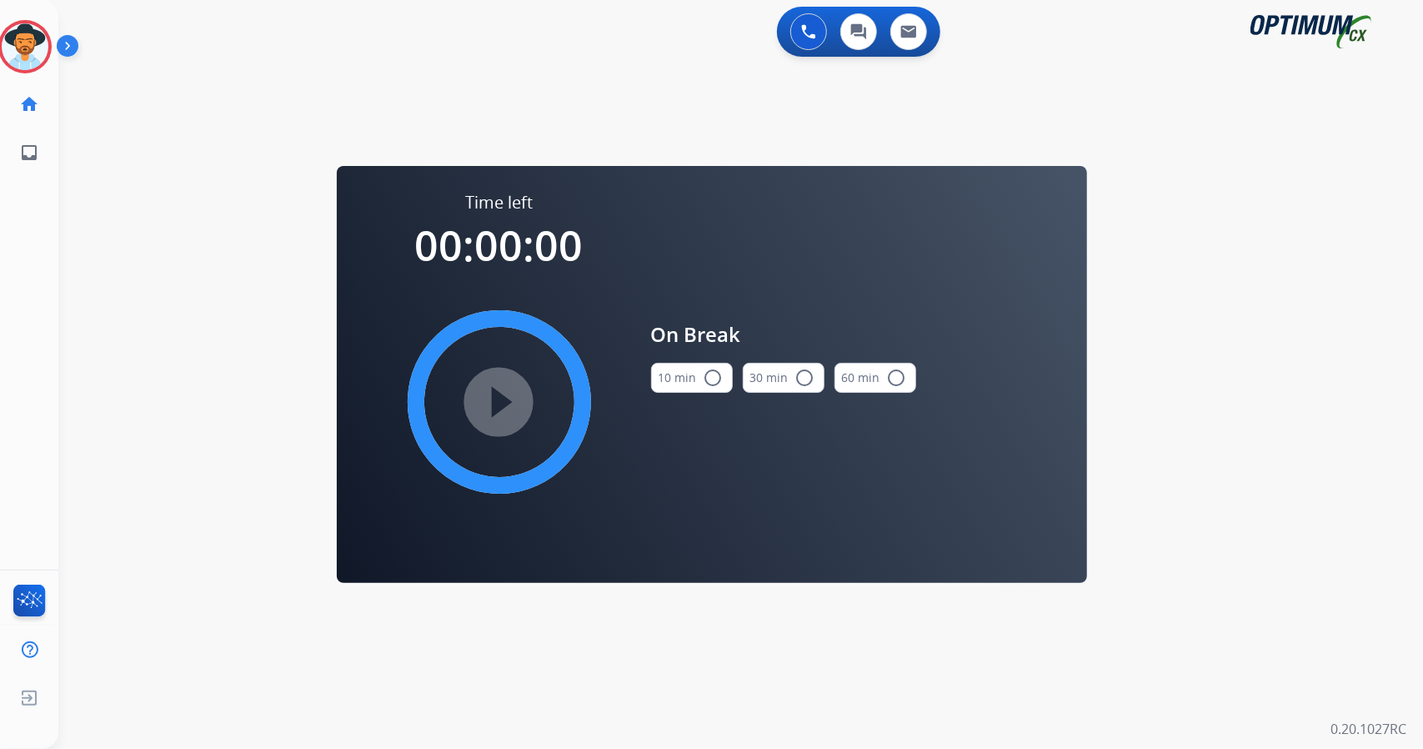
click at [1403, 309] on div "0 Voice Interactions 0 Chat Interactions 0 Email Interactions swap_horiz Break …" at bounding box center [740, 374] width 1365 height 749
click at [699, 383] on button "10 min radio_button_unchecked" at bounding box center [692, 378] width 82 height 30
click at [494, 393] on mat-icon "play_circle_filled" at bounding box center [499, 402] width 20 height 20
click at [48, 46] on circle at bounding box center [24, 46] width 49 height 49
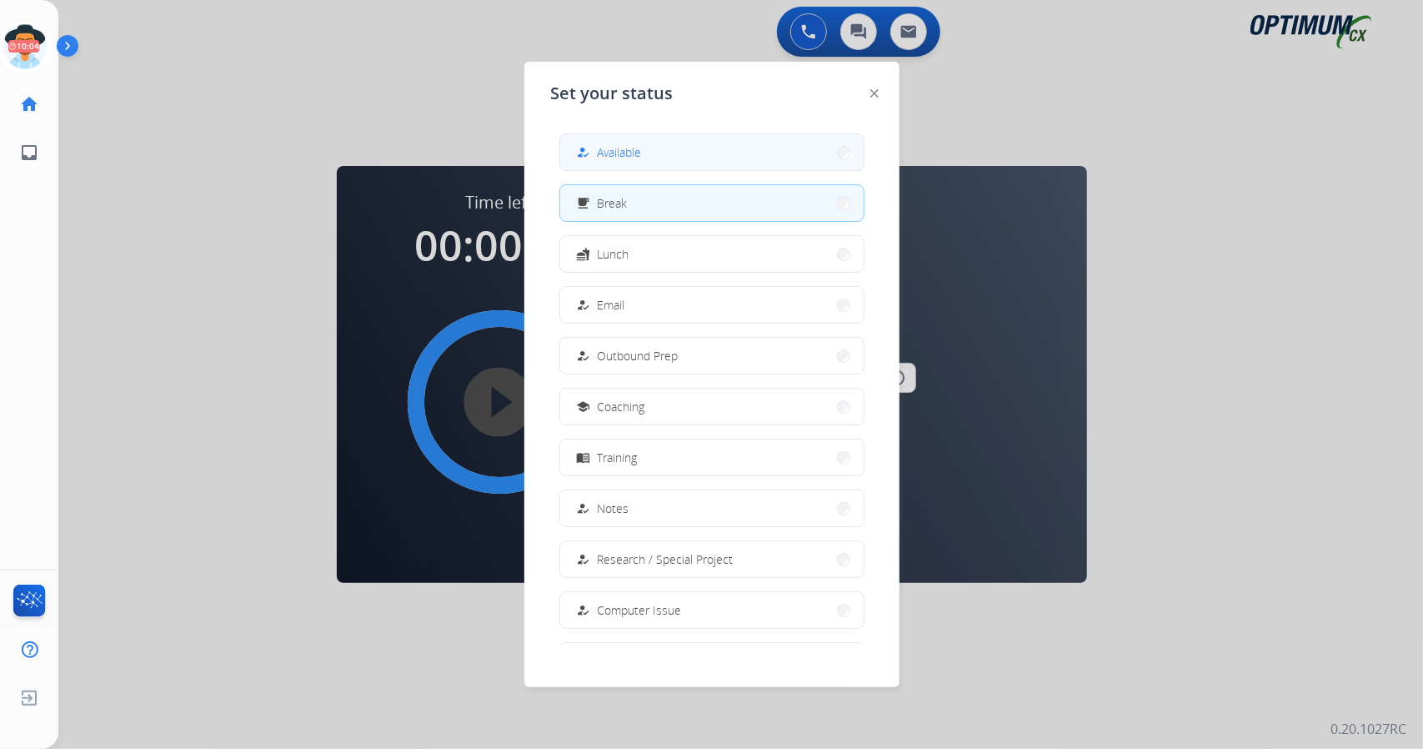
click at [627, 153] on span "Available" at bounding box center [620, 152] width 44 height 18
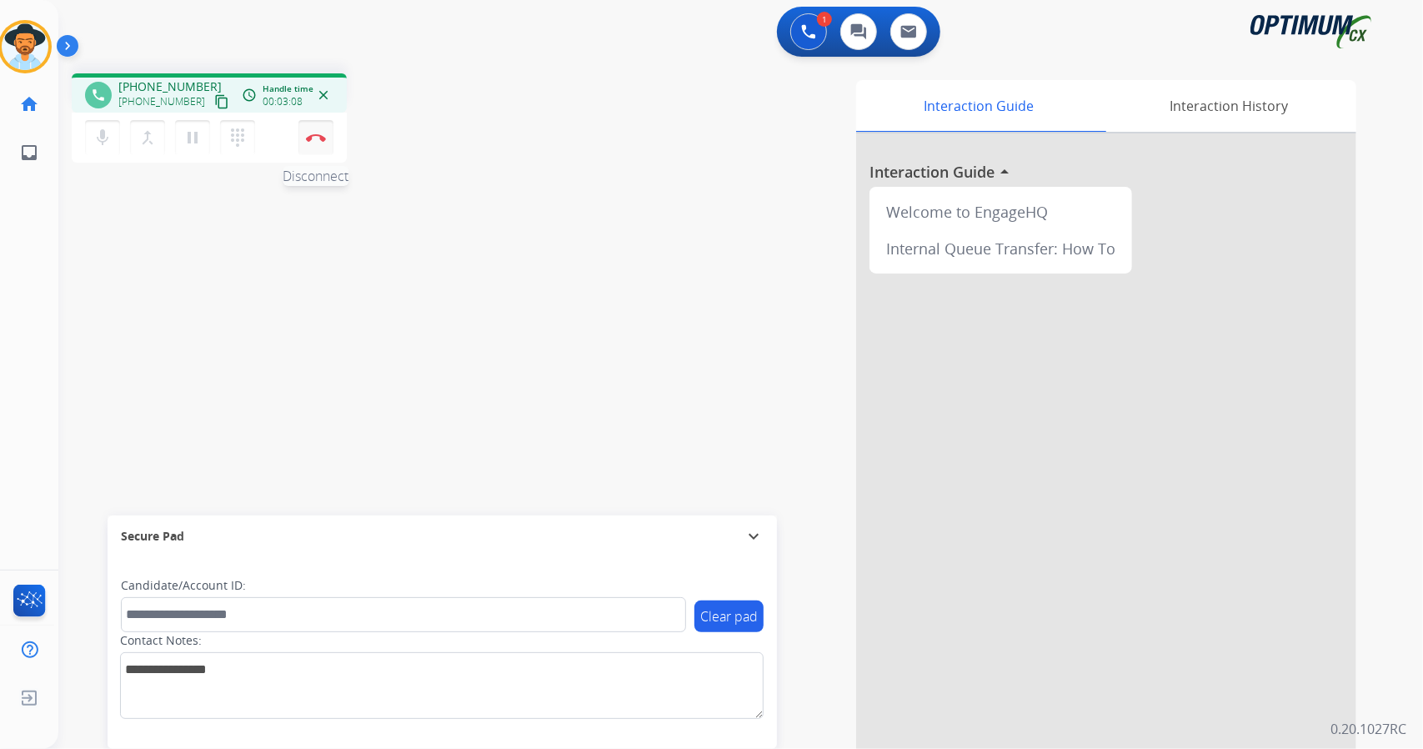
click at [317, 139] on img at bounding box center [316, 137] width 20 height 8
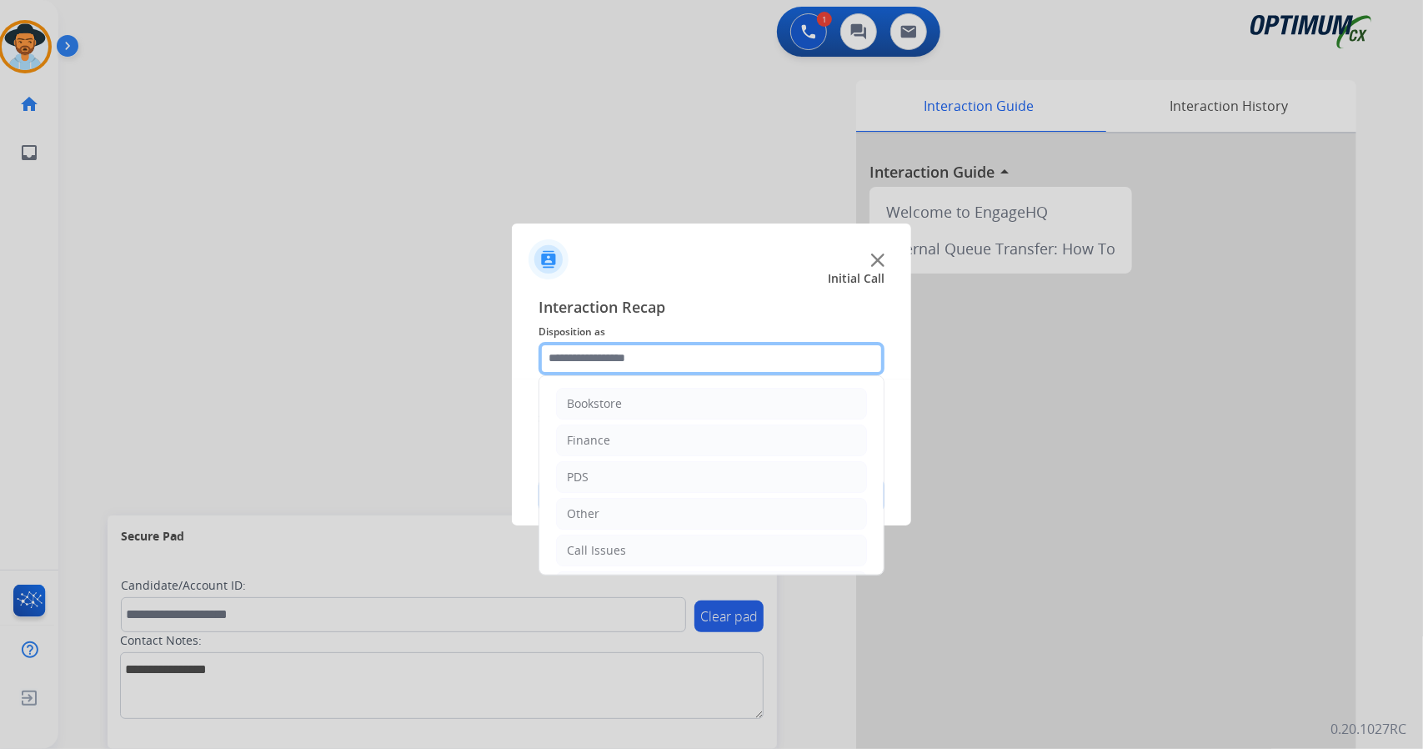
click at [728, 342] on input "text" at bounding box center [712, 358] width 346 height 33
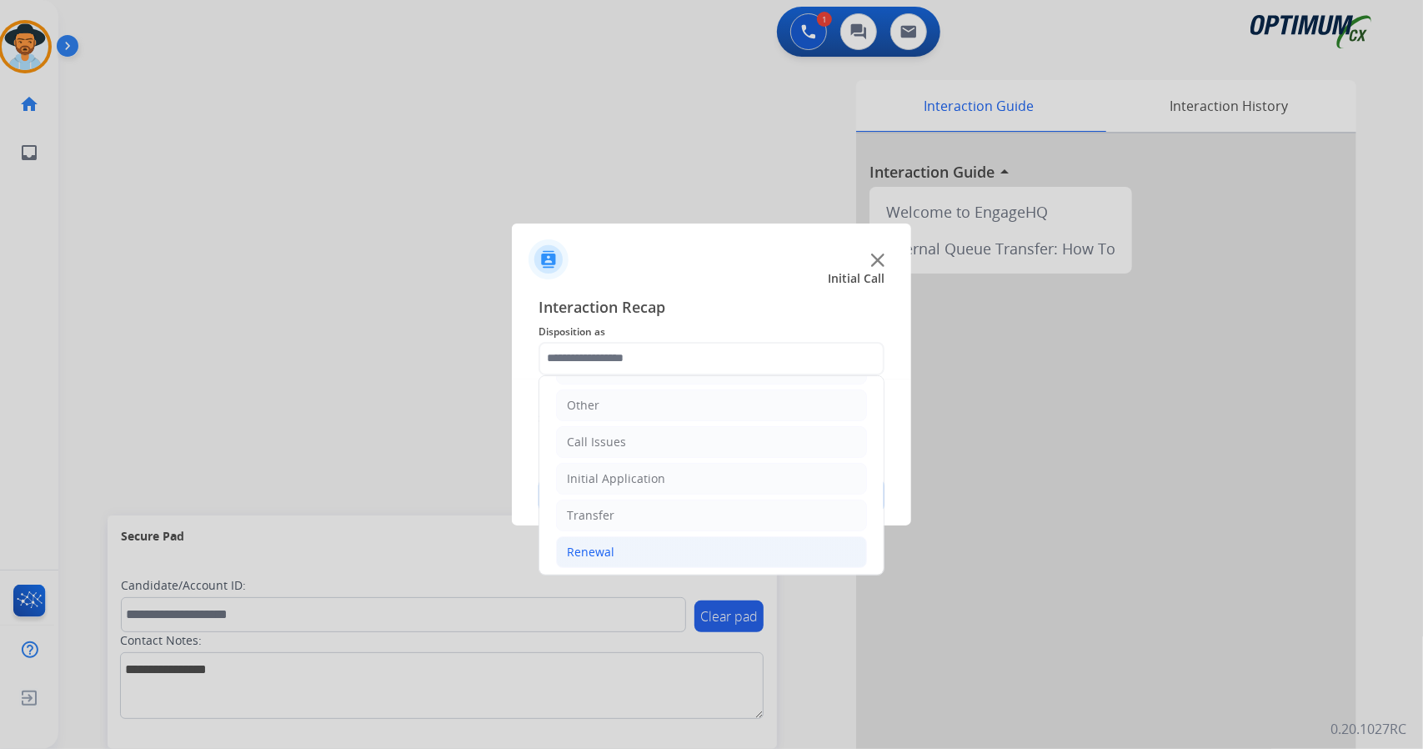
click at [629, 548] on li "Renewal" at bounding box center [711, 552] width 311 height 32
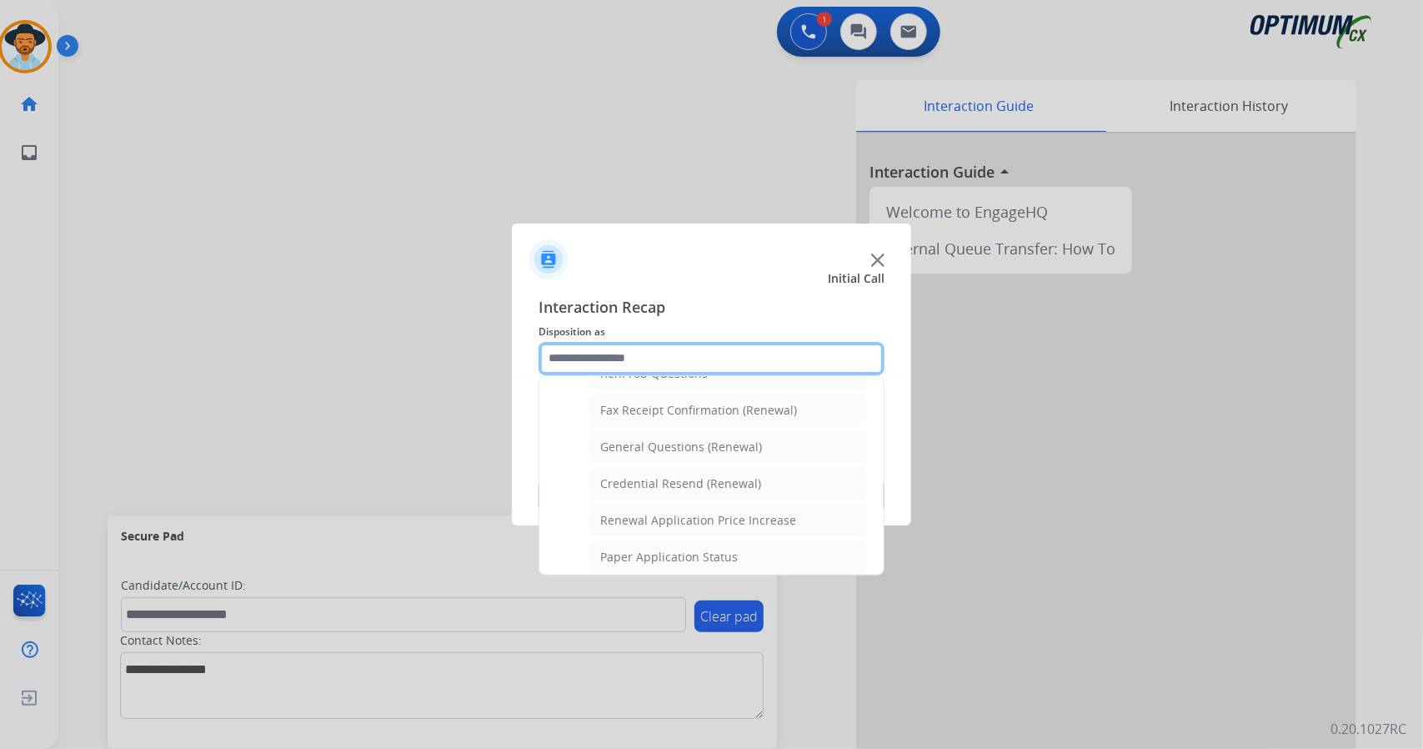
scroll to position [451, 0]
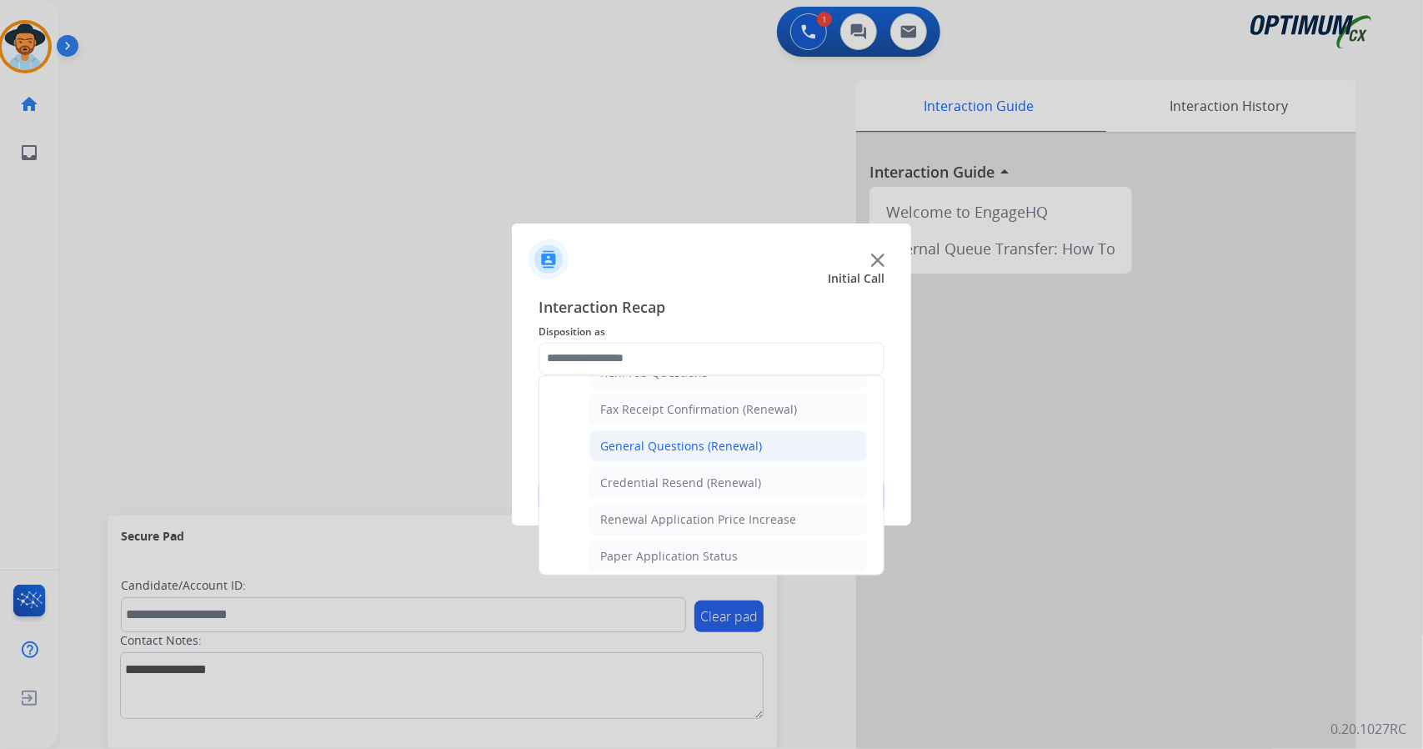
click at [673, 443] on div "General Questions (Renewal)" at bounding box center [681, 446] width 162 height 17
type input "**********"
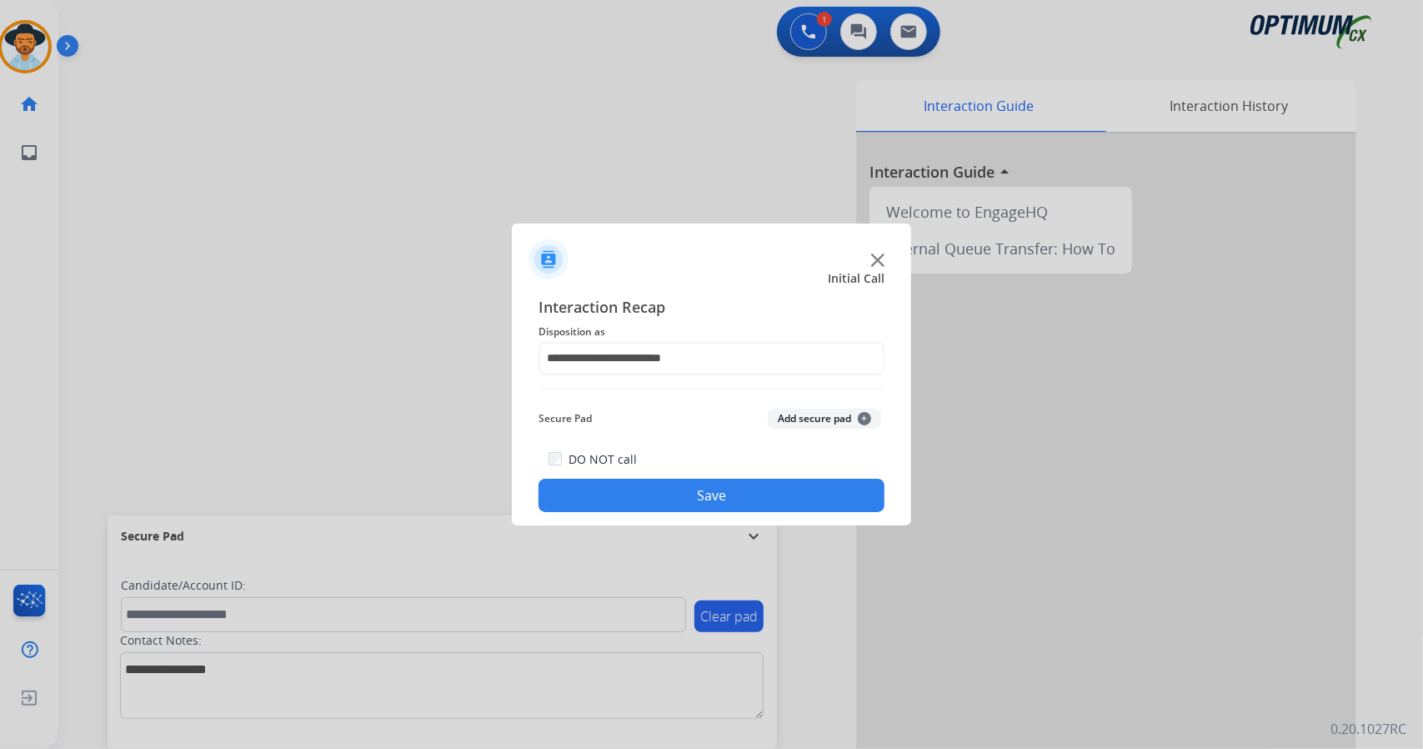
click at [690, 484] on button "Save" at bounding box center [712, 495] width 346 height 33
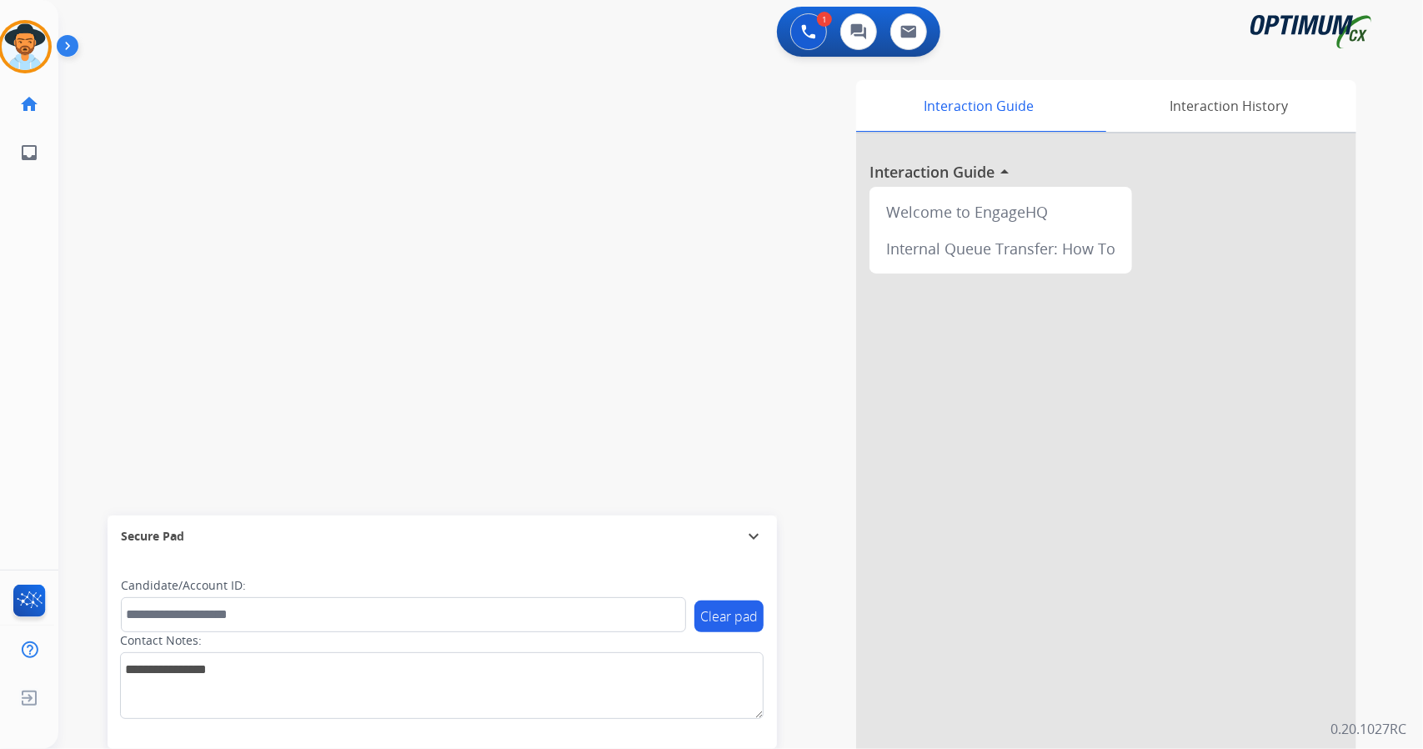
click at [108, 304] on div "swap_horiz Break voice bridge close_fullscreen Connect 3-Way Call merge_type Se…" at bounding box center [720, 407] width 1325 height 695
click at [93, 260] on div "swap_horiz Break voice bridge close_fullscreen Connect 3-Way Call merge_type Se…" at bounding box center [720, 407] width 1325 height 695
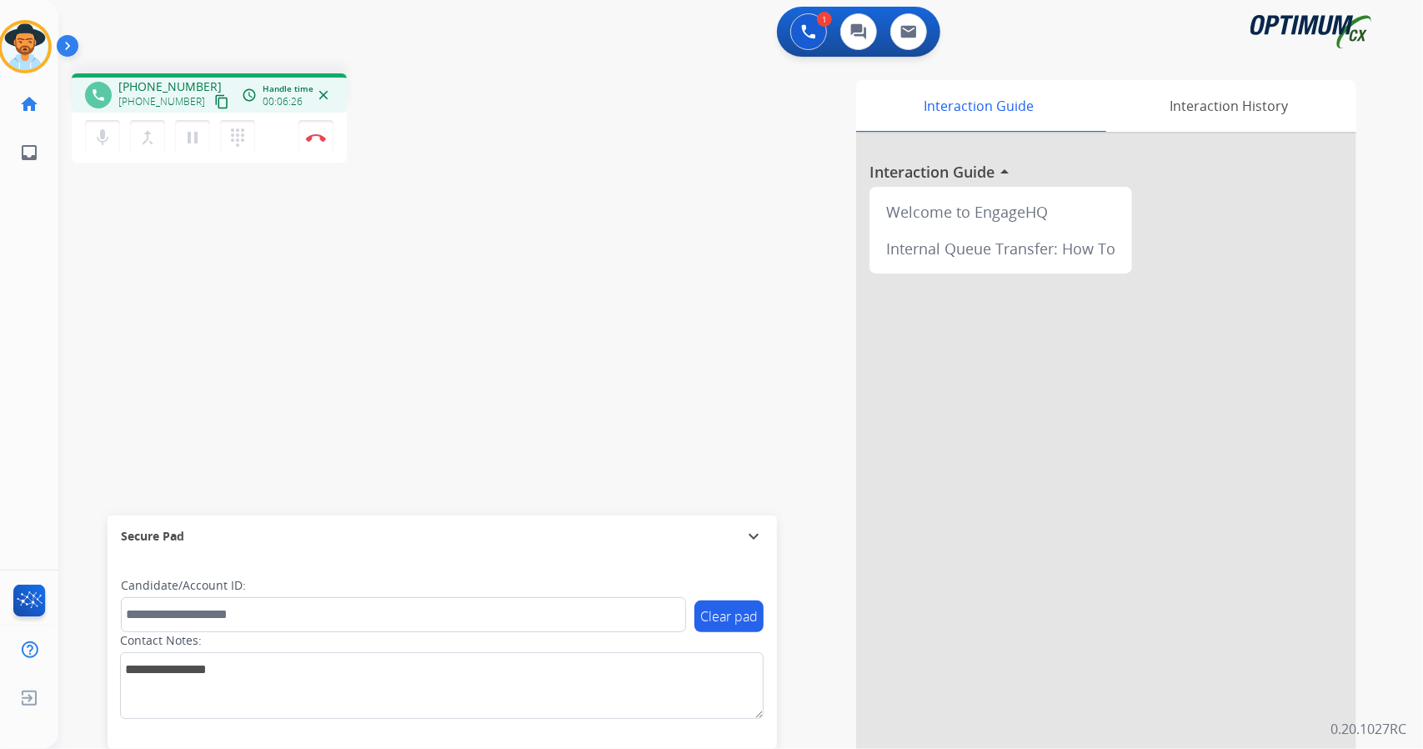
click at [515, 324] on div "phone [PHONE_NUMBER] [PHONE_NUMBER] content_copy access_time Call metrics Queue…" at bounding box center [720, 407] width 1325 height 695
click at [325, 121] on button "Disconnect" at bounding box center [315, 137] width 35 height 35
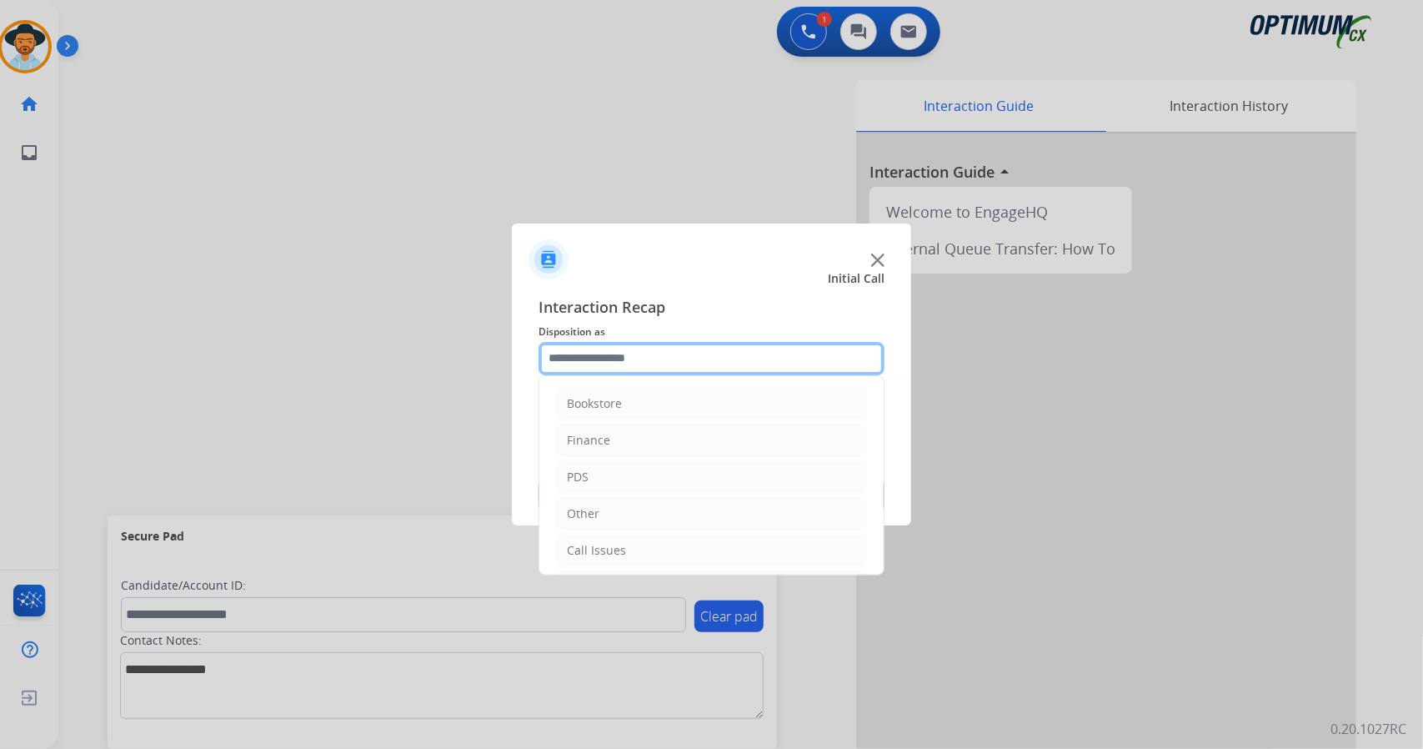
click at [641, 347] on input "text" at bounding box center [712, 358] width 346 height 33
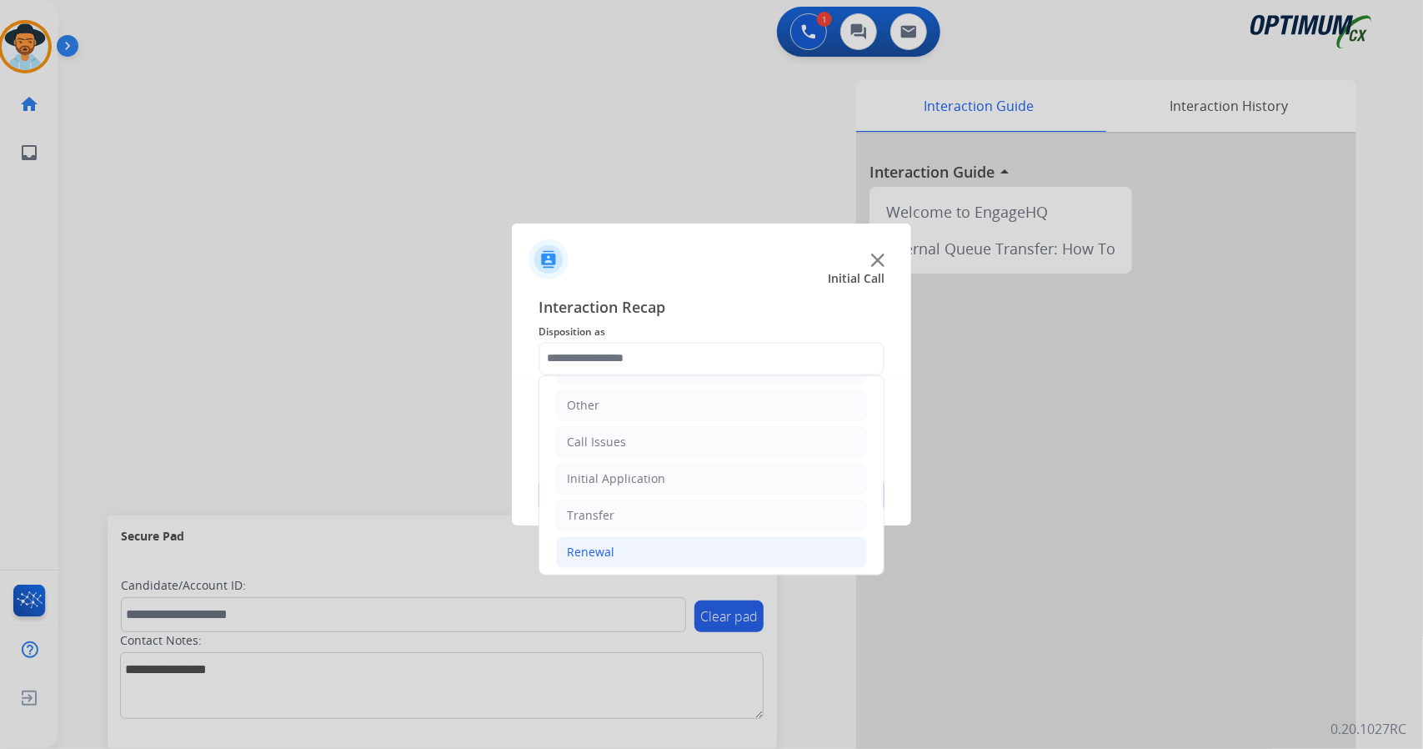
click at [634, 559] on li "Renewal" at bounding box center [711, 552] width 311 height 32
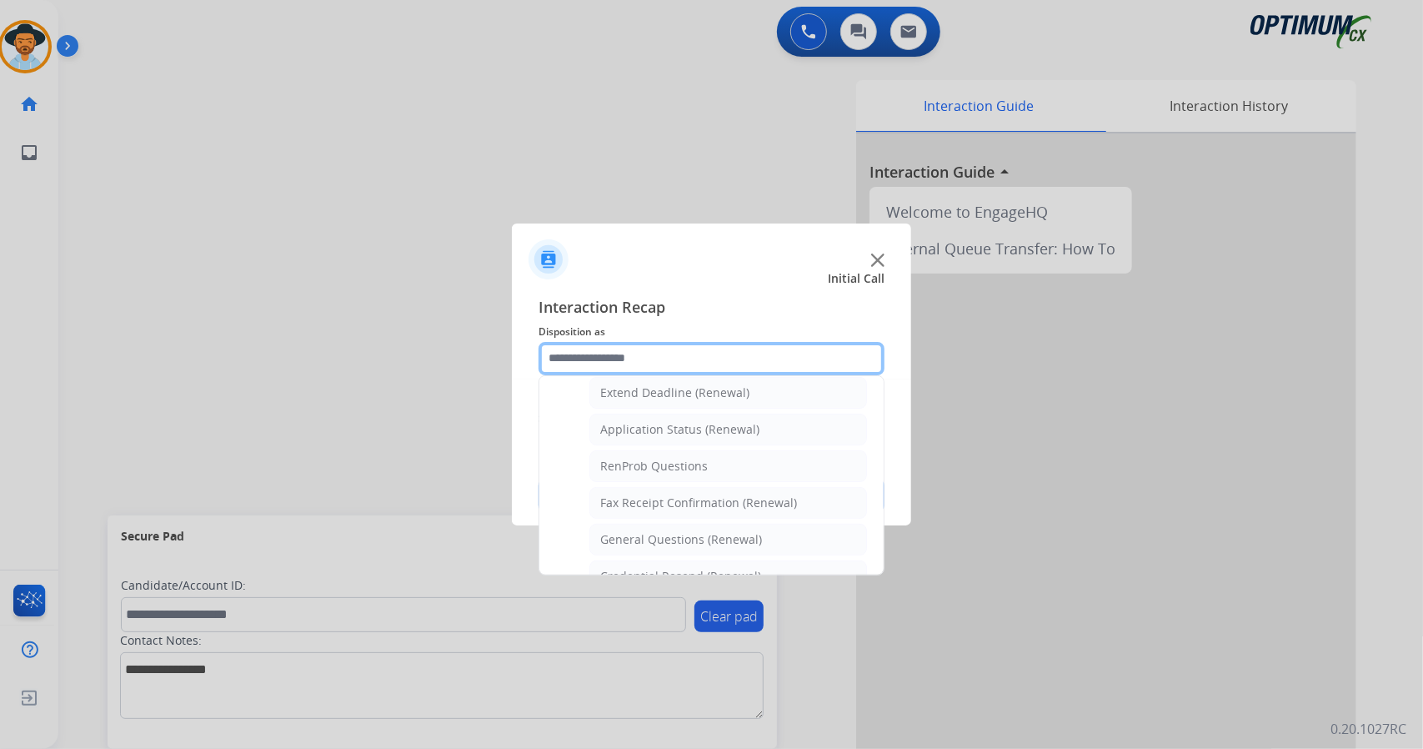
scroll to position [360, 0]
click at [649, 529] on div "General Questions (Renewal)" at bounding box center [681, 537] width 162 height 17
type input "**********"
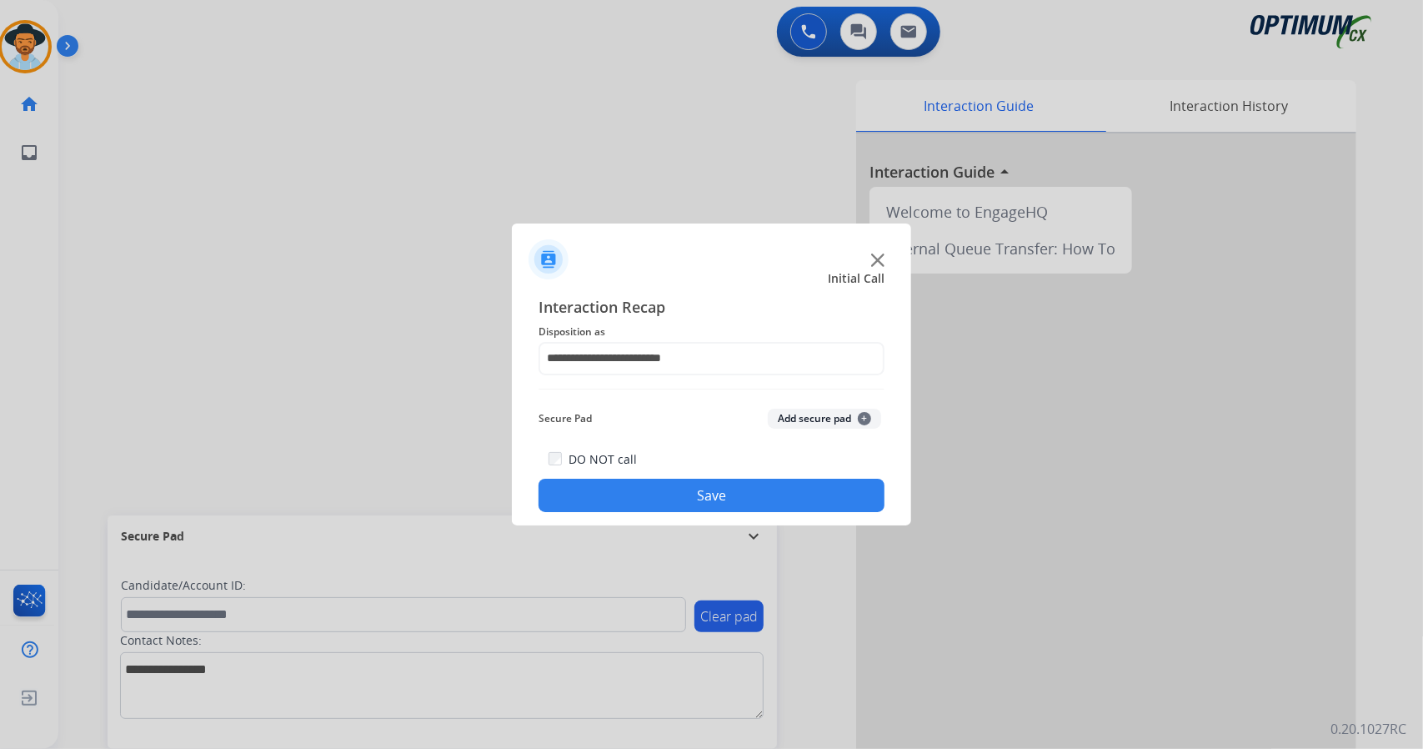
click at [636, 479] on button "Save" at bounding box center [712, 495] width 346 height 33
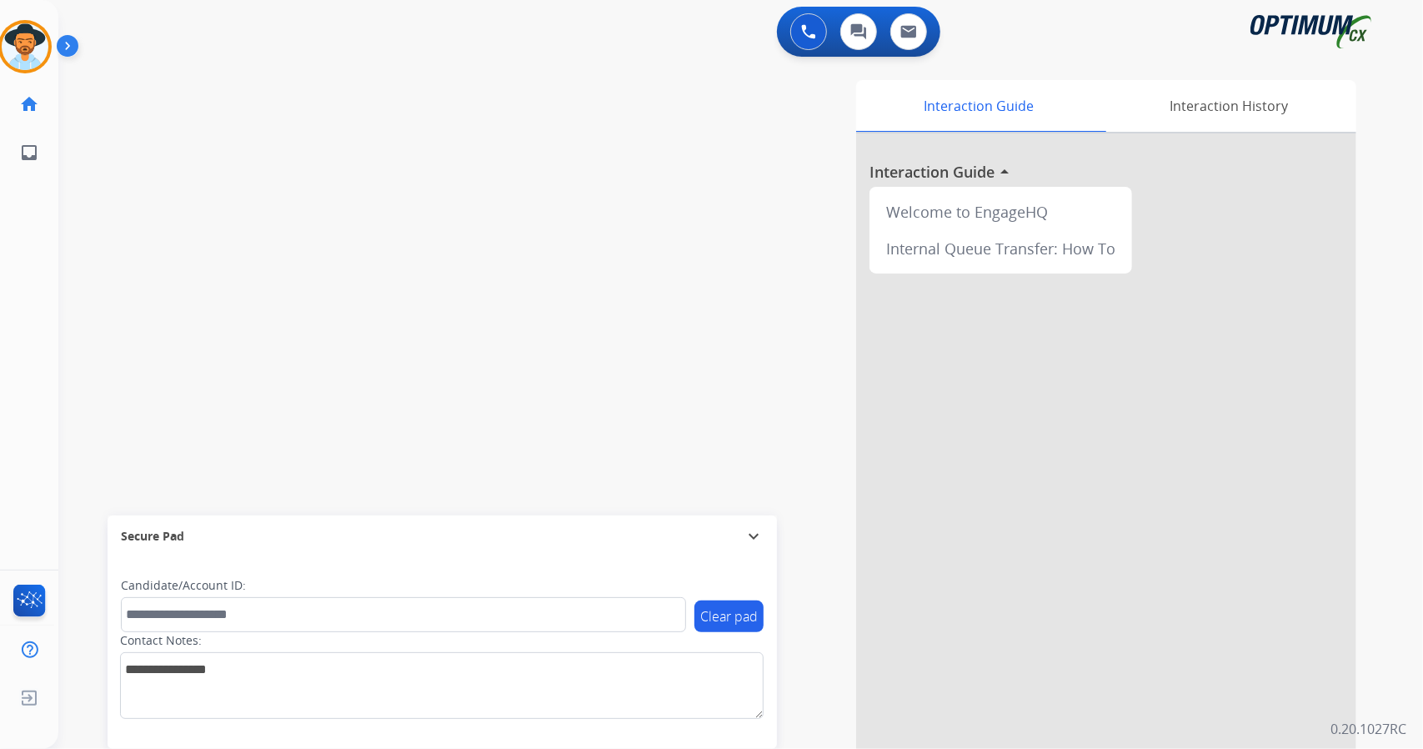
click at [121, 379] on div "swap_horiz Break voice bridge close_fullscreen Connect 3-Way Call merge_type Se…" at bounding box center [720, 407] width 1325 height 695
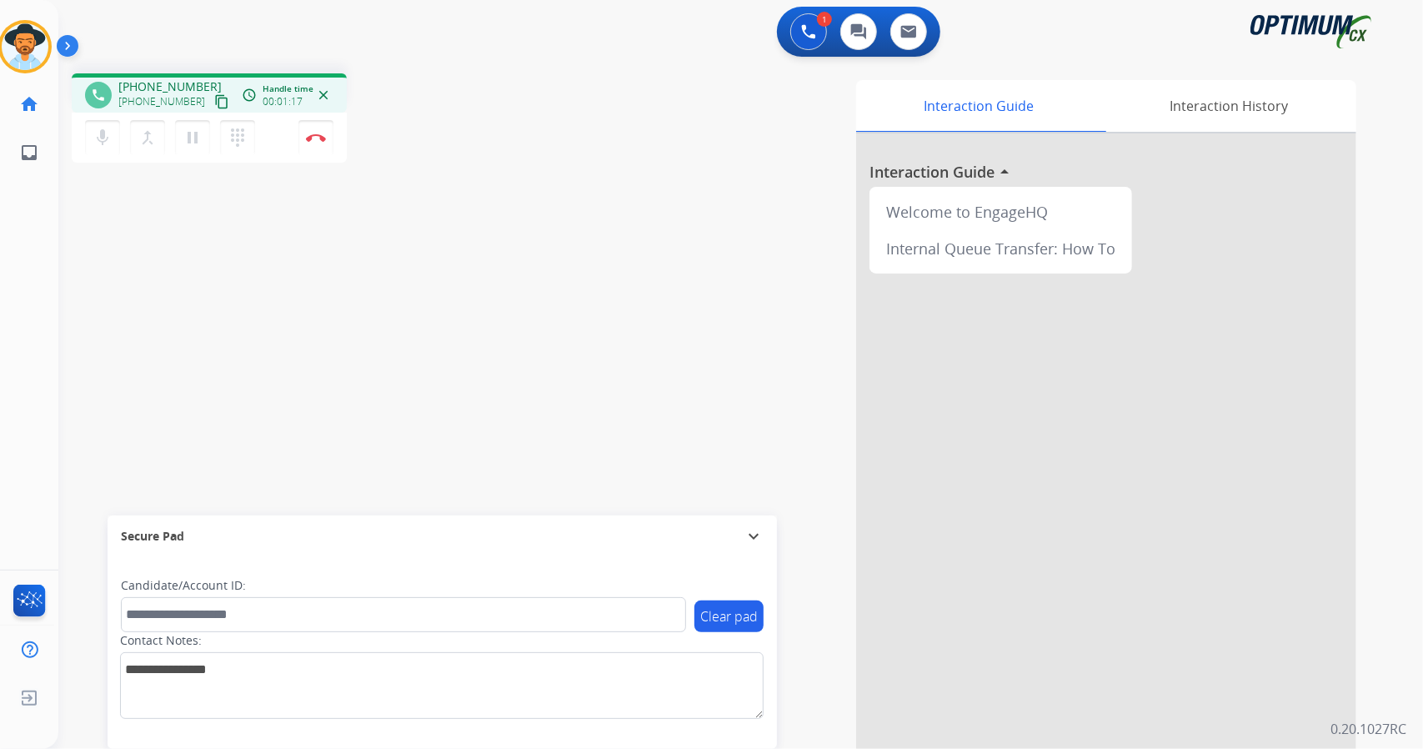
click at [214, 107] on mat-icon "content_copy" at bounding box center [221, 101] width 15 height 15
click at [323, 142] on button "Disconnect" at bounding box center [315, 137] width 35 height 35
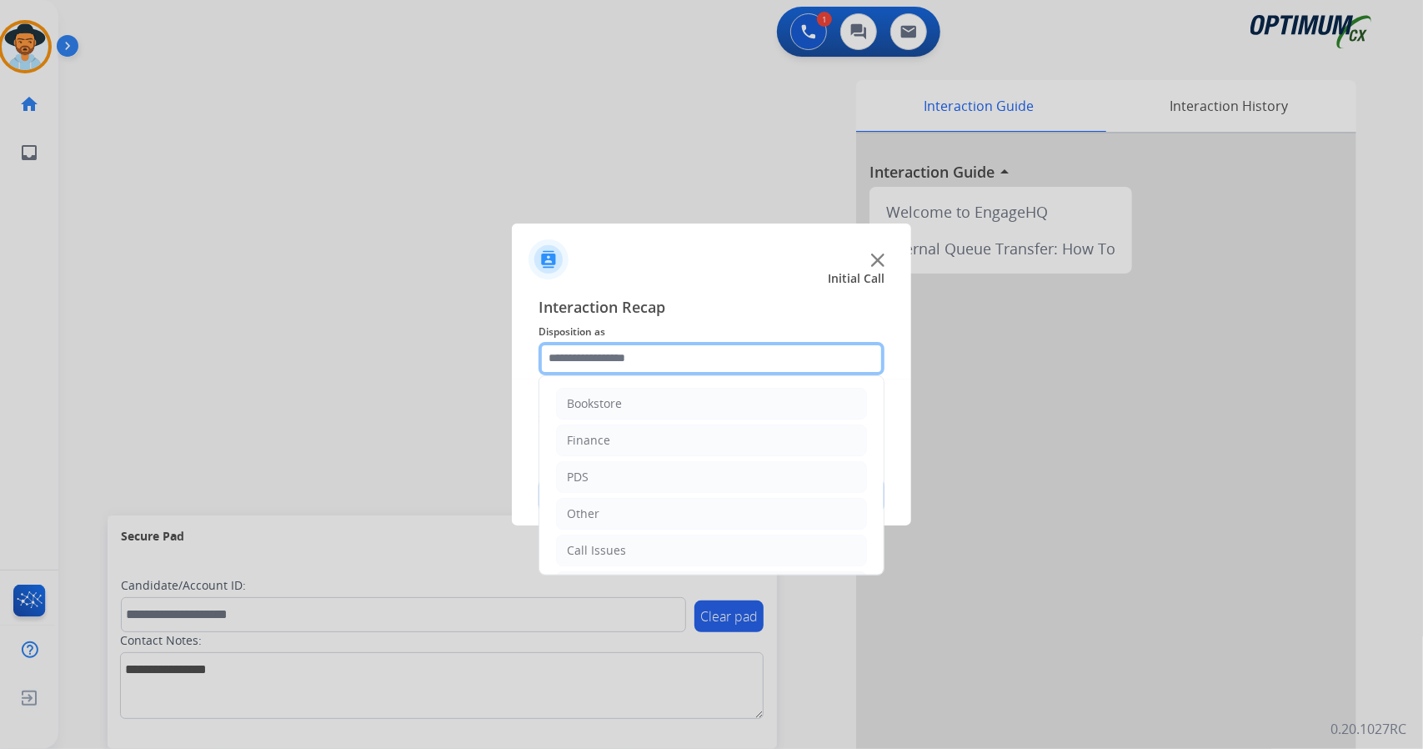
click at [670, 368] on input "text" at bounding box center [712, 358] width 346 height 33
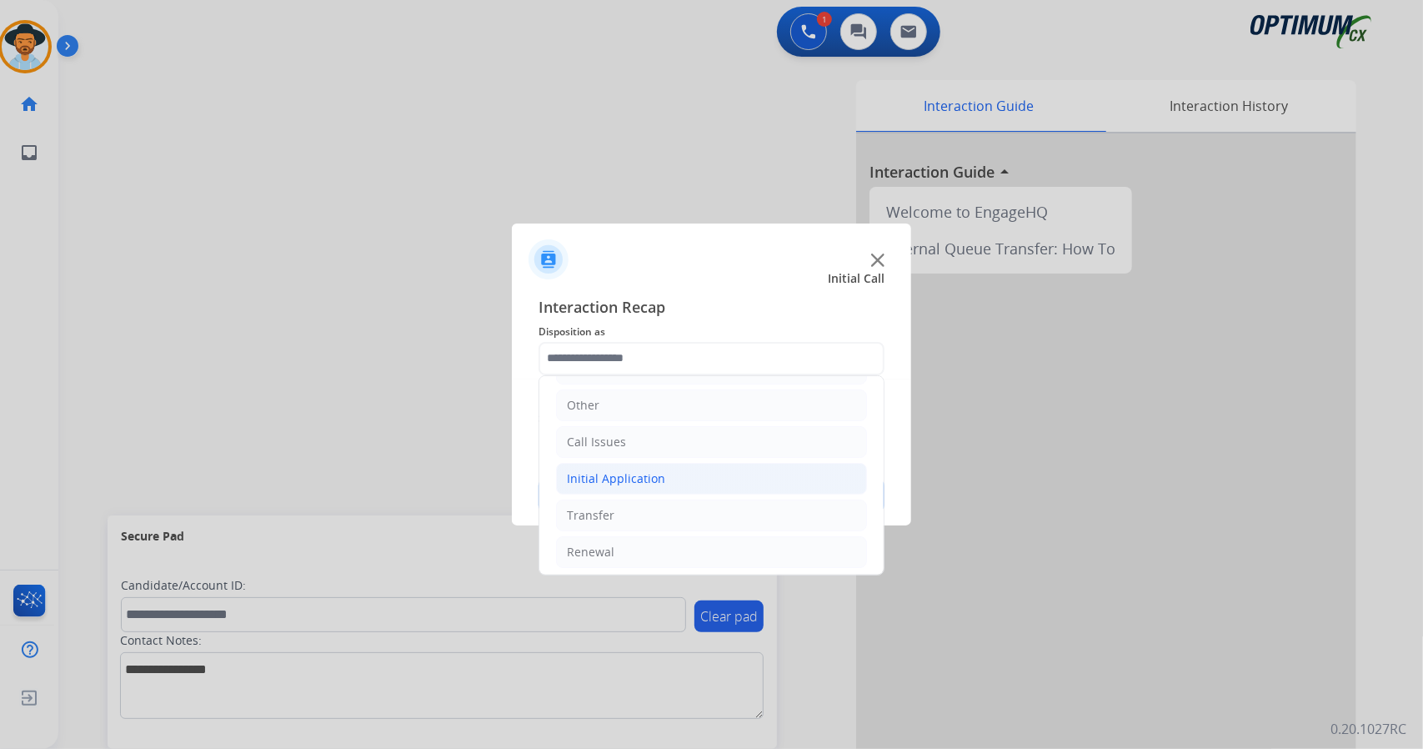
click at [638, 482] on div "Initial Application" at bounding box center [616, 478] width 98 height 17
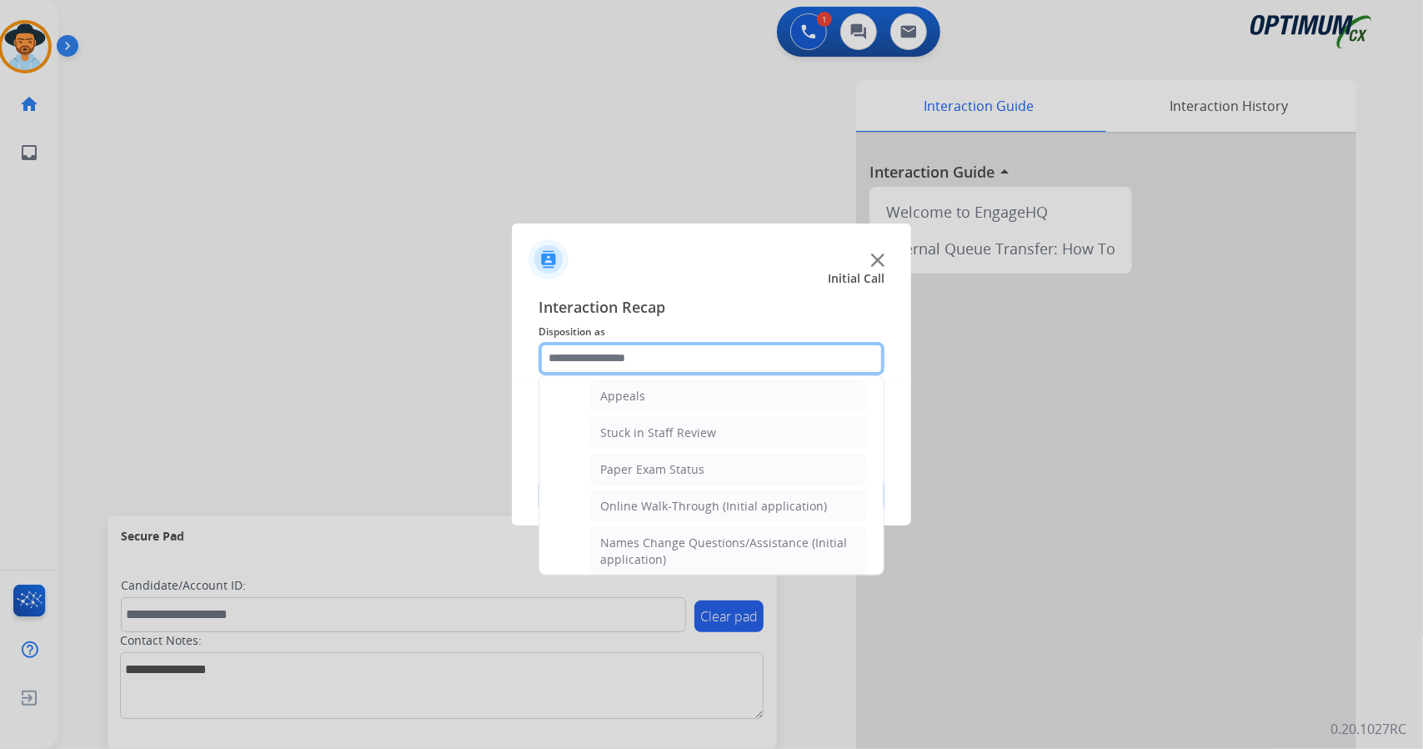
scroll to position [265, 0]
click at [638, 489] on li "Online Walk-Through (Initial application)" at bounding box center [728, 505] width 278 height 32
type input "**********"
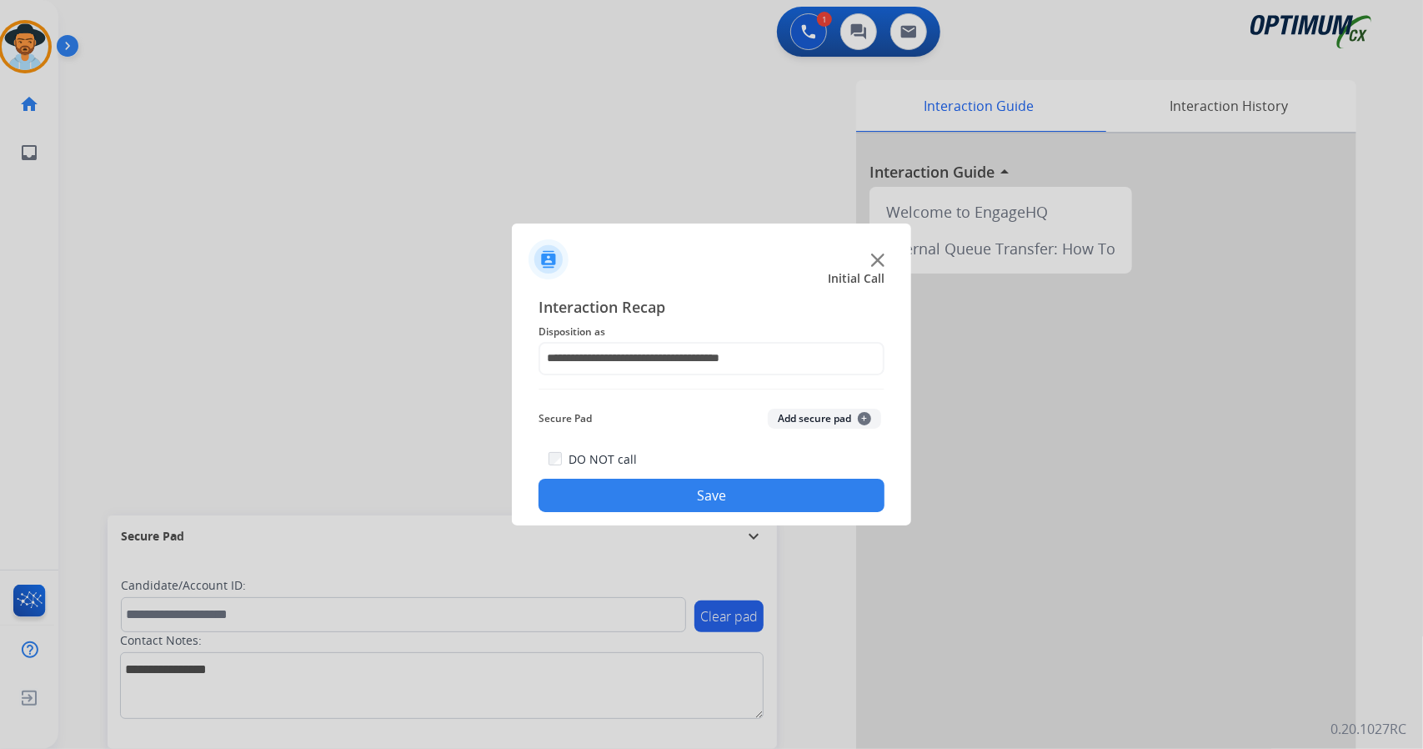
click at [638, 485] on button "Save" at bounding box center [712, 495] width 346 height 33
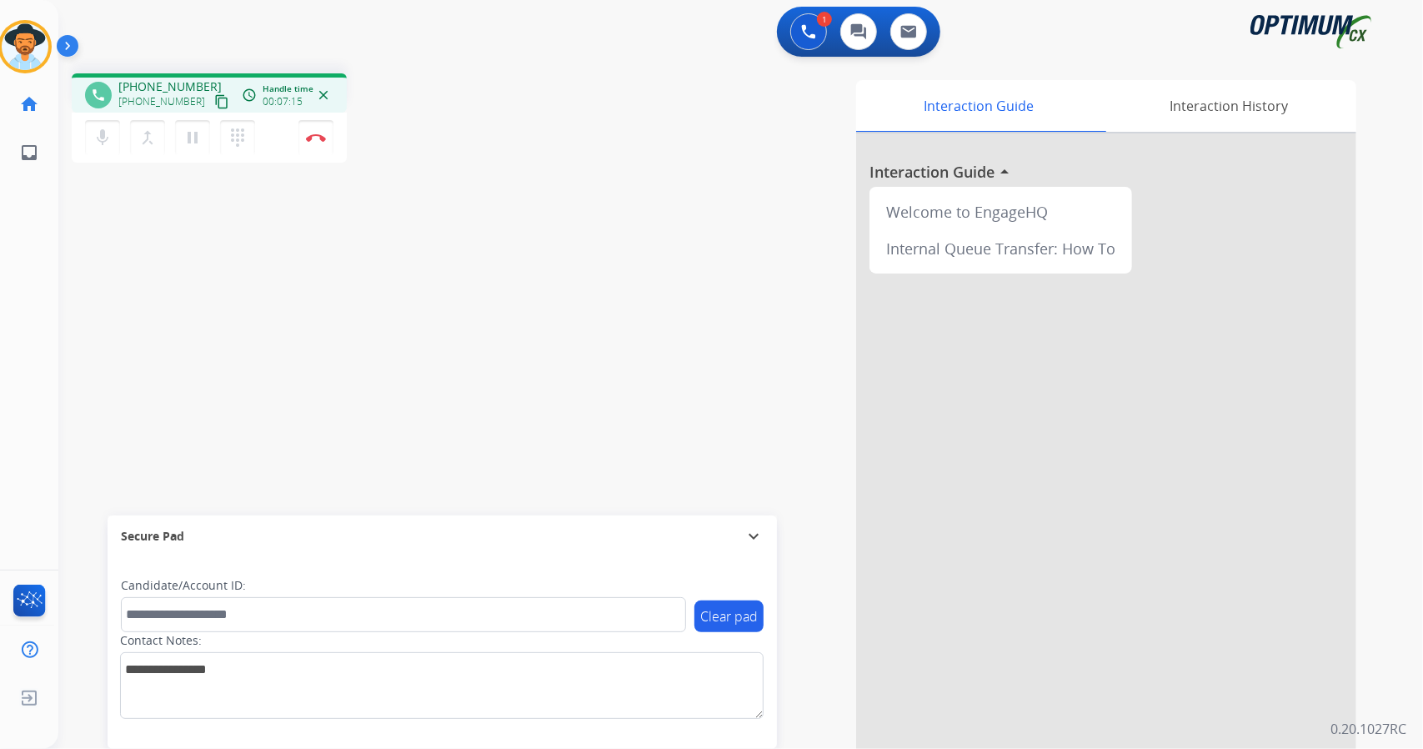
click at [121, 225] on div "phone [PHONE_NUMBER] [PHONE_NUMBER] content_copy access_time Call metrics Queue…" at bounding box center [720, 407] width 1325 height 695
click at [322, 141] on button "Disconnect" at bounding box center [315, 137] width 35 height 35
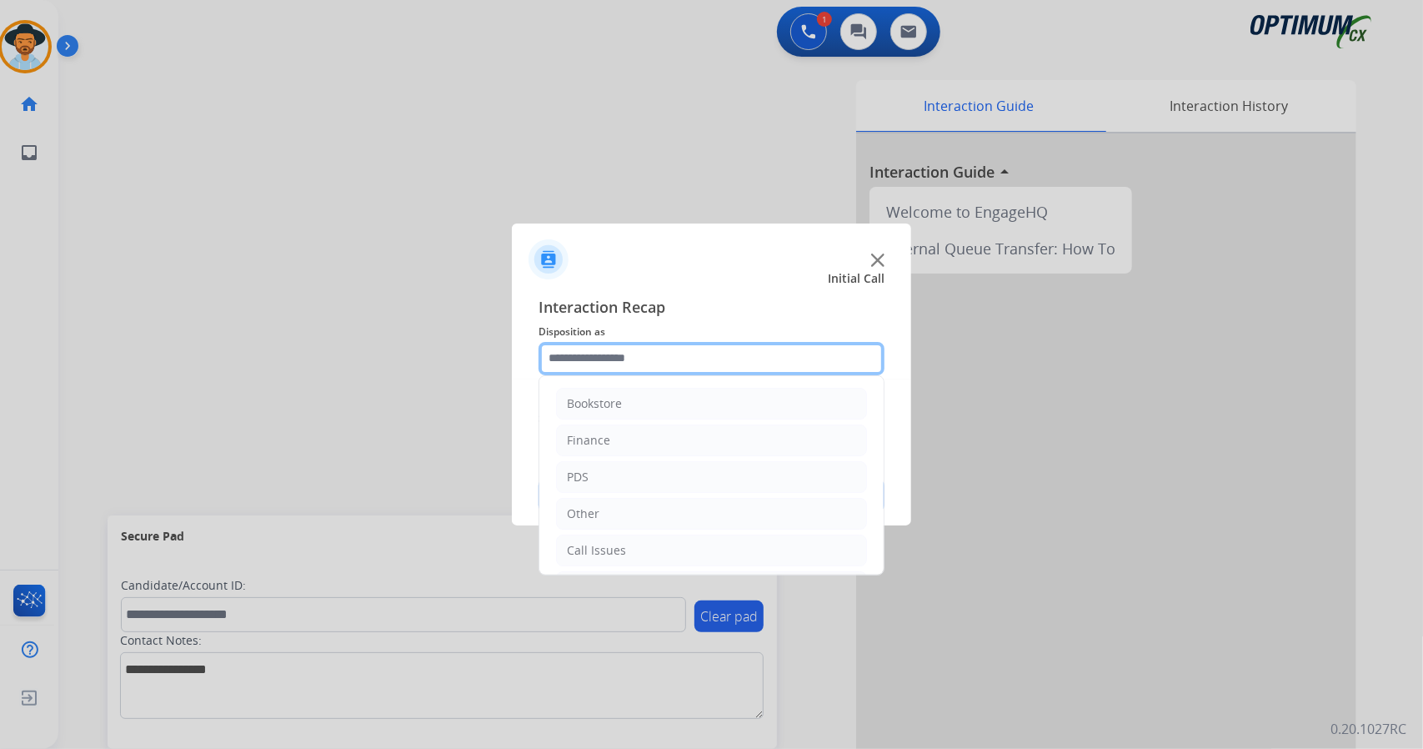
click at [692, 368] on input "text" at bounding box center [712, 358] width 346 height 33
click at [655, 563] on ul "Bookstore Finance PDS Other Call Issues Initial Application Transfer Renewal" at bounding box center [711, 424] width 344 height 312
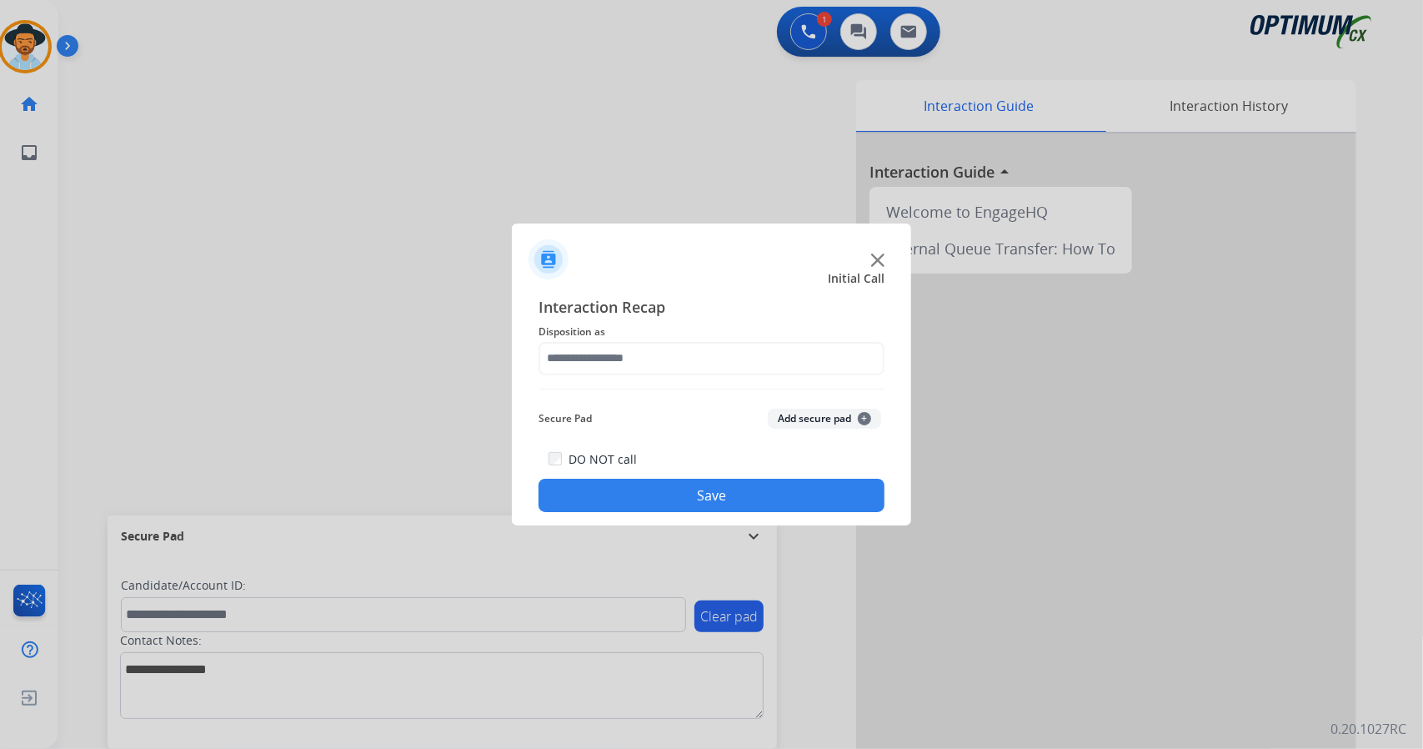
click at [655, 554] on div at bounding box center [711, 374] width 1423 height 749
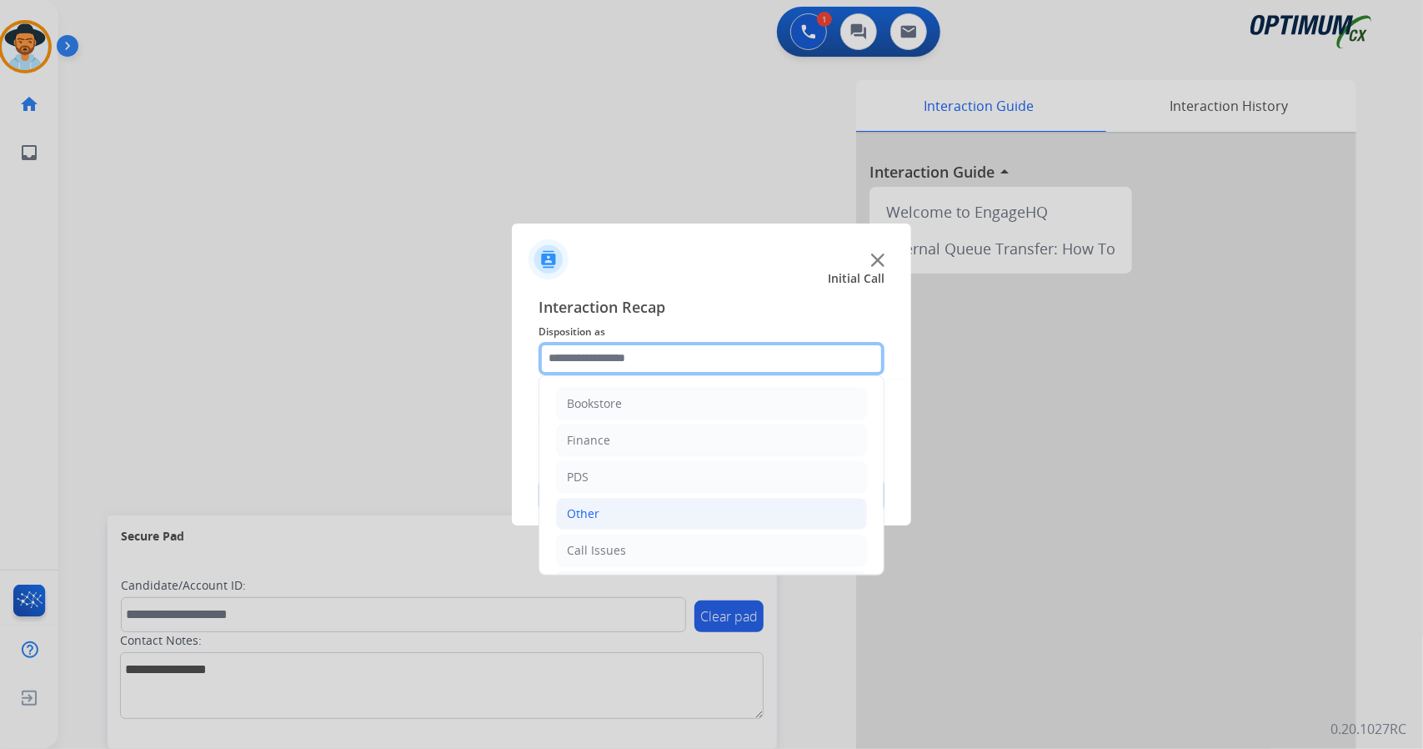
drag, startPoint x: 639, startPoint y: 350, endPoint x: 712, endPoint y: 516, distance: 181.4
click at [712, 375] on div "Bookstore Finance PDS Other Call Issues Initial Application Transfer Renewal" at bounding box center [712, 358] width 346 height 33
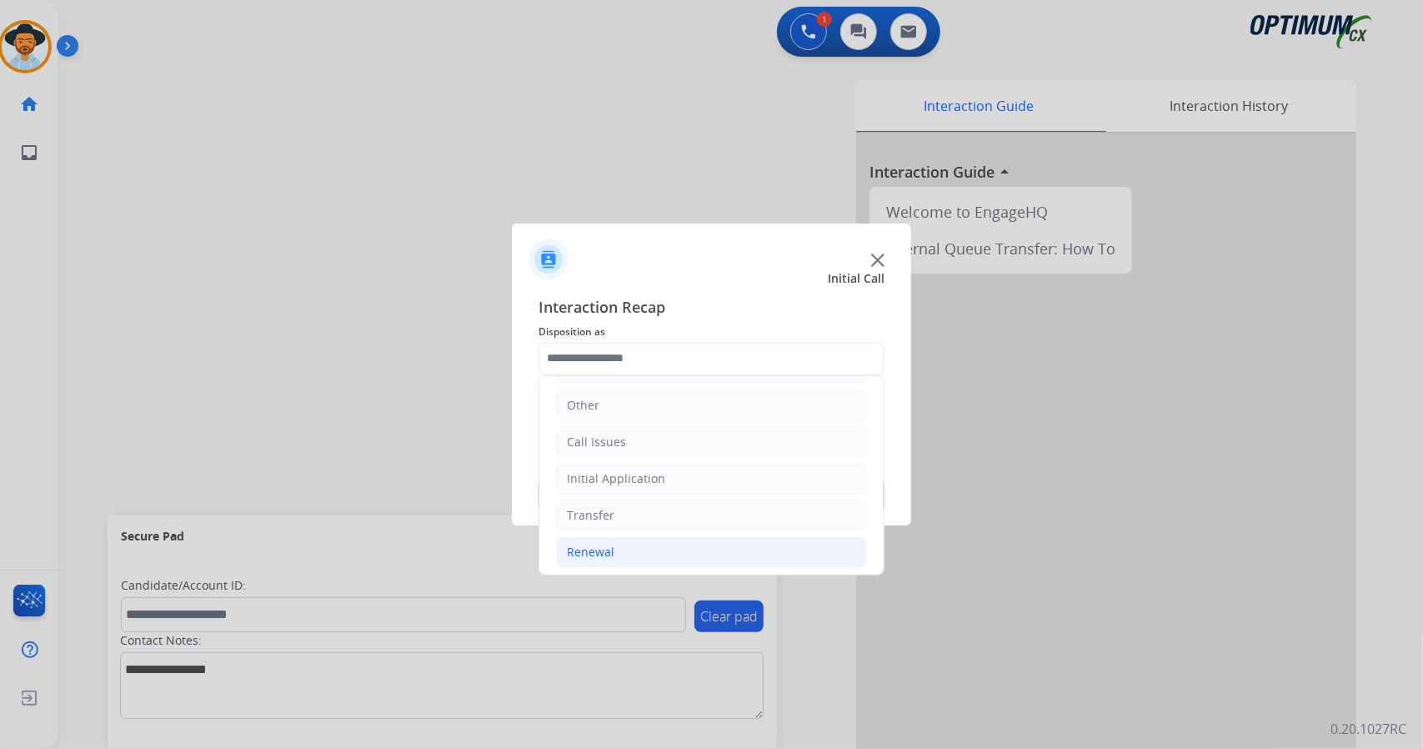
click at [635, 542] on li "Renewal" at bounding box center [711, 552] width 311 height 32
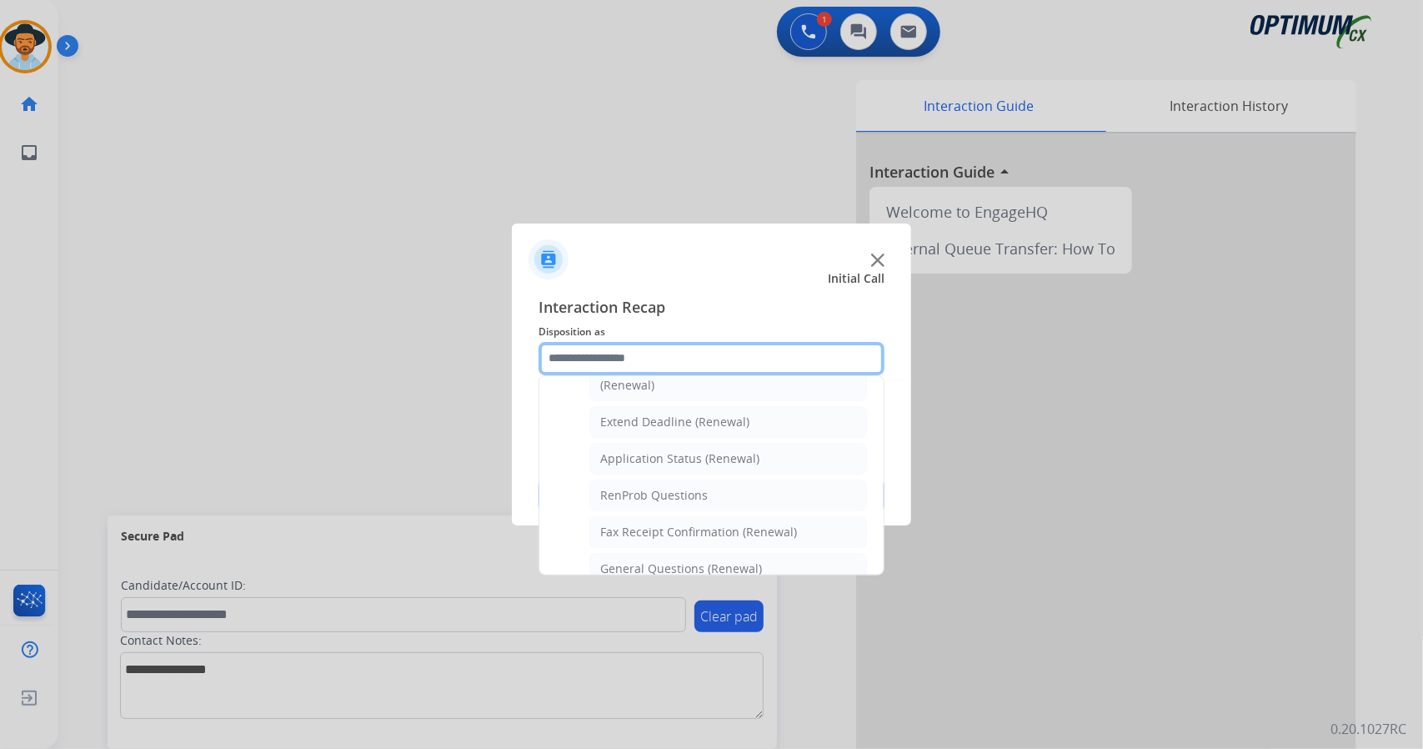
scroll to position [630, 0]
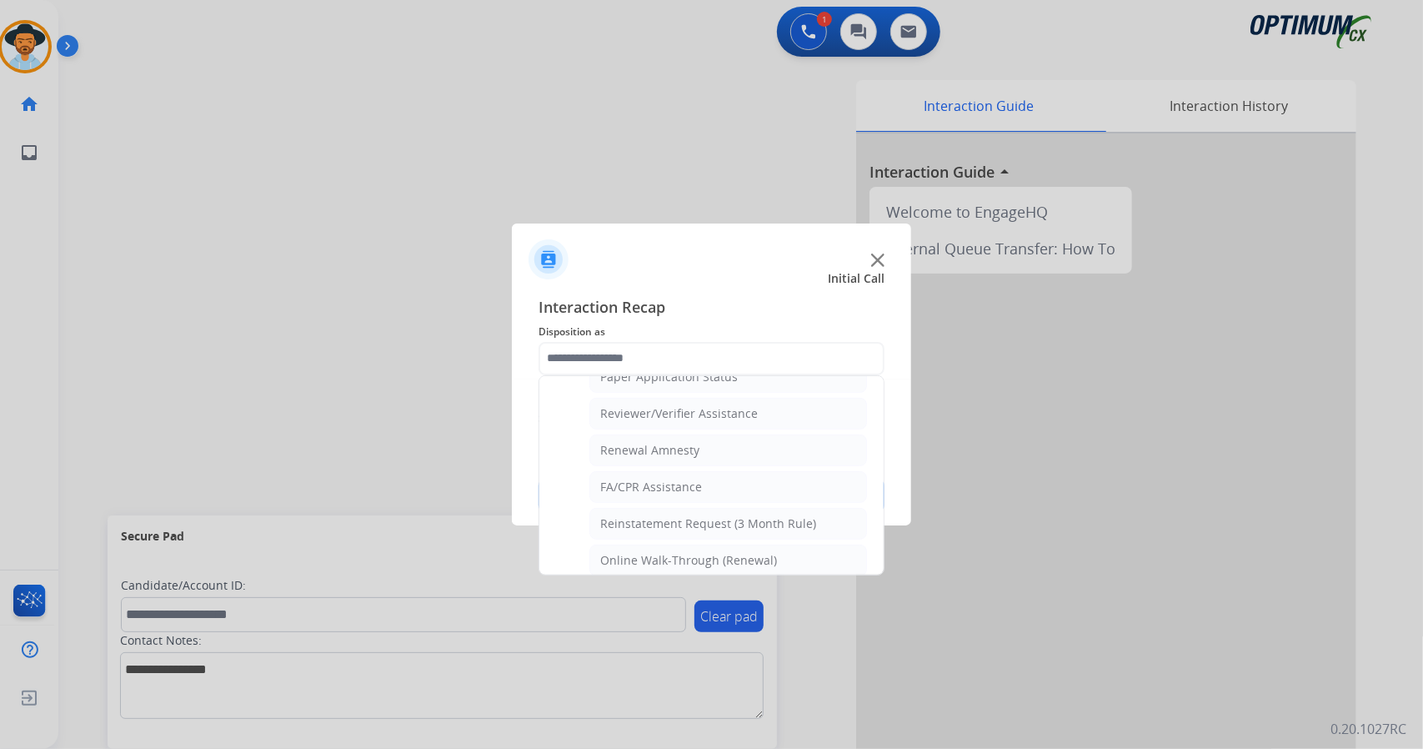
click at [635, 552] on div "Online Walk-Through (Renewal)" at bounding box center [688, 560] width 177 height 17
type input "**********"
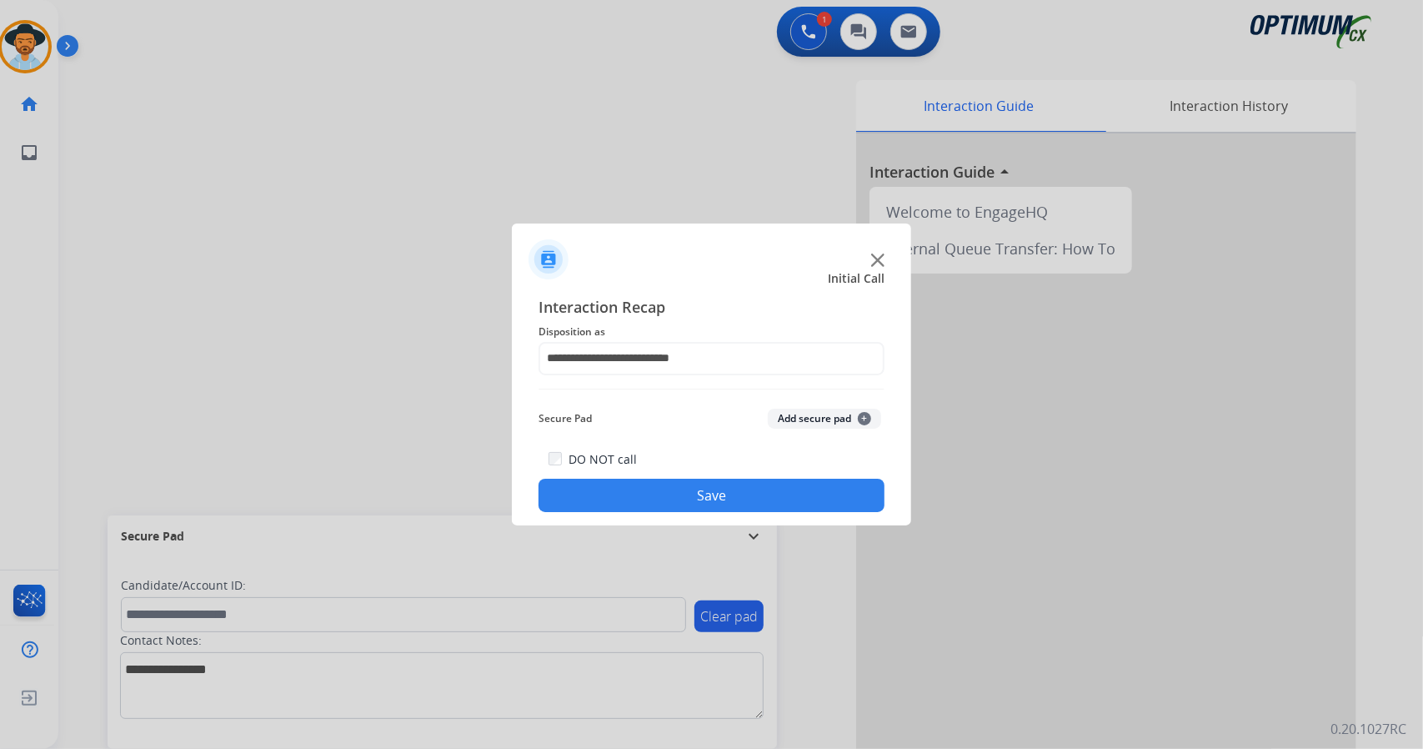
click at [687, 506] on button "Save" at bounding box center [712, 495] width 346 height 33
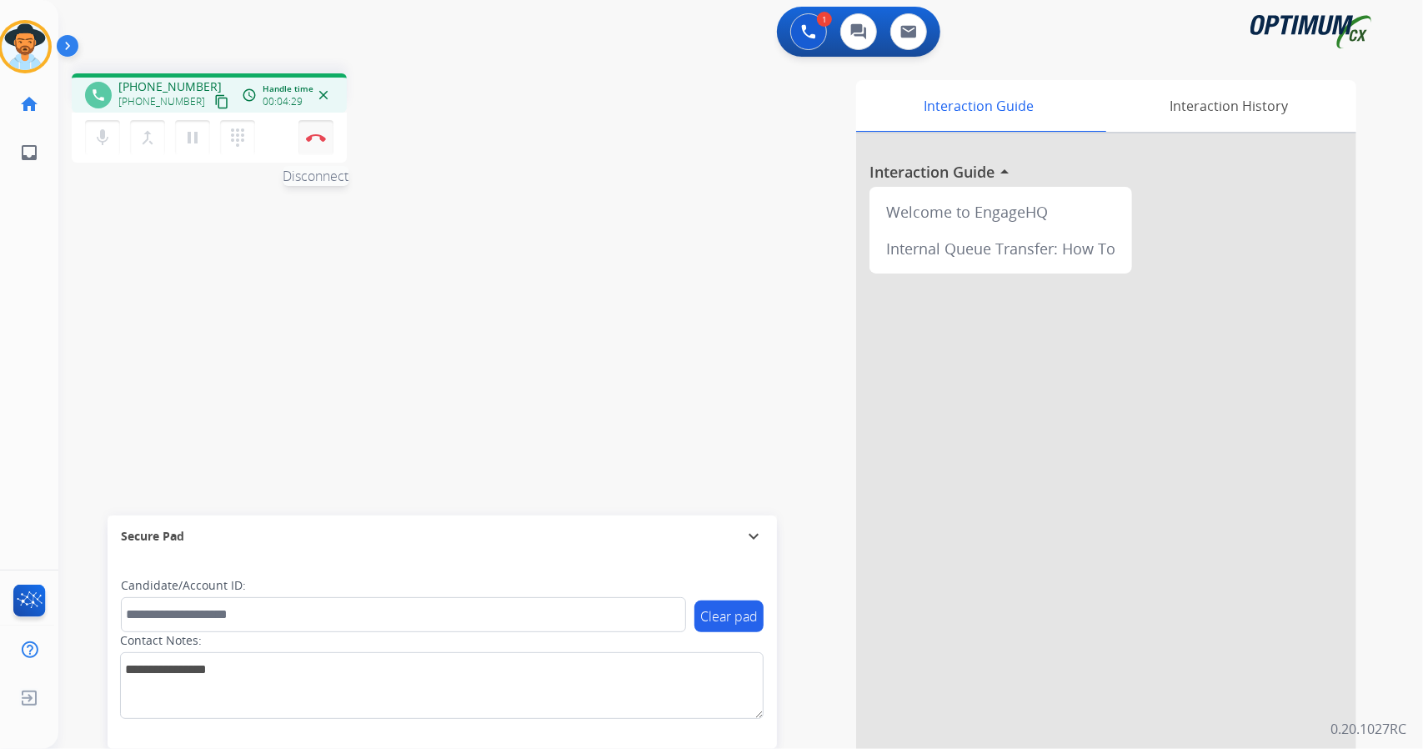
click at [323, 133] on img at bounding box center [316, 137] width 20 height 8
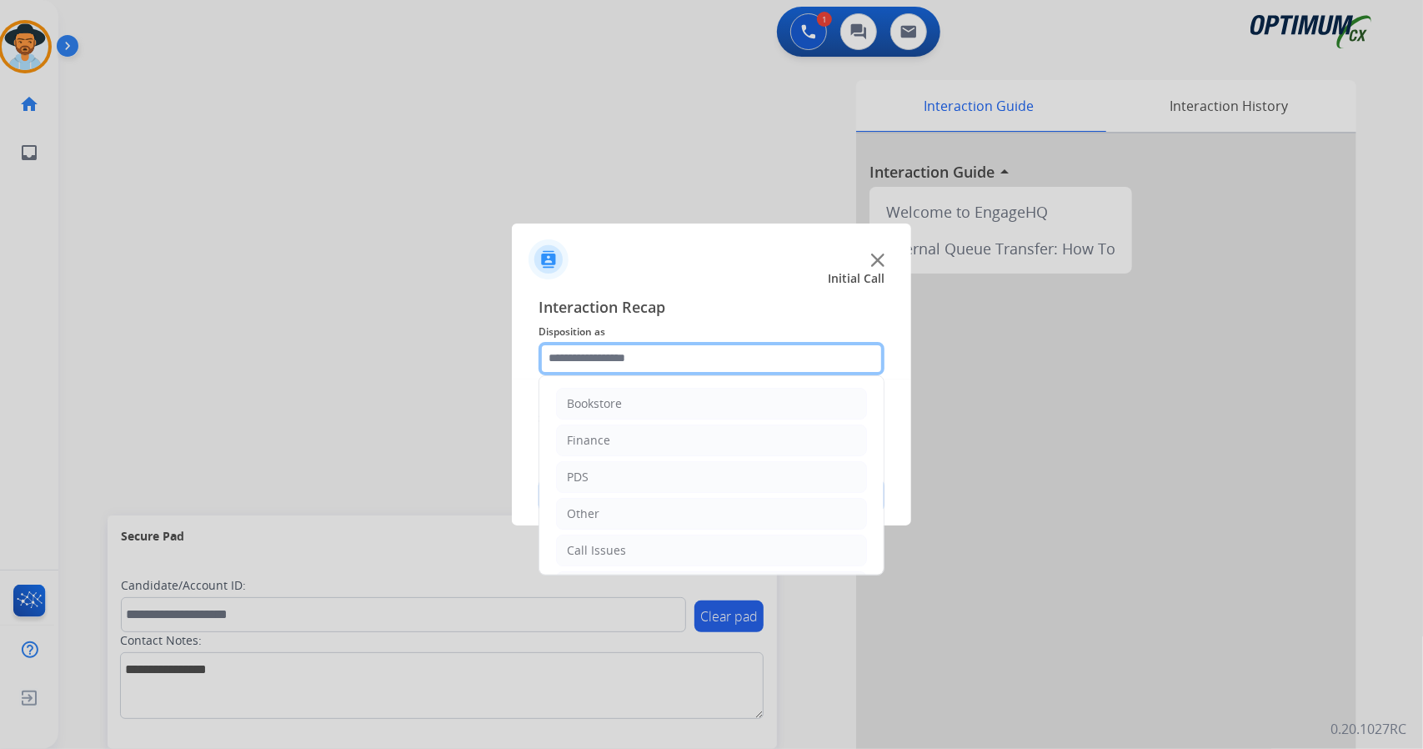
click at [653, 347] on input "text" at bounding box center [712, 358] width 346 height 33
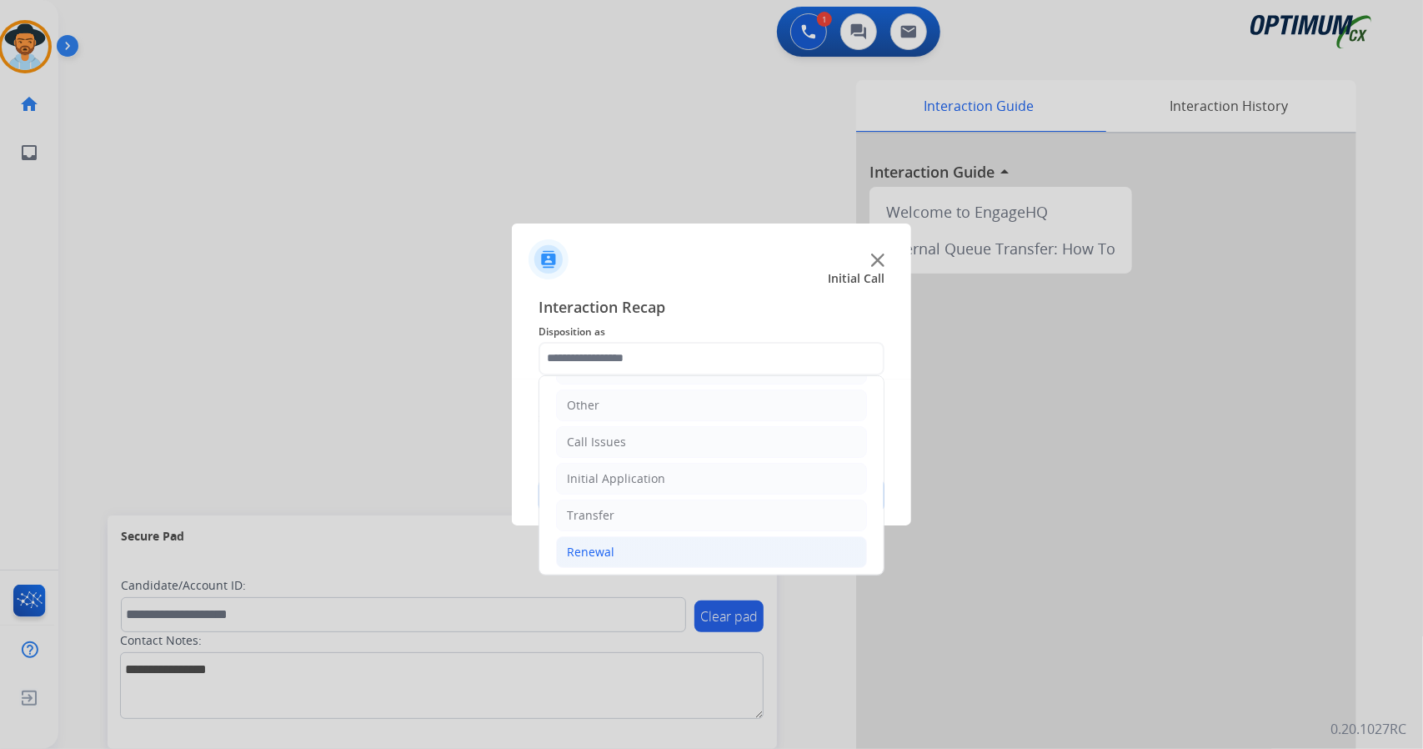
click at [672, 557] on li "Renewal" at bounding box center [711, 552] width 311 height 32
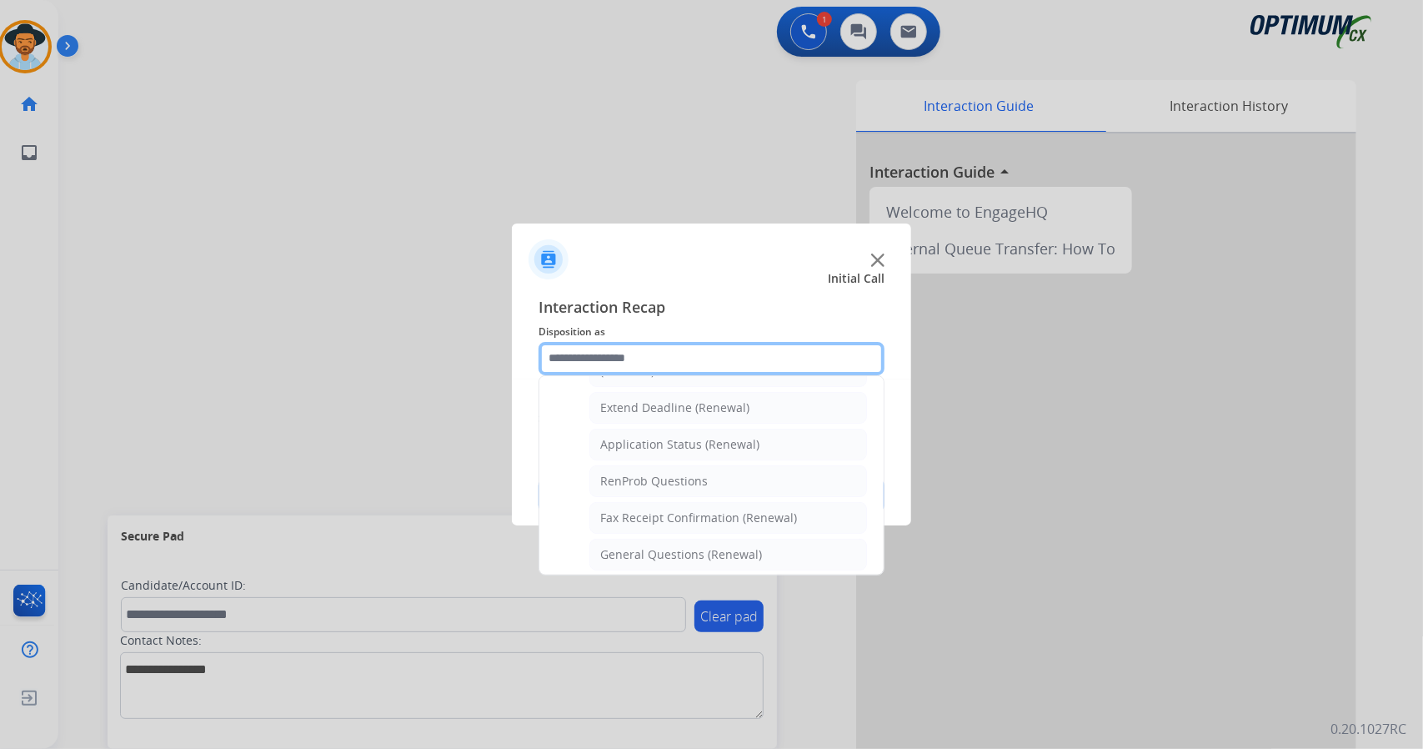
scroll to position [343, 0]
click at [672, 557] on li "General Questions (Renewal)" at bounding box center [728, 554] width 278 height 32
type input "**********"
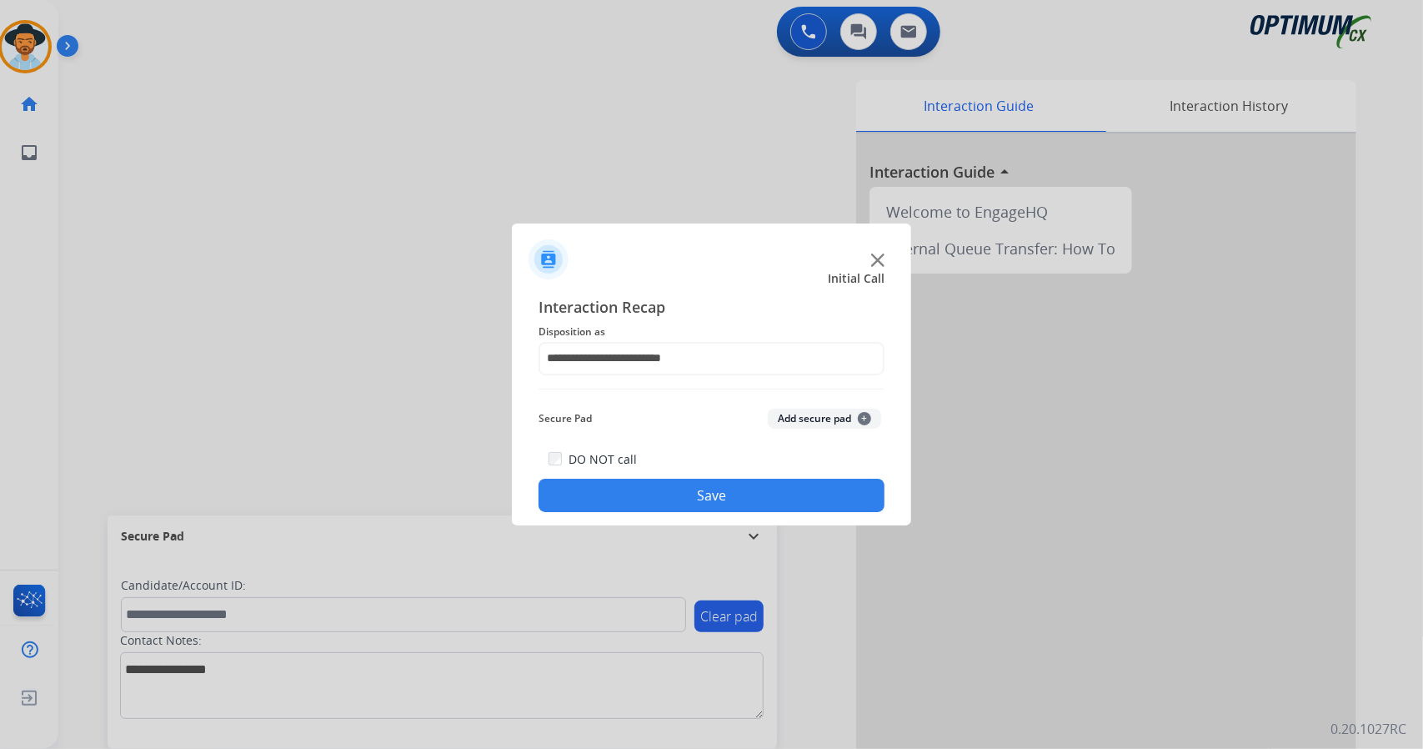
click at [667, 494] on button "Save" at bounding box center [712, 495] width 346 height 33
click at [117, 252] on div at bounding box center [711, 374] width 1423 height 749
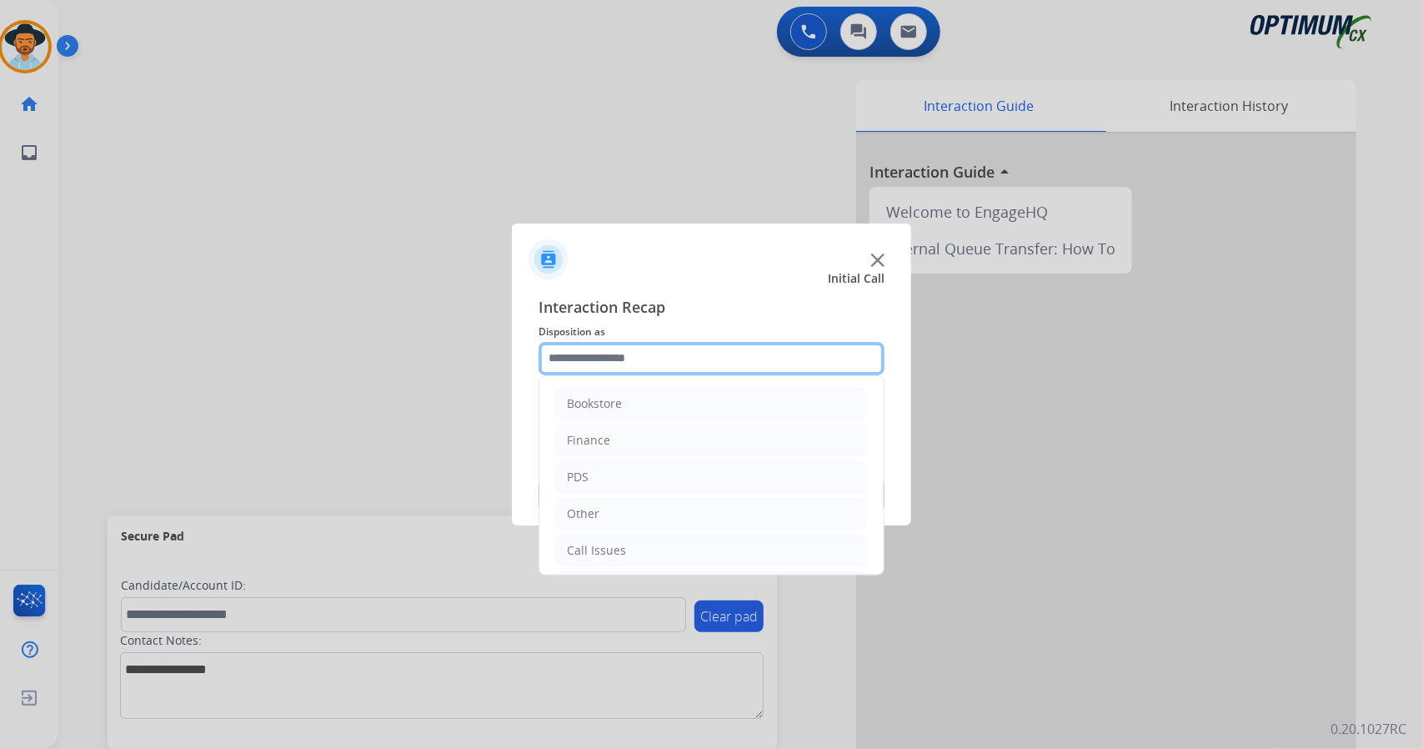
click at [598, 344] on input "text" at bounding box center [712, 358] width 346 height 33
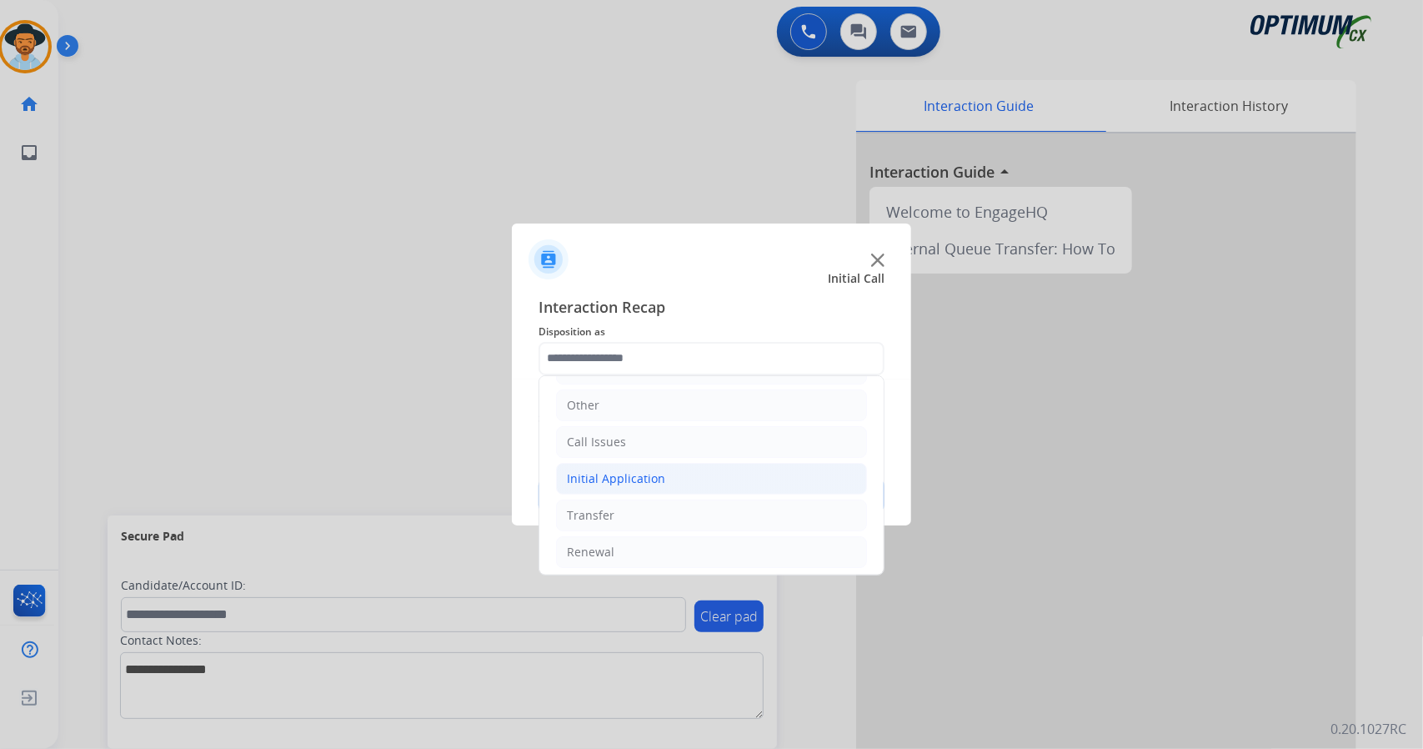
click at [629, 477] on div "Initial Application" at bounding box center [616, 478] width 98 height 17
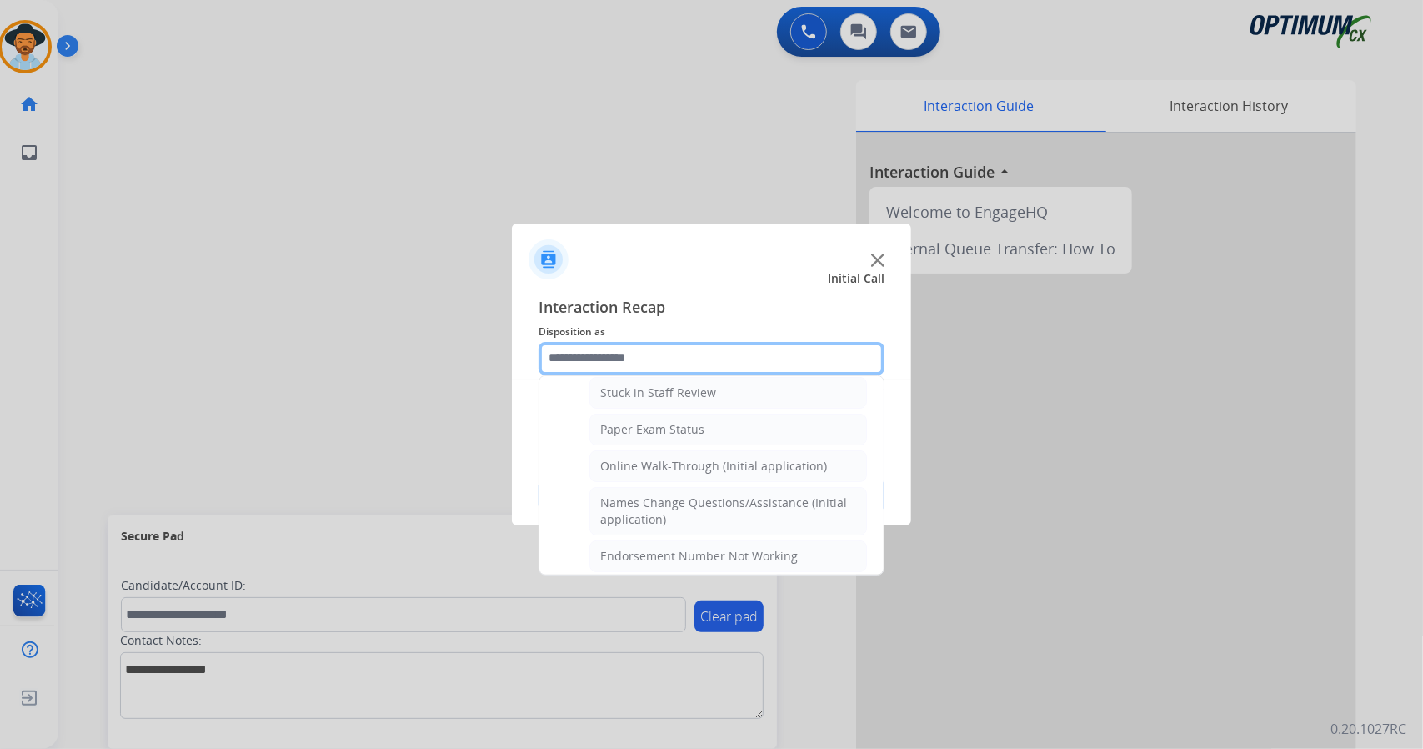
scroll to position [305, 0]
click at [629, 477] on ul "Credential Resend (Initial application) Appeals Stuck in Staff Review Paper Exa…" at bounding box center [711, 749] width 311 height 892
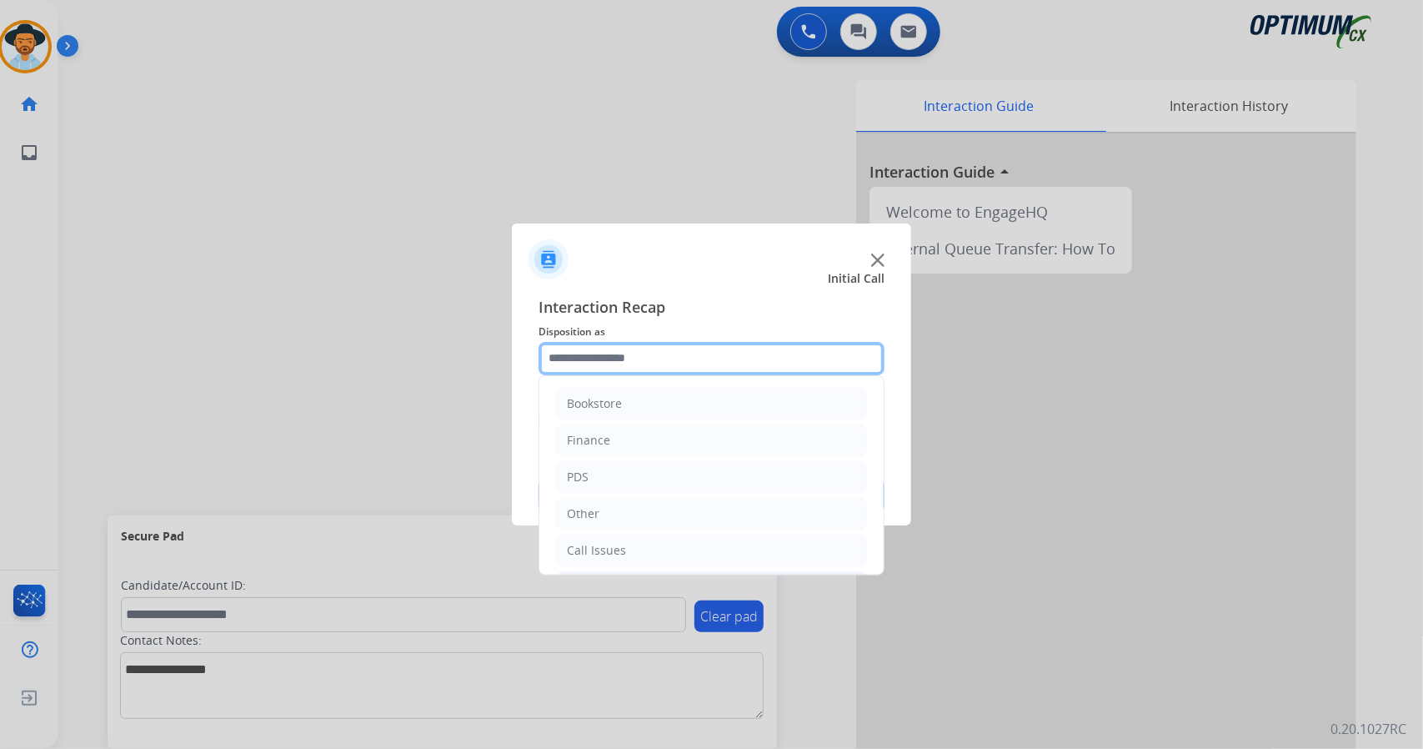
click at [621, 373] on input "text" at bounding box center [712, 358] width 346 height 33
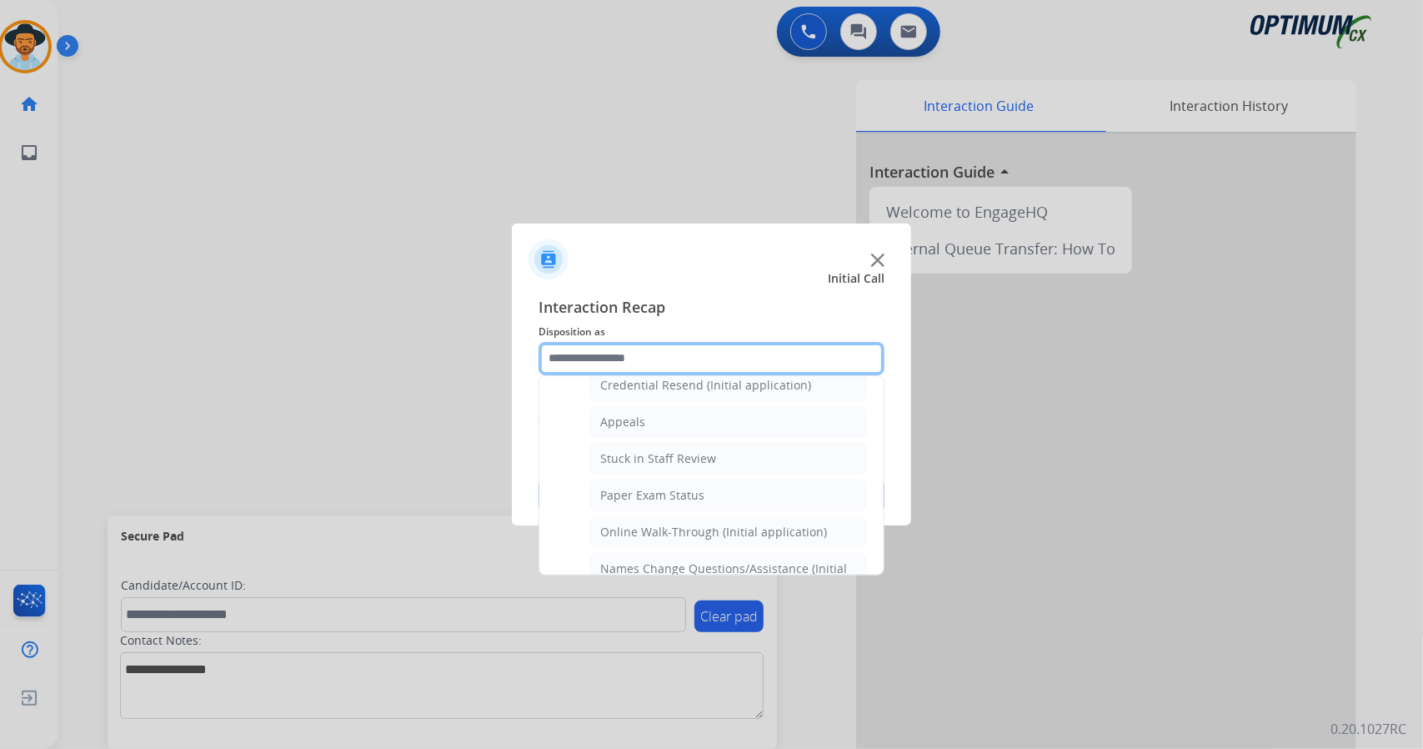
scroll to position [245, 0]
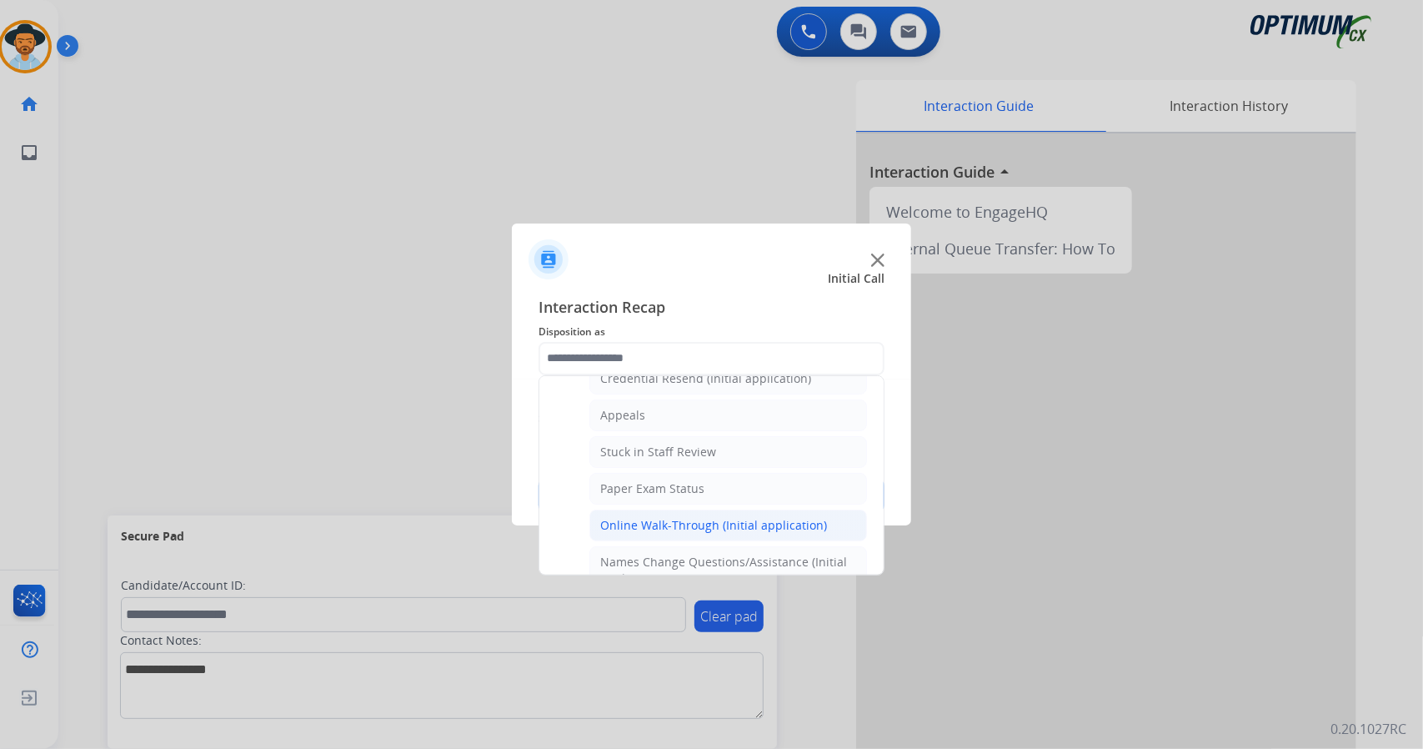
click at [634, 517] on div "Online Walk-Through (Initial application)" at bounding box center [713, 525] width 227 height 17
type input "**********"
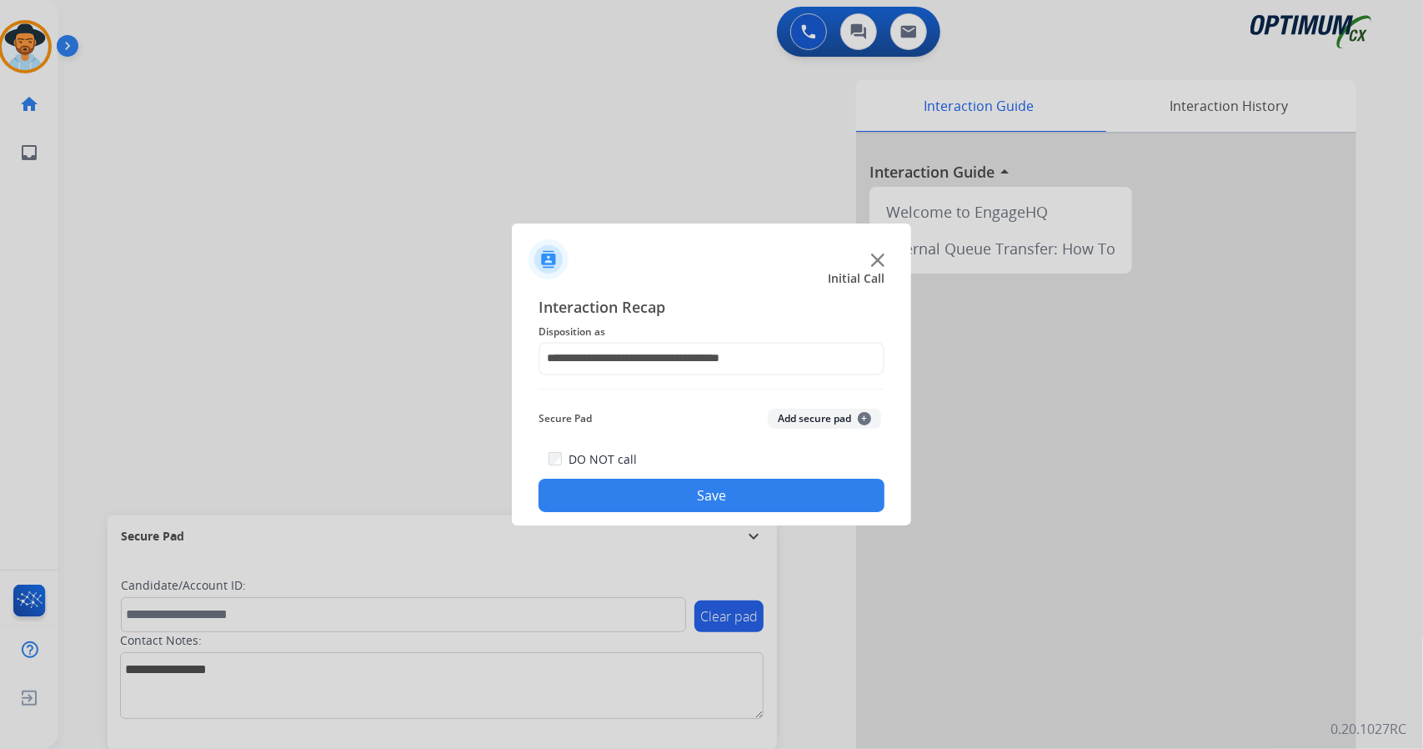
click at [627, 498] on button "Save" at bounding box center [712, 495] width 346 height 33
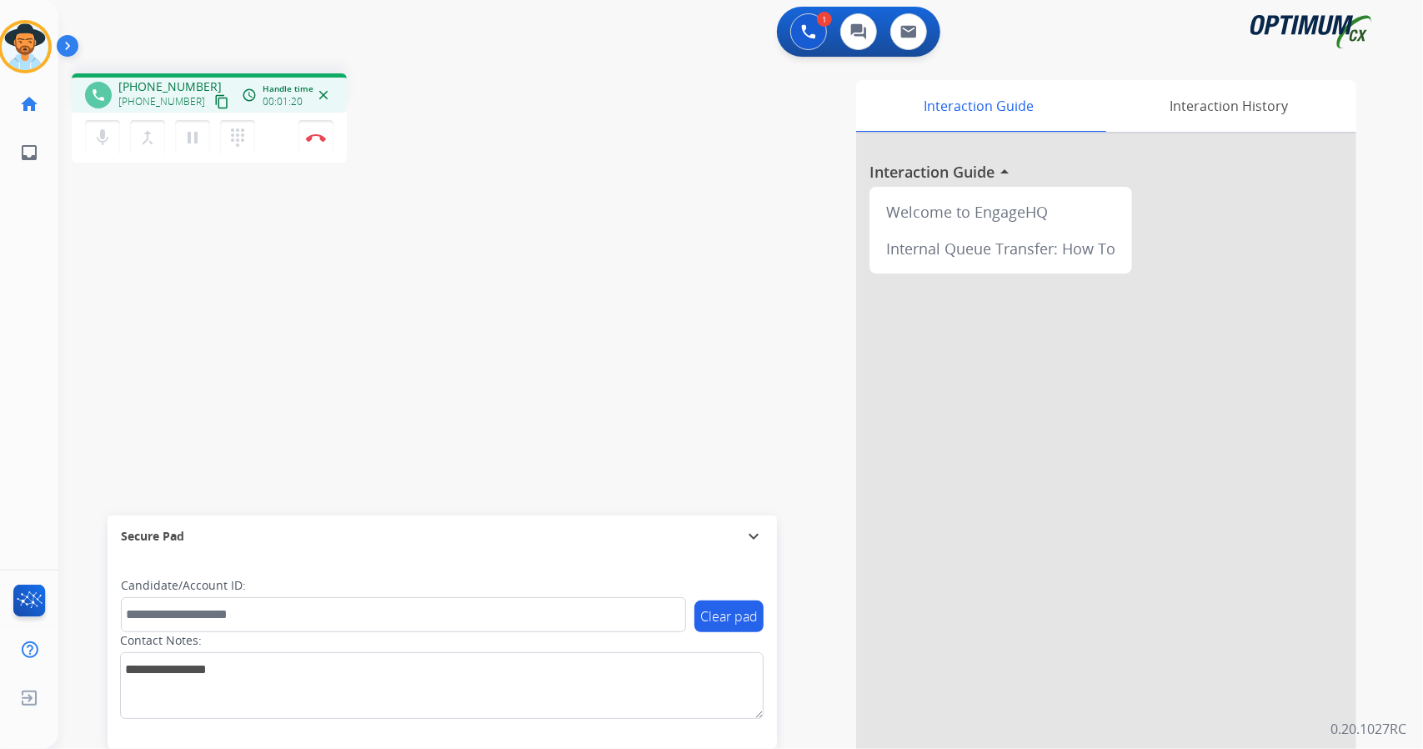
click at [214, 103] on mat-icon "content_copy" at bounding box center [221, 101] width 15 height 15
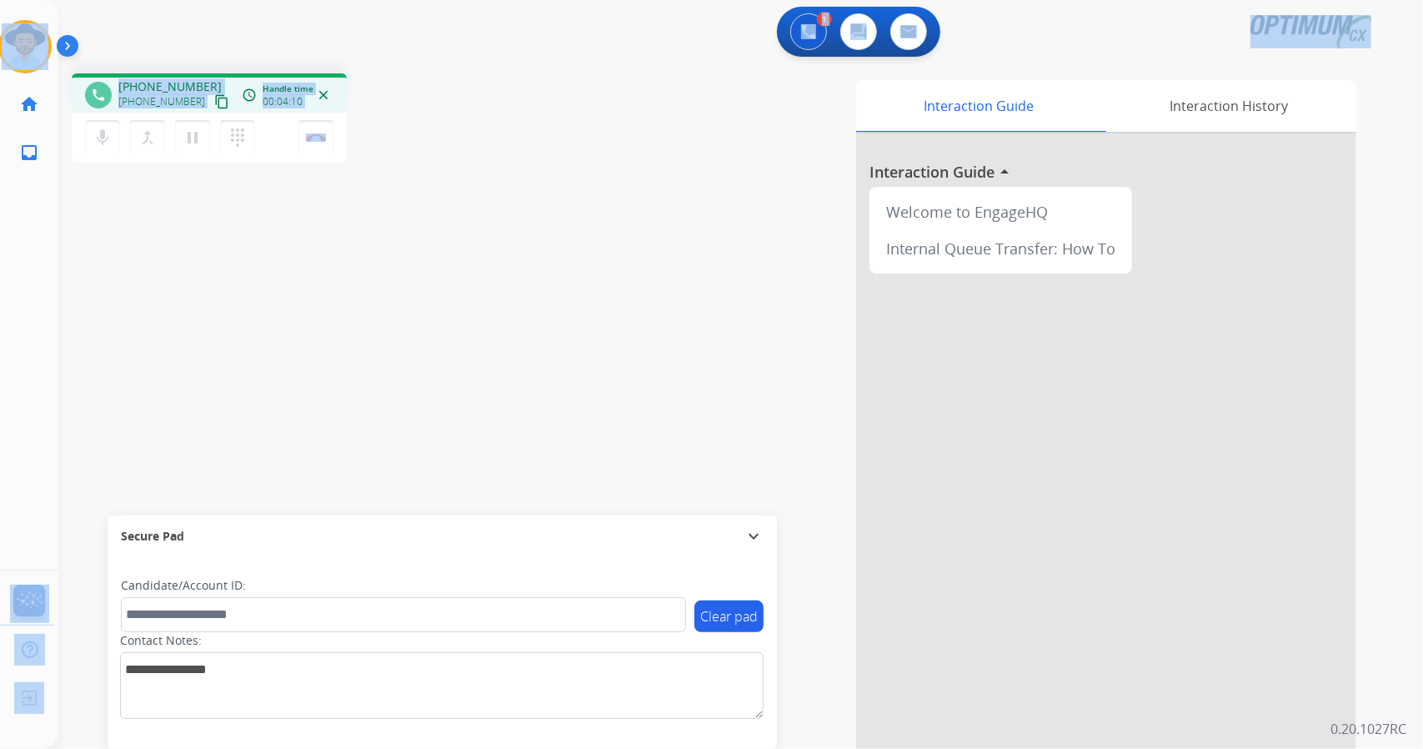
drag, startPoint x: 454, startPoint y: 131, endPoint x: 10, endPoint y: -83, distance: 492.2
click at [10, 0] on html "Outbound call Quit Outbound call Quit Schedule interaction + Add to my list Cus…" at bounding box center [711, 374] width 1423 height 749
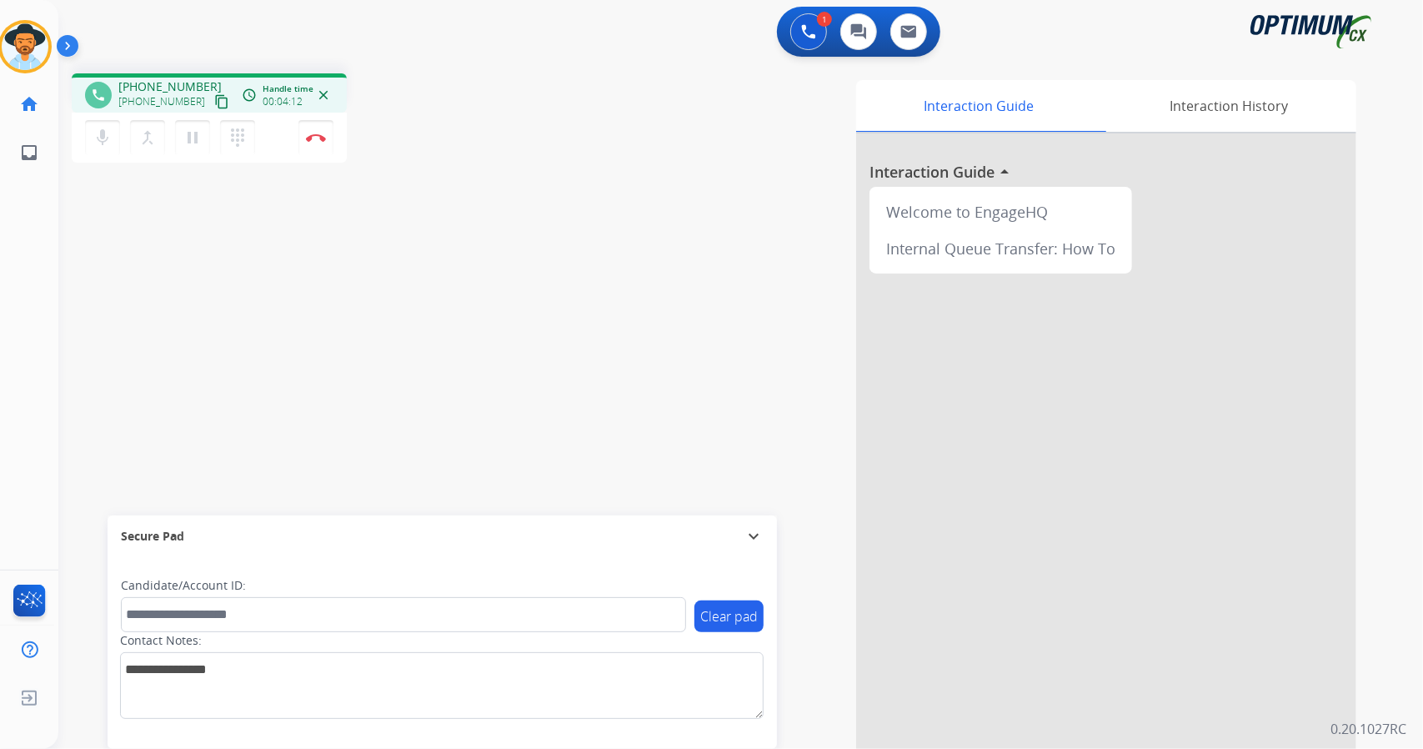
click at [87, 38] on div at bounding box center [73, 49] width 33 height 33
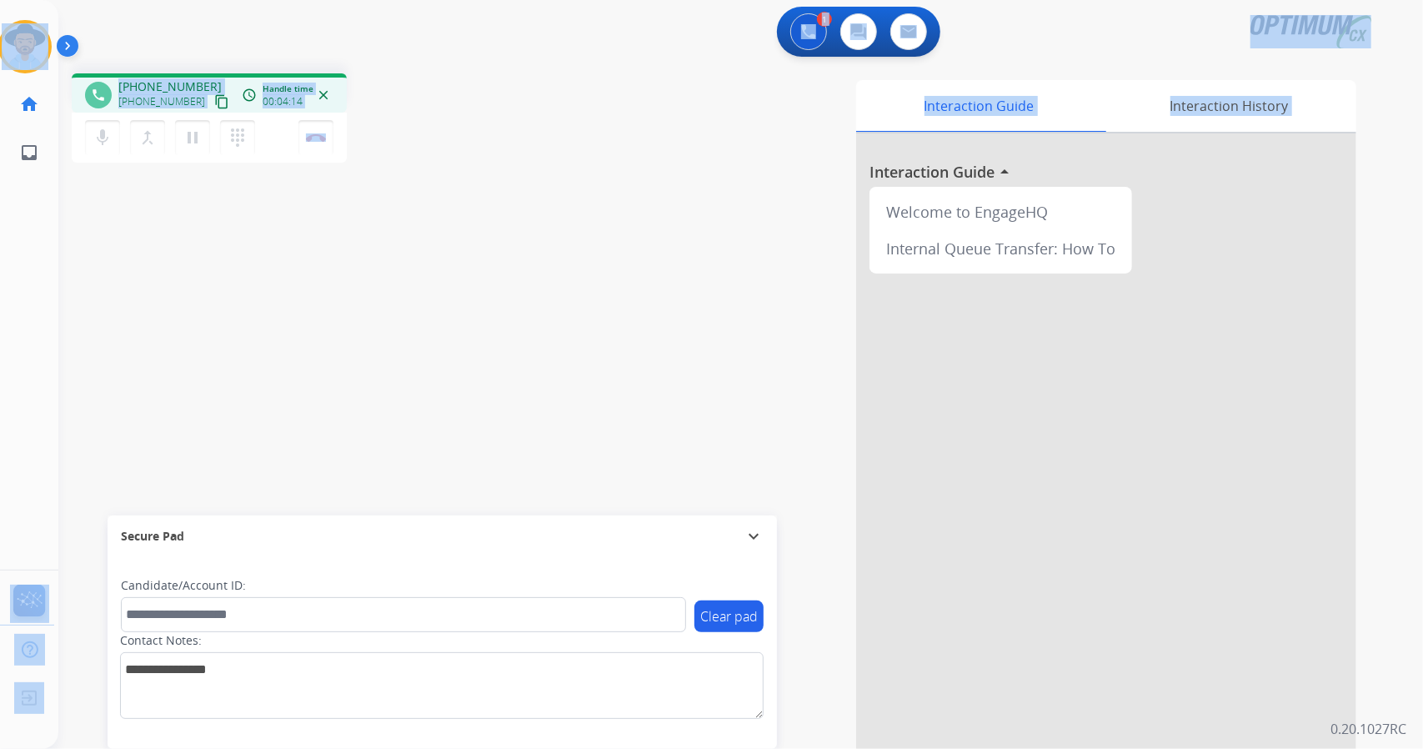
drag, startPoint x: 0, startPoint y: 5, endPoint x: 535, endPoint y: 268, distance: 596.5
click at [535, 268] on div "Outbound call Quit Outbound call Quit Schedule interaction + Add to my list Cus…" at bounding box center [711, 374] width 1423 height 749
click at [535, 268] on div "Interaction Guide Interaction History Interaction Guide arrow_drop_up Welcome t…" at bounding box center [943, 417] width 825 height 675
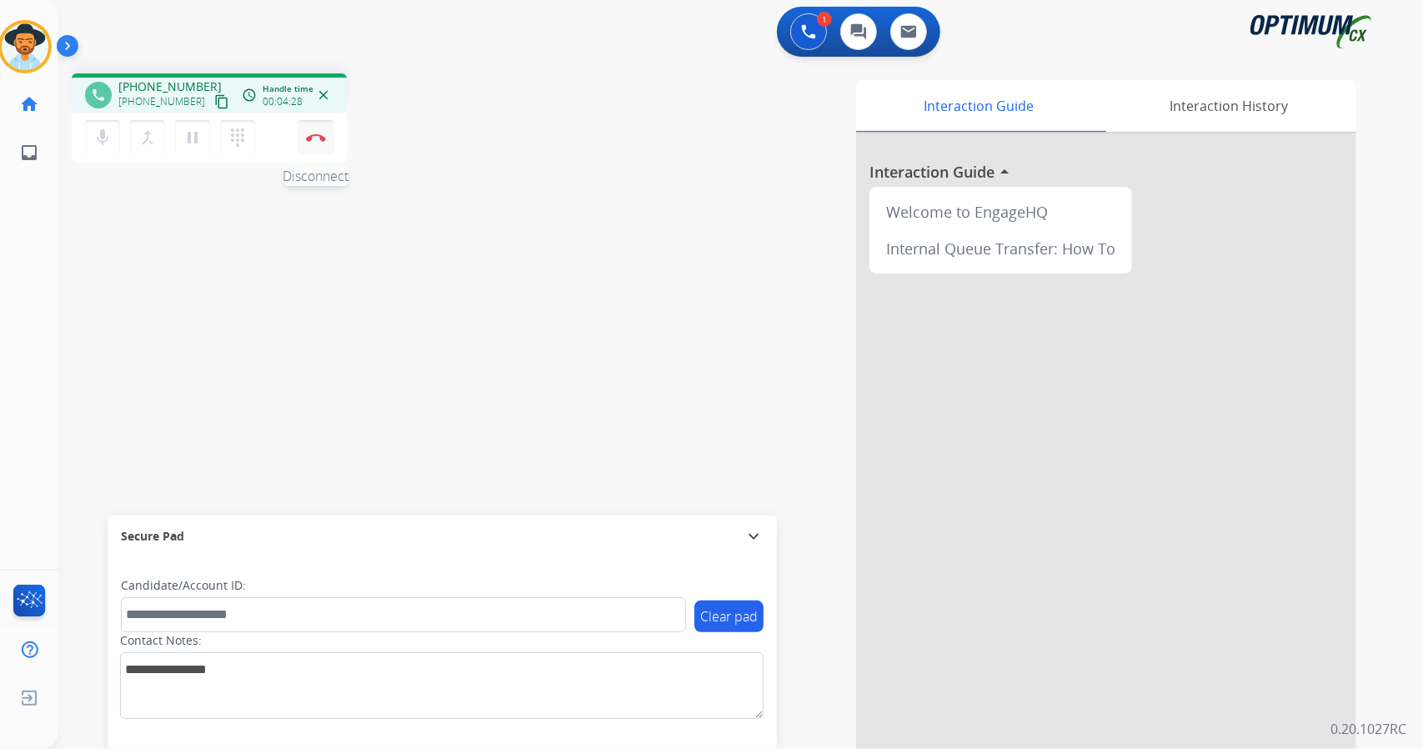
click at [318, 143] on button "Disconnect" at bounding box center [315, 137] width 35 height 35
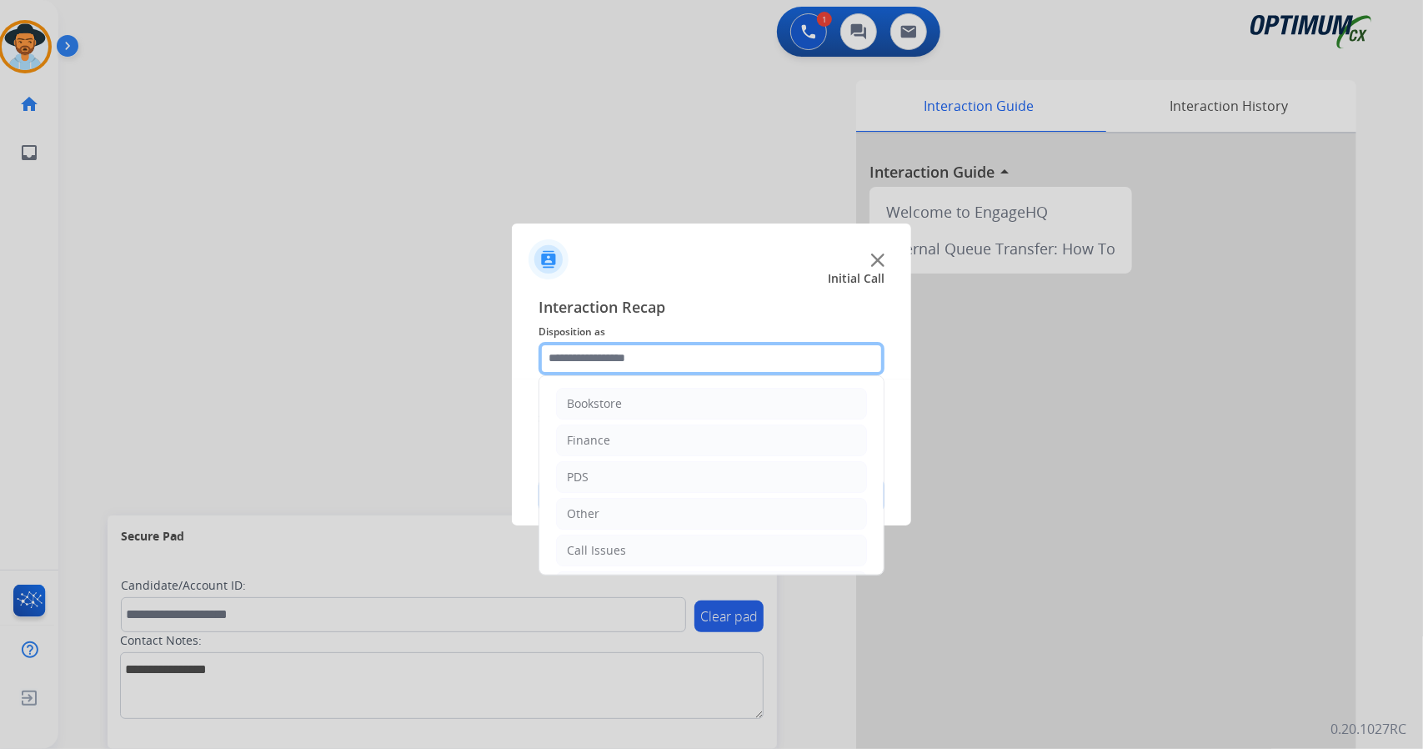
click at [622, 350] on input "text" at bounding box center [712, 358] width 346 height 33
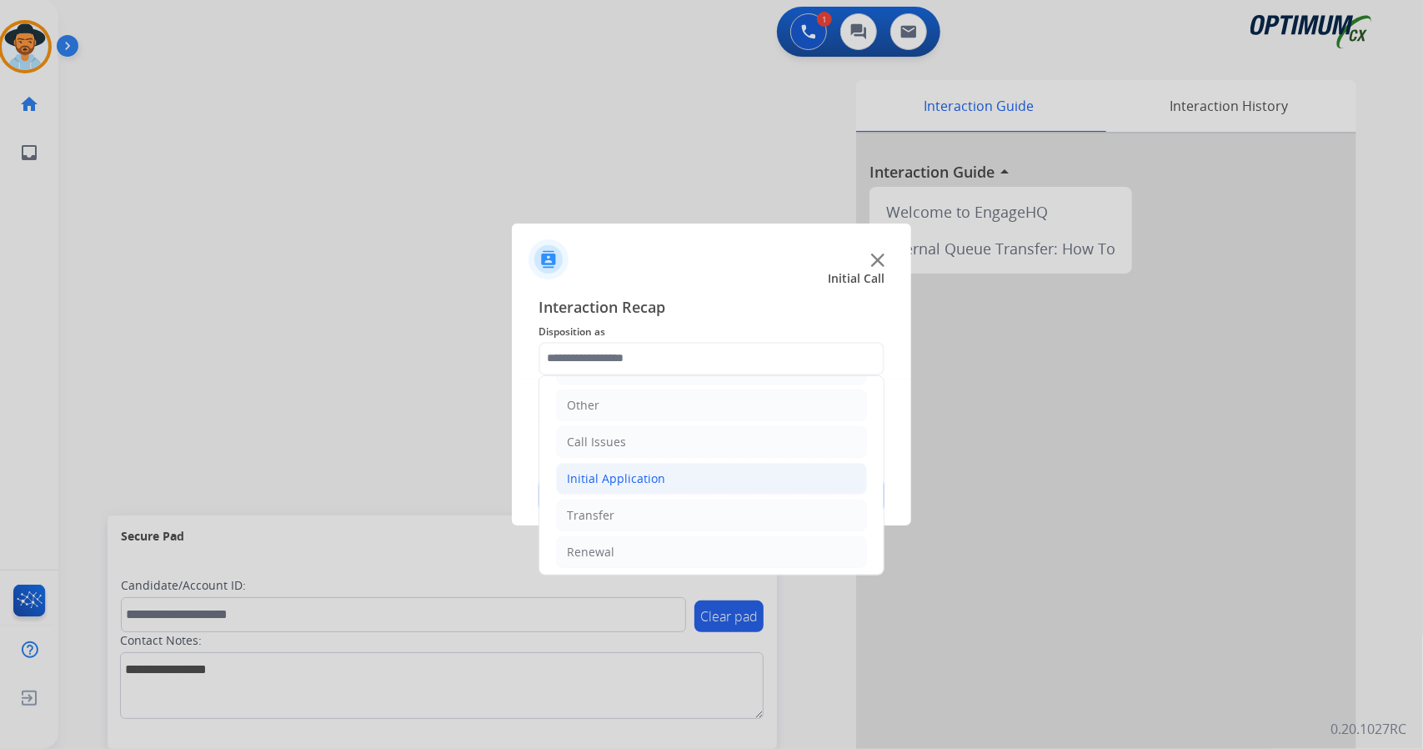
click at [635, 482] on div "Initial Application" at bounding box center [616, 478] width 98 height 17
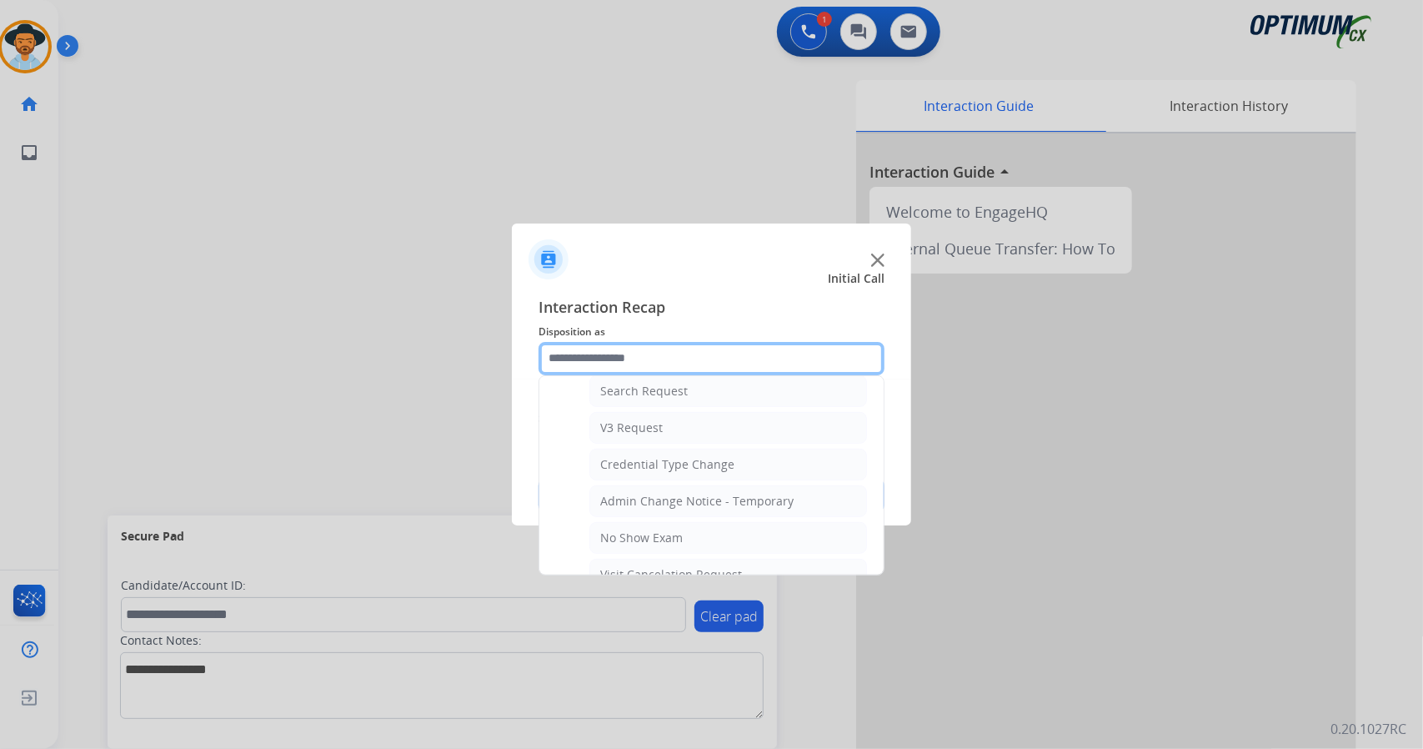
scroll to position [619, 0]
click at [642, 527] on div "No Show Exam" at bounding box center [641, 535] width 83 height 17
type input "**********"
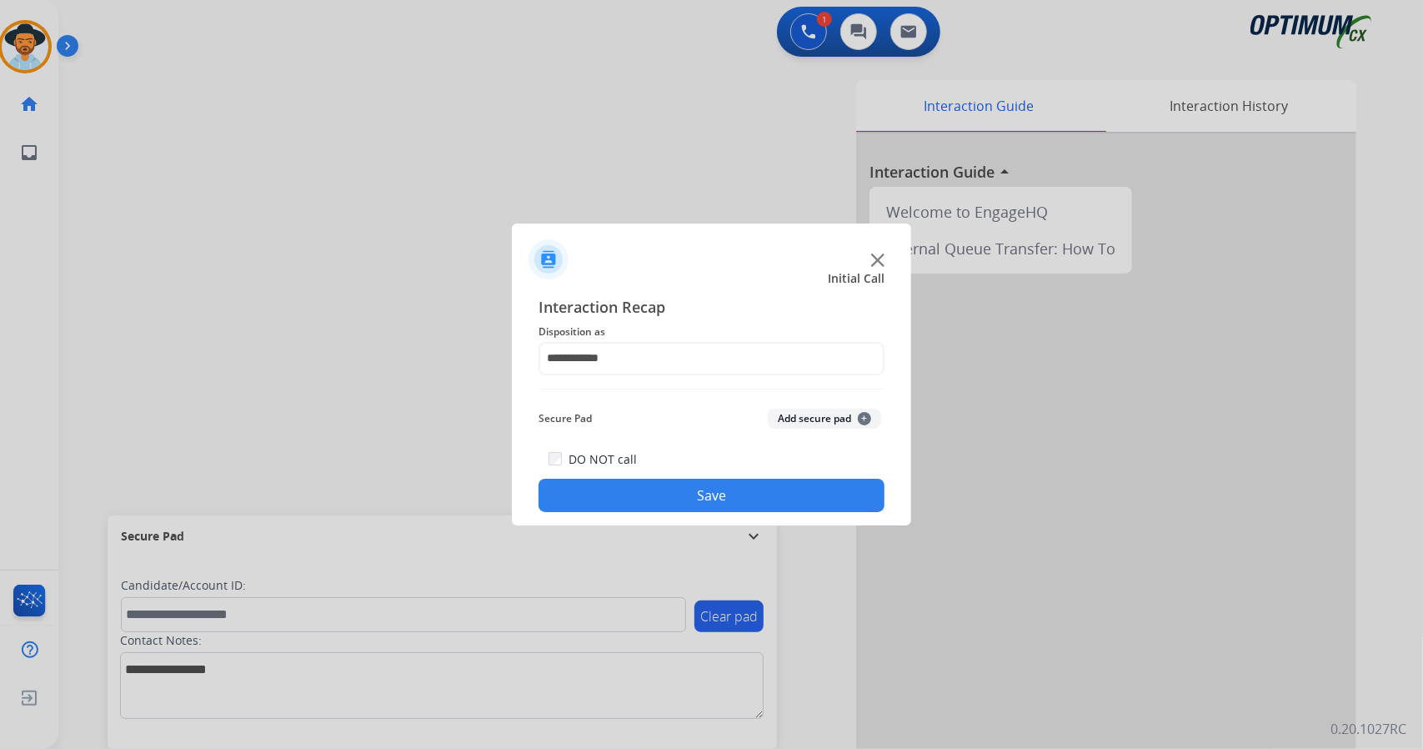
click at [635, 496] on button "Save" at bounding box center [712, 495] width 346 height 33
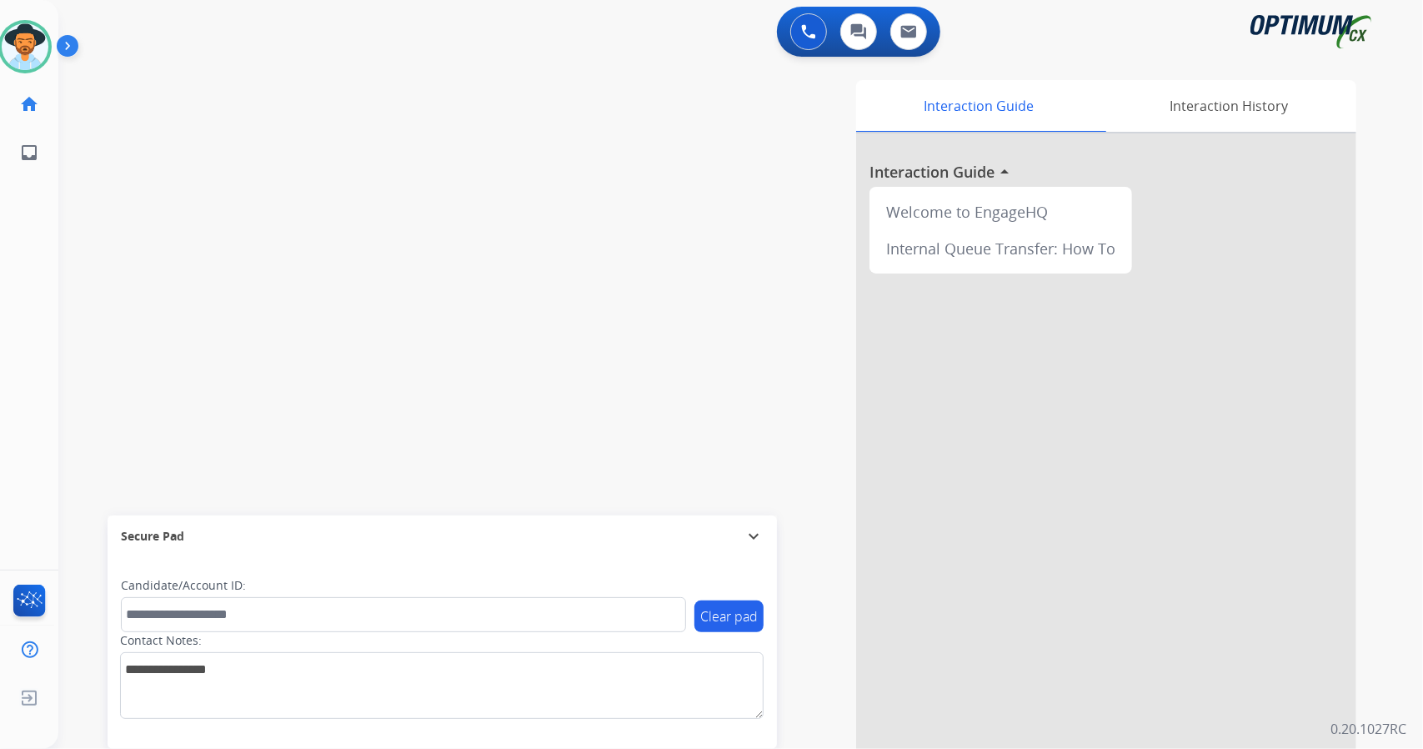
click at [107, 334] on div "swap_horiz Break voice bridge close_fullscreen Connect 3-Way Call merge_type Se…" at bounding box center [720, 407] width 1325 height 695
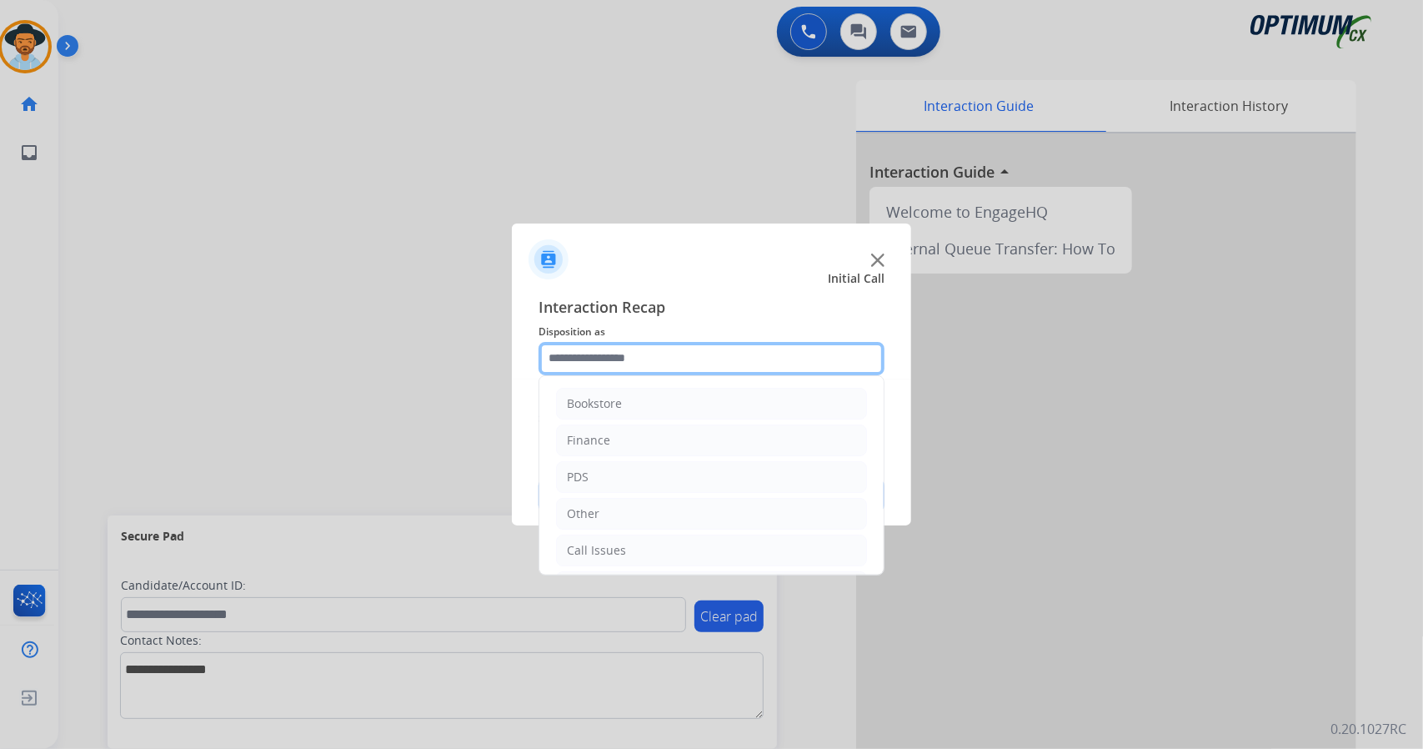
click at [644, 361] on input "text" at bounding box center [712, 358] width 346 height 33
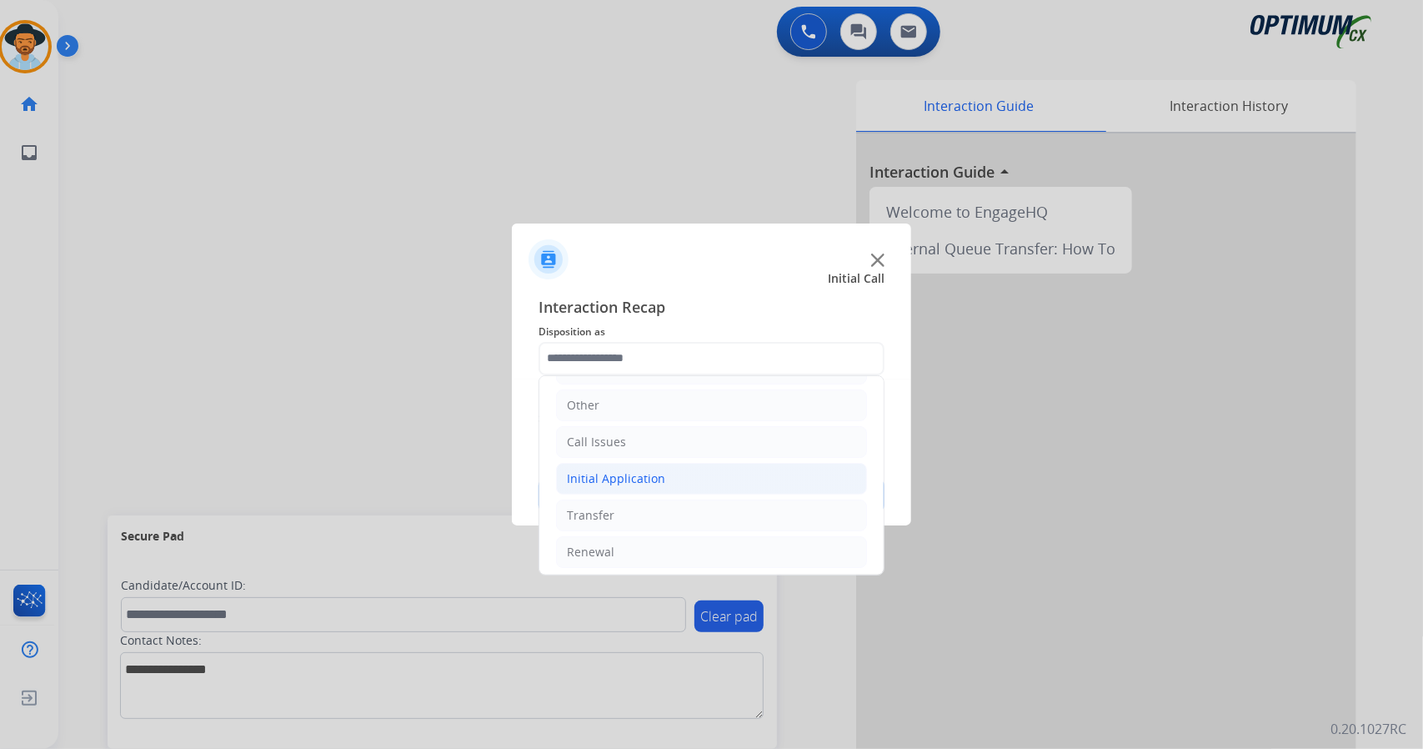
click at [669, 482] on li "Initial Application" at bounding box center [711, 479] width 311 height 32
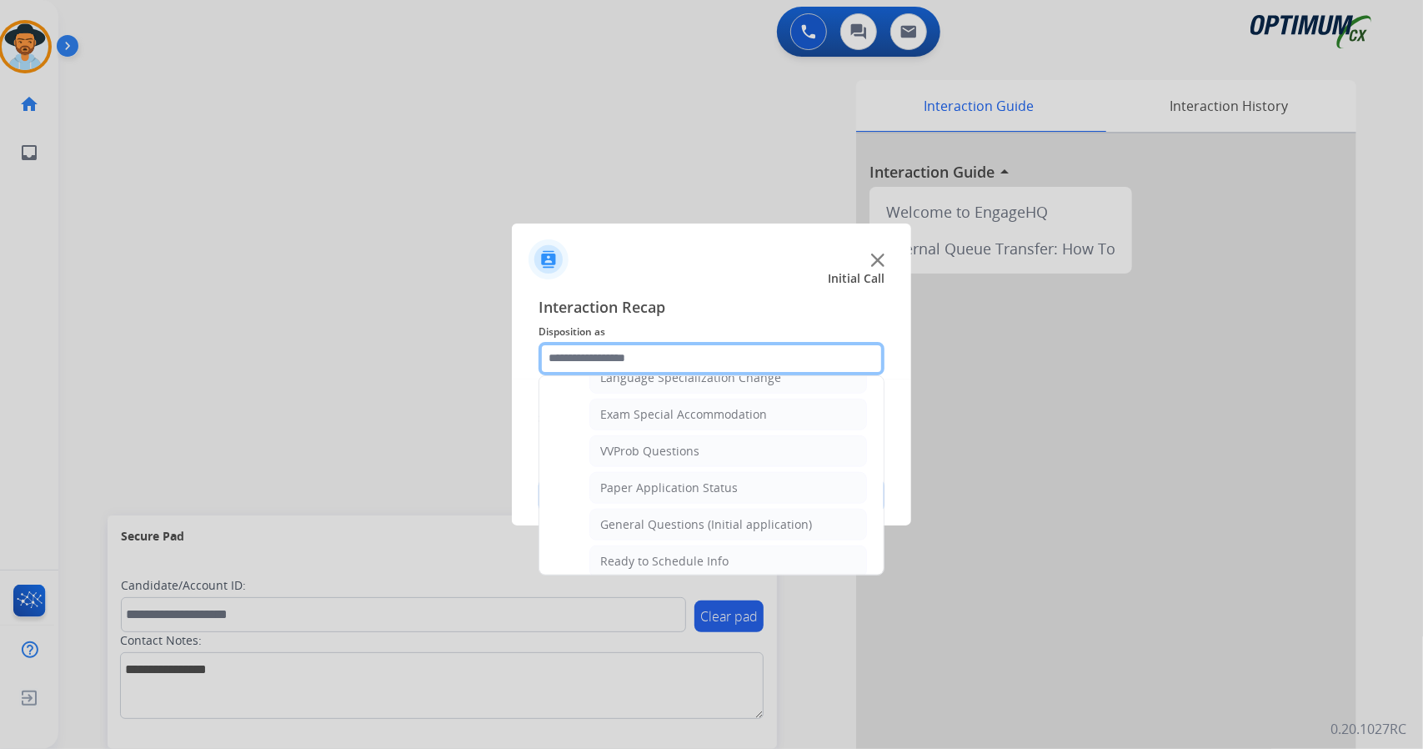
scroll to position [849, 0]
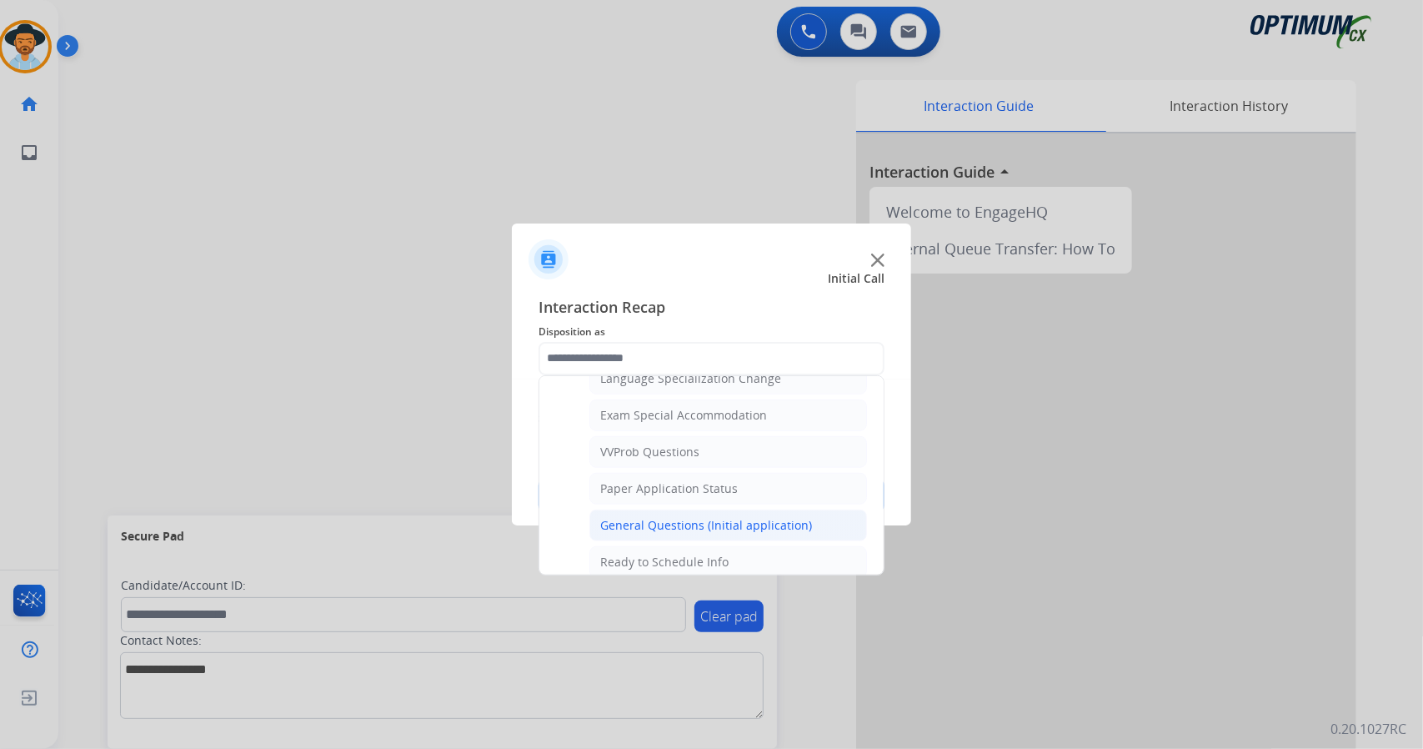
click at [675, 517] on div "General Questions (Initial application)" at bounding box center [706, 525] width 212 height 17
type input "**********"
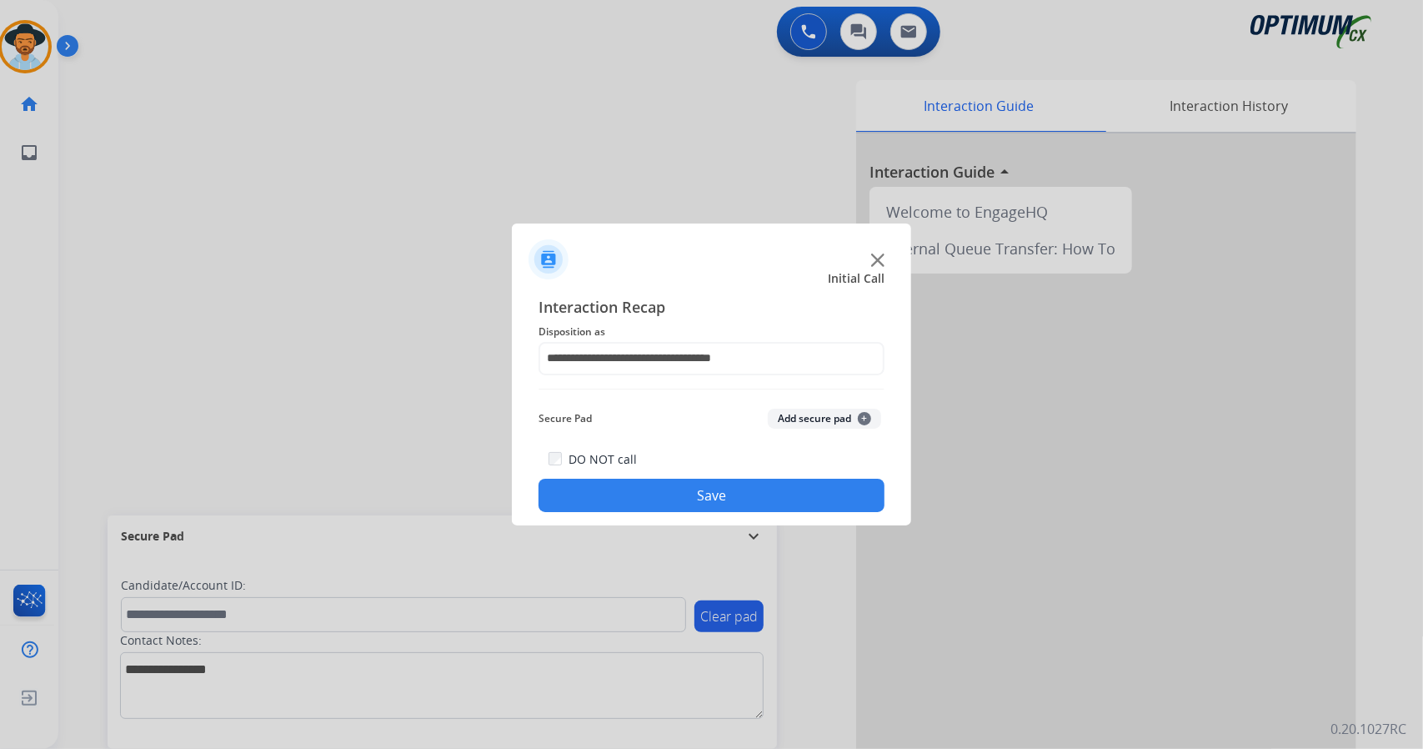
click at [667, 504] on button "Save" at bounding box center [712, 495] width 346 height 33
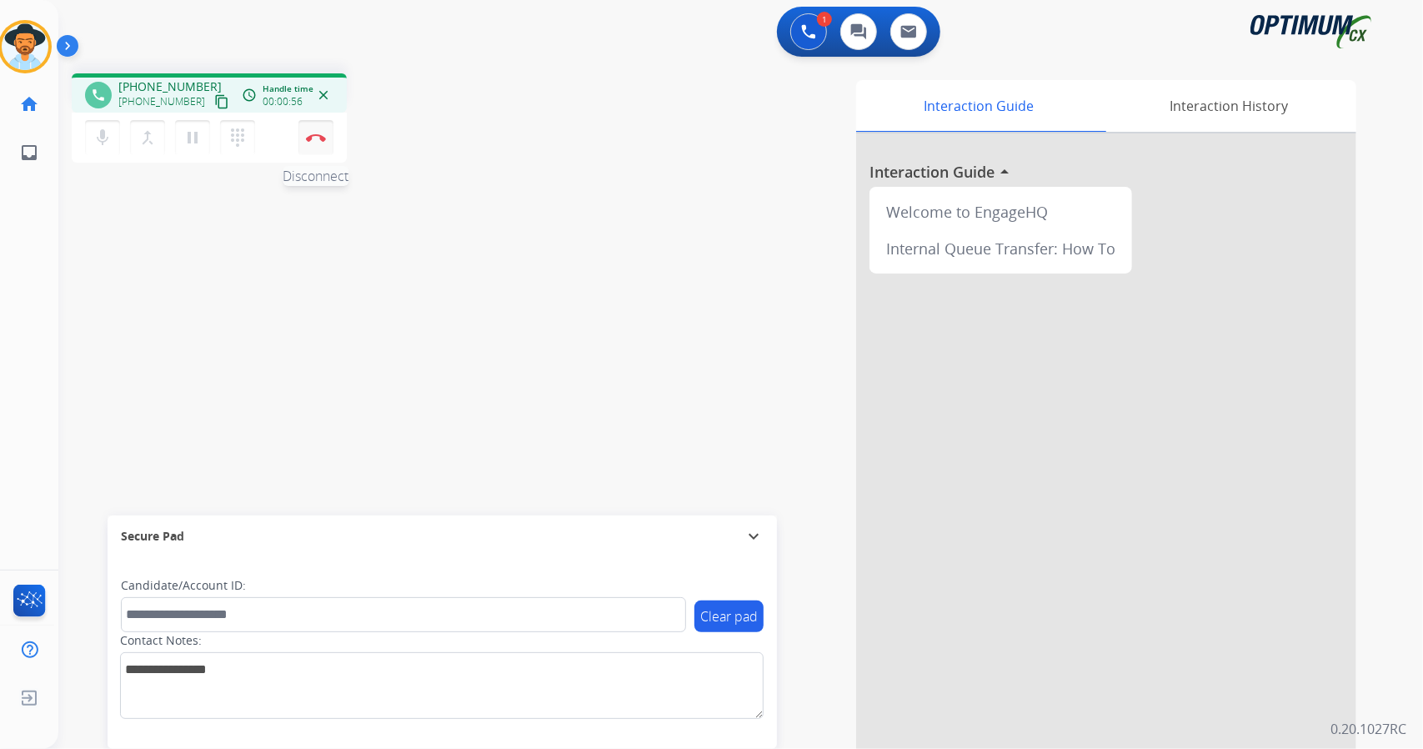
click at [307, 135] on img at bounding box center [316, 137] width 20 height 8
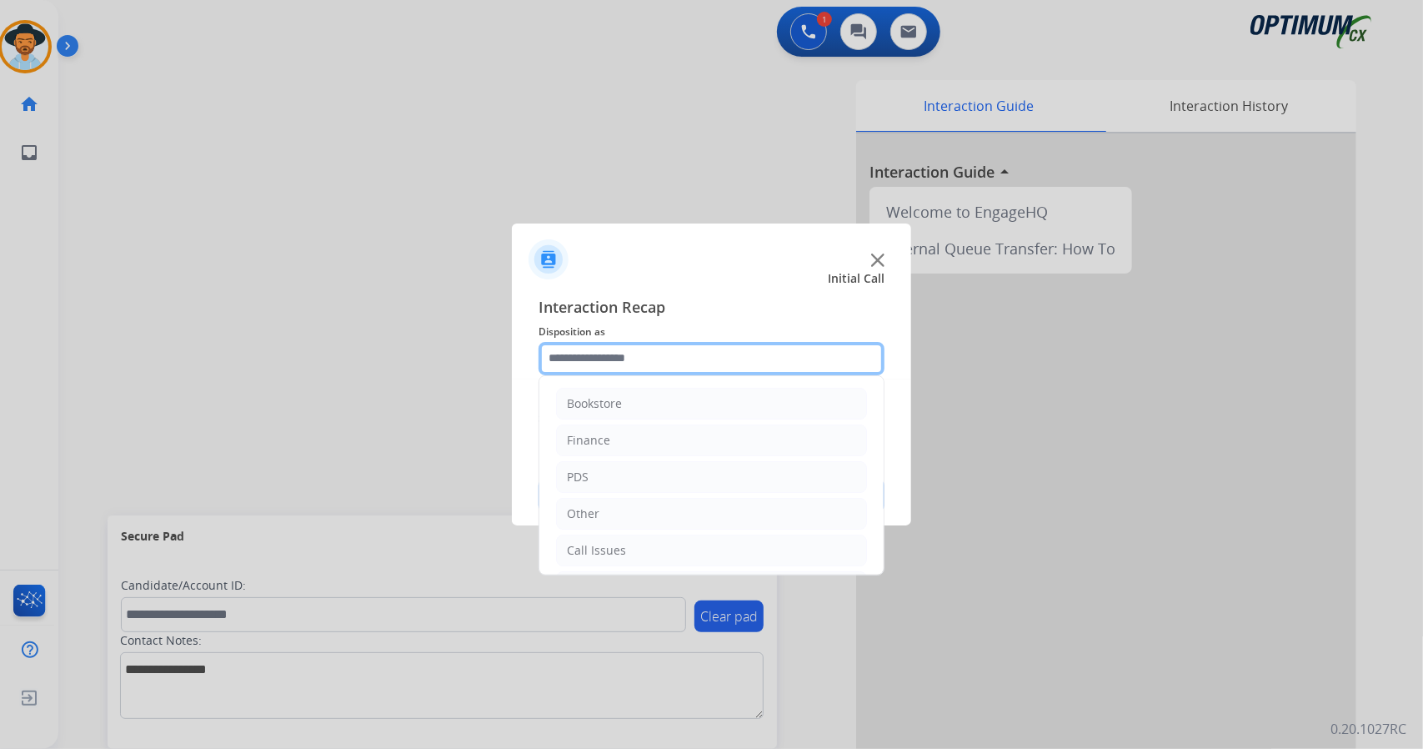
click at [714, 363] on input "text" at bounding box center [712, 358] width 346 height 33
click at [654, 543] on li "Call Issues" at bounding box center [711, 550] width 311 height 32
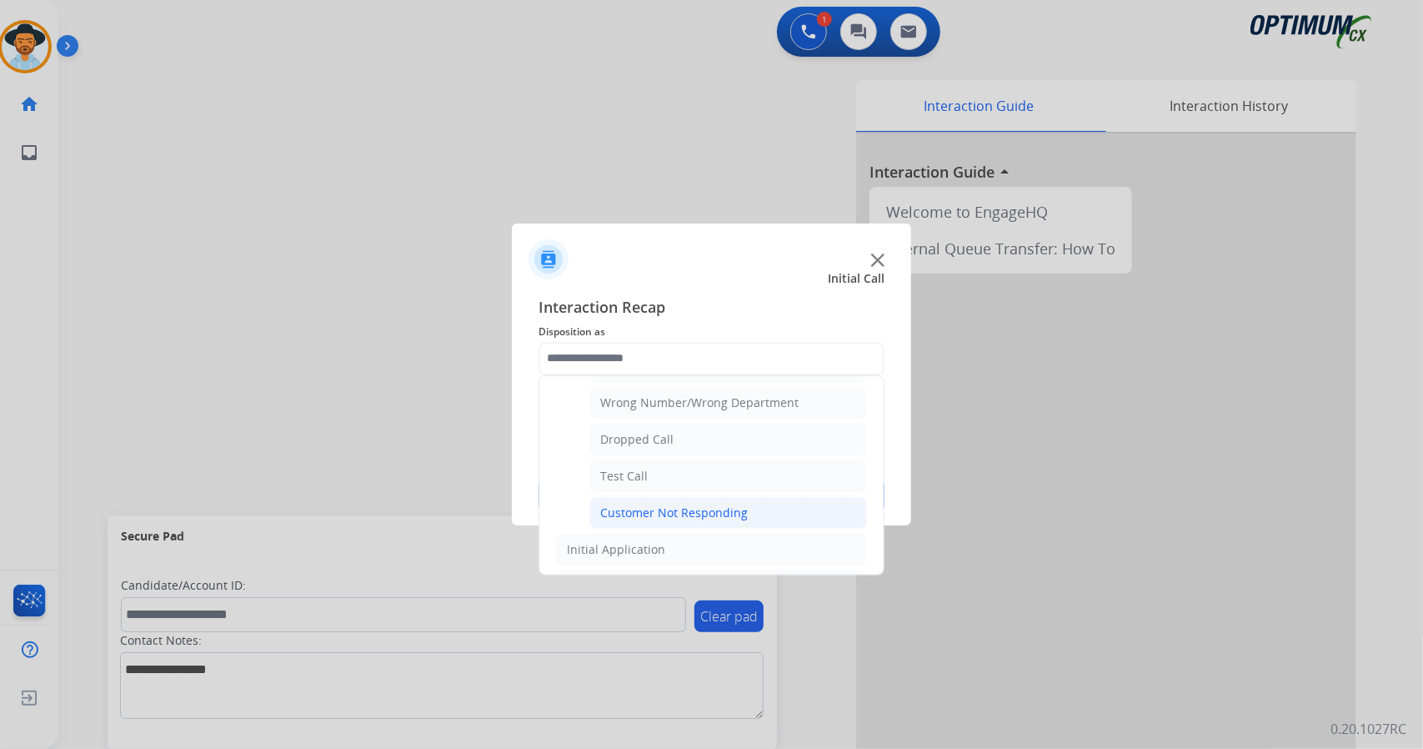
click at [670, 506] on div "Customer Not Responding" at bounding box center [674, 512] width 148 height 17
type input "**********"
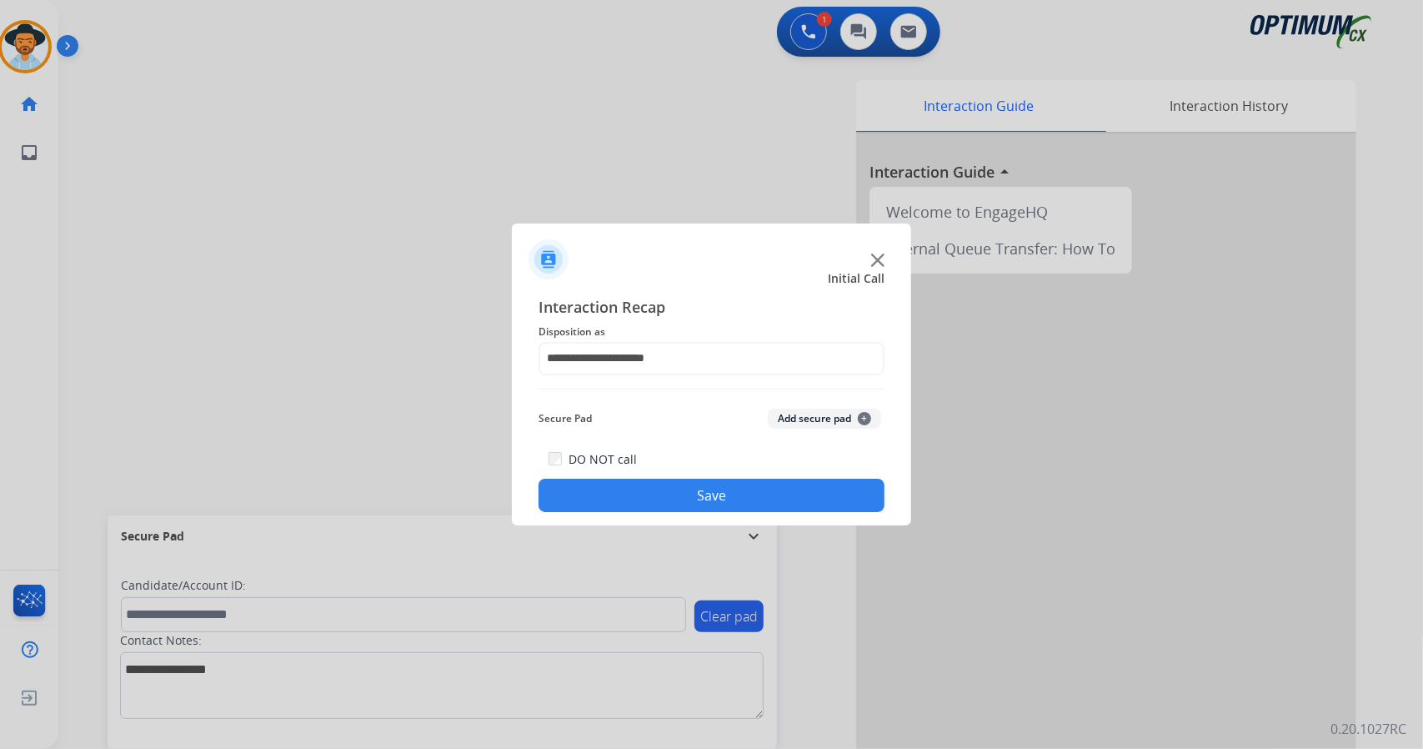
click at [642, 489] on button "Save" at bounding box center [712, 495] width 346 height 33
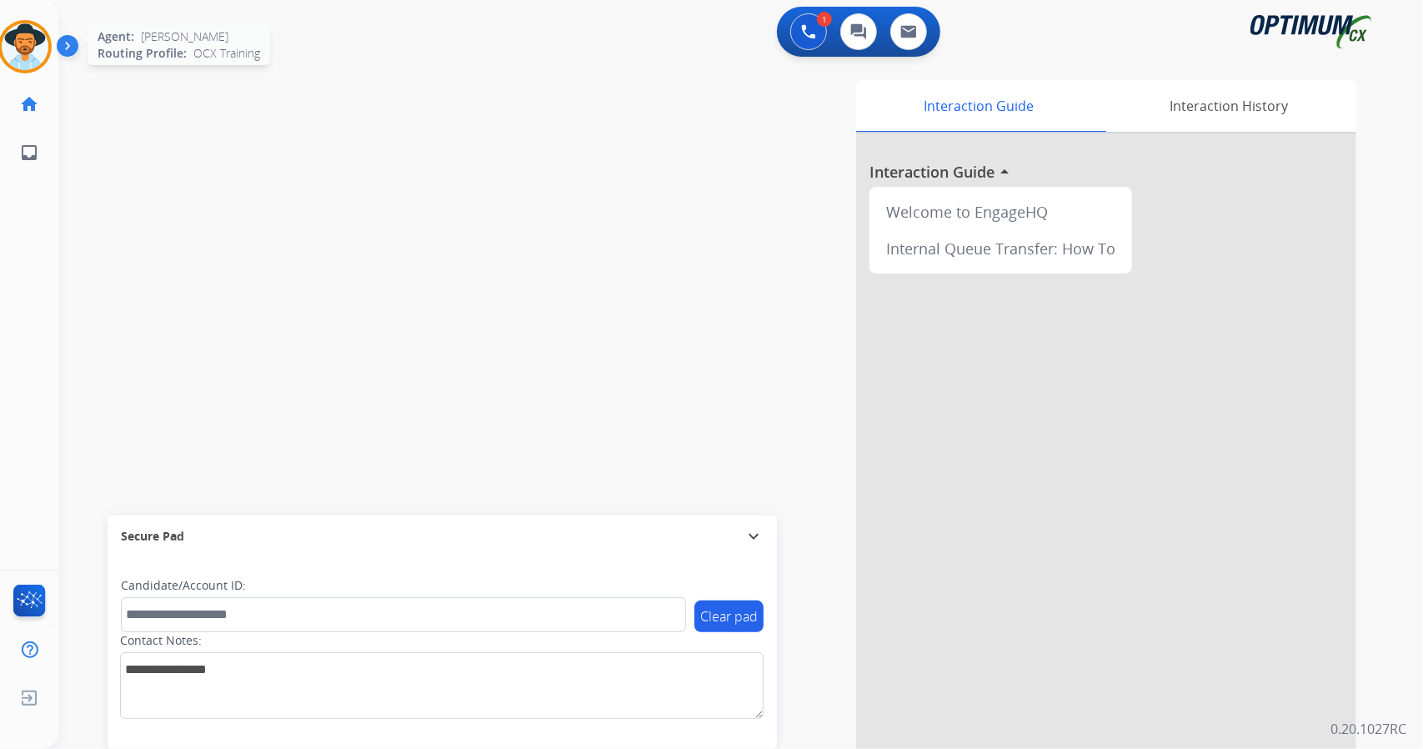
click at [10, 63] on img at bounding box center [25, 46] width 47 height 47
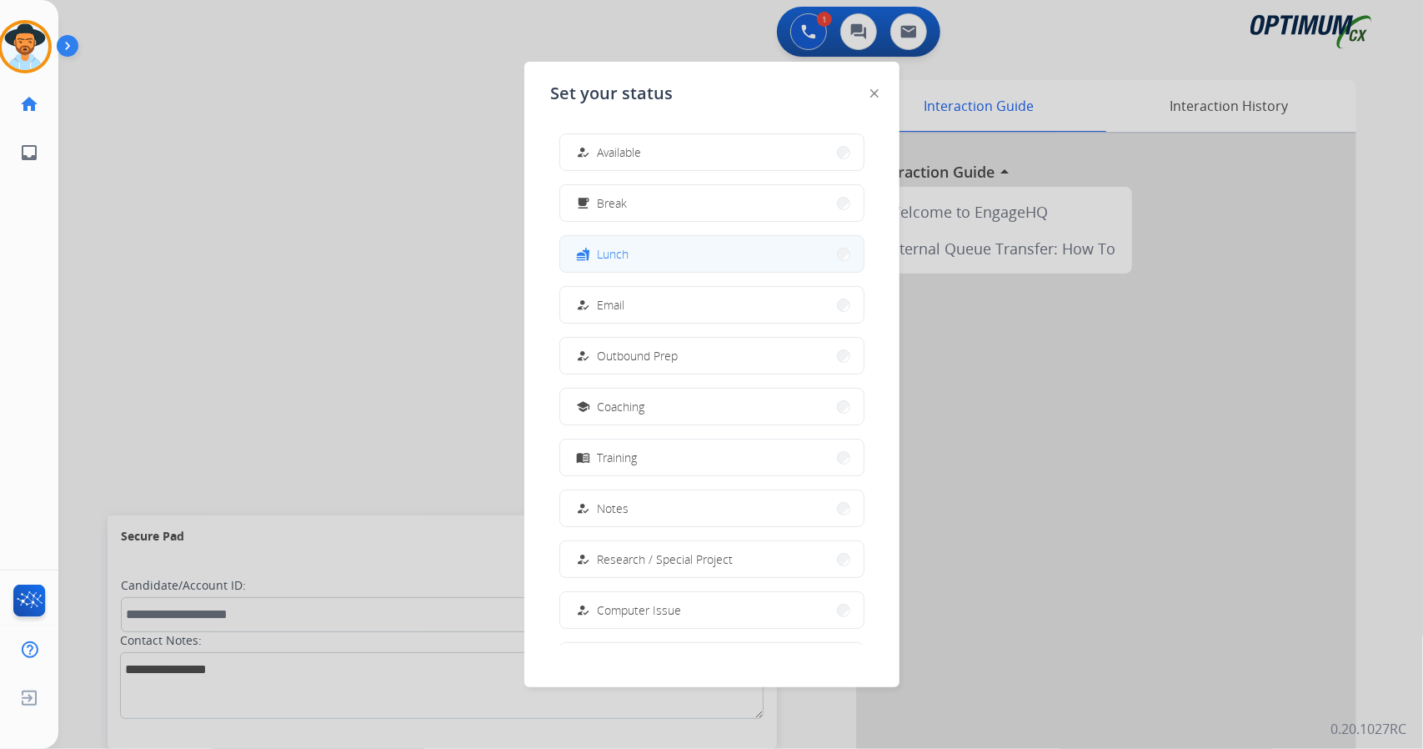
click at [692, 252] on button "fastfood Lunch" at bounding box center [711, 254] width 303 height 36
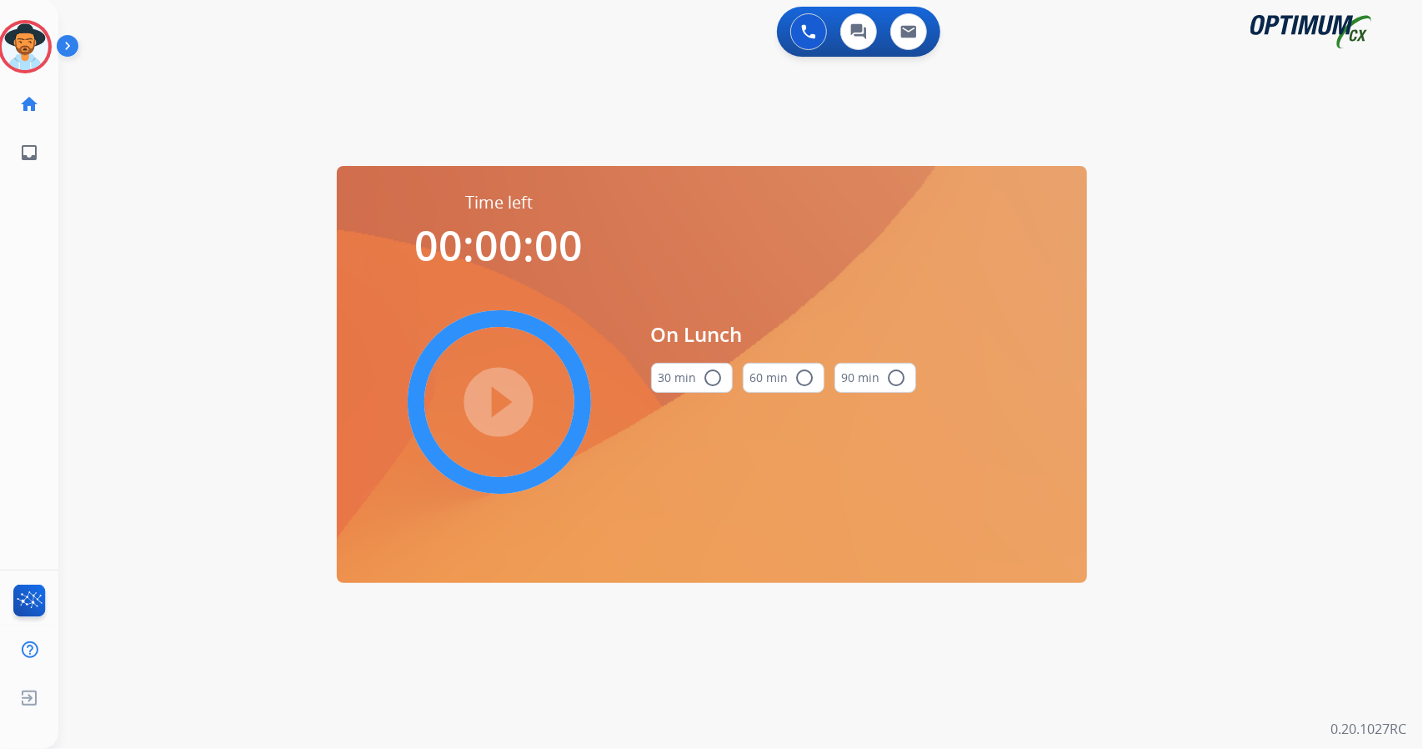
click at [1421, 240] on div "0 Voice Interactions 0 Chat Interactions 0 Email Interactions swap_horiz Break …" at bounding box center [740, 374] width 1365 height 749
click at [690, 383] on button "30 min radio_button_unchecked" at bounding box center [692, 378] width 82 height 30
click at [509, 399] on mat-icon "play_circle_filled" at bounding box center [499, 402] width 20 height 20
